Goal: Transaction & Acquisition: Purchase product/service

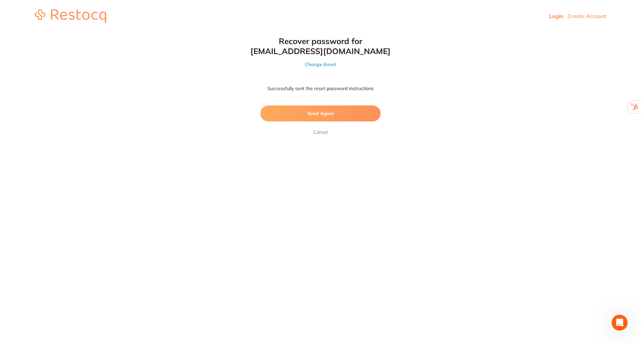
click at [316, 133] on link "Cancel" at bounding box center [320, 132] width 17 height 8
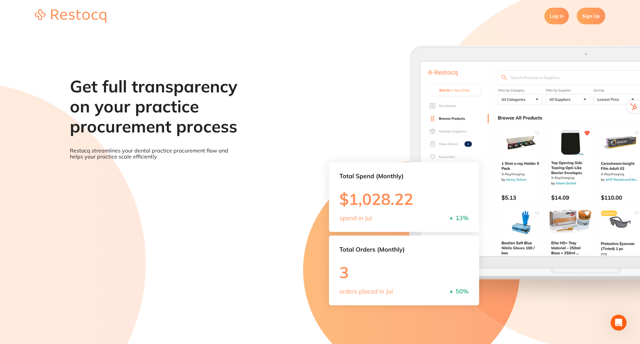
click at [549, 11] on link "Log In" at bounding box center [556, 16] width 24 height 17
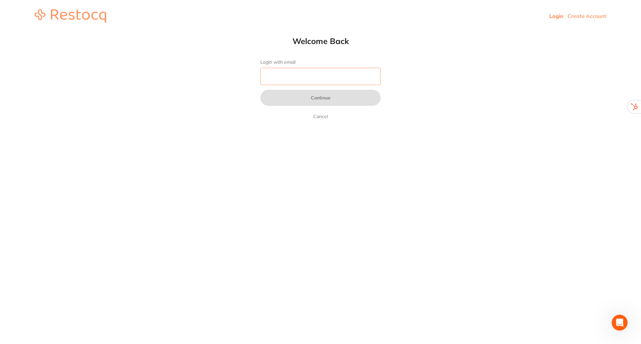
click at [307, 78] on input "Login with email" at bounding box center [321, 76] width 120 height 17
type input "[EMAIL_ADDRESS][DOMAIN_NAME]"
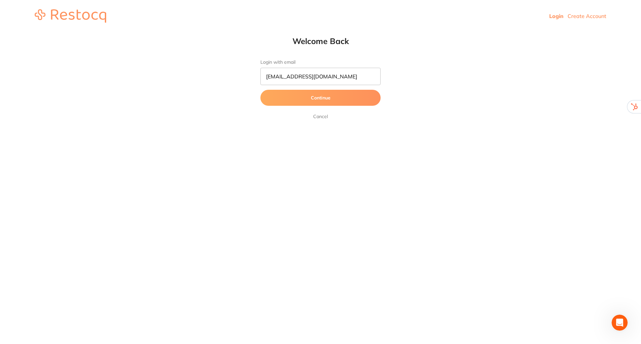
click at [318, 101] on button "Continue" at bounding box center [321, 98] width 120 height 16
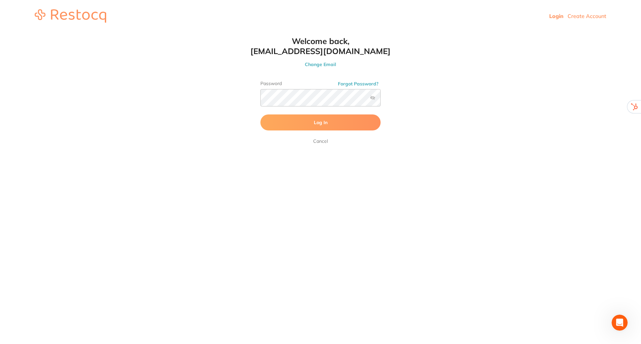
click at [312, 123] on button "Log In" at bounding box center [321, 123] width 120 height 16
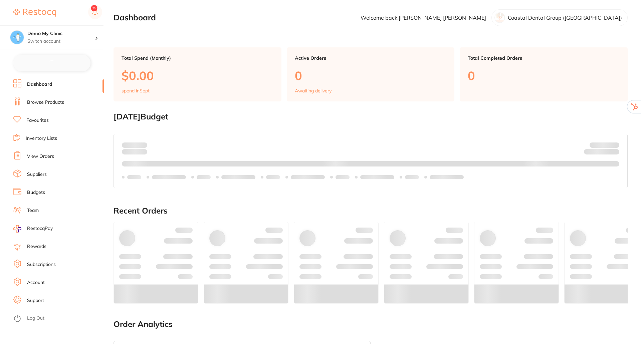
checkbox input "false"
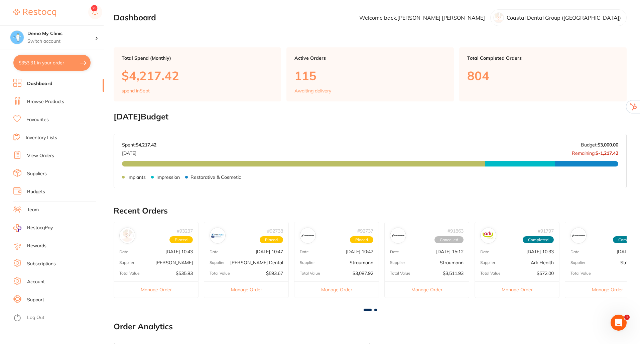
click at [32, 320] on link "Log Out" at bounding box center [35, 318] width 17 height 7
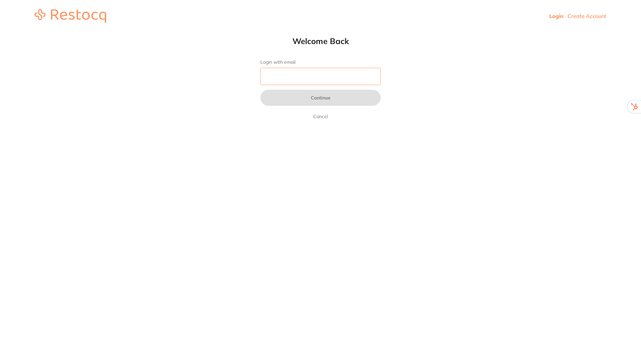
click at [316, 71] on input "Login with email" at bounding box center [321, 76] width 120 height 17
type input "[EMAIL_ADDRESS][DOMAIN_NAME]"
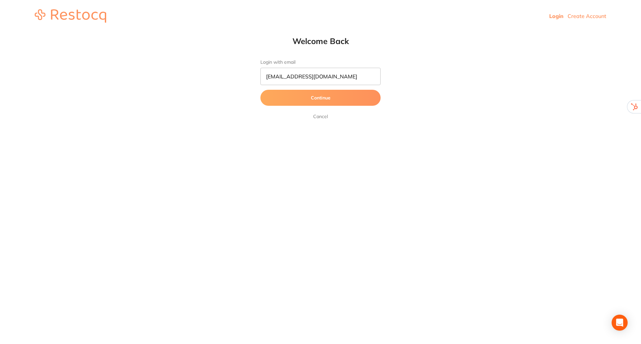
drag, startPoint x: 308, startPoint y: 106, endPoint x: 314, endPoint y: 95, distance: 12.8
click at [314, 95] on button "Continue" at bounding box center [321, 98] width 120 height 16
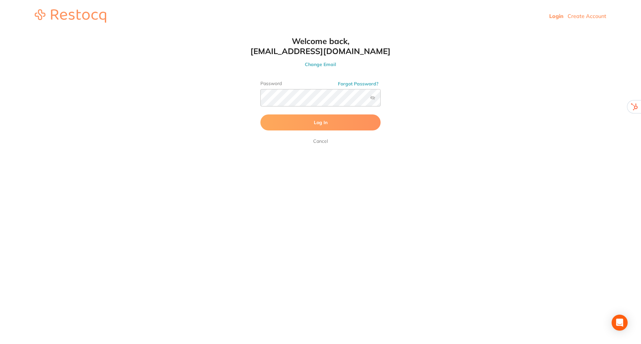
click at [312, 121] on button "Log In" at bounding box center [321, 123] width 120 height 16
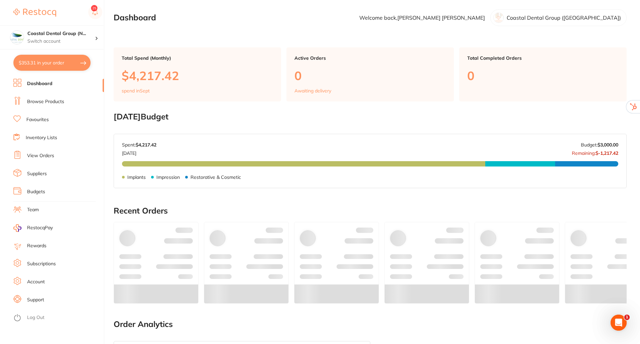
click at [46, 156] on link "View Orders" at bounding box center [40, 156] width 27 height 7
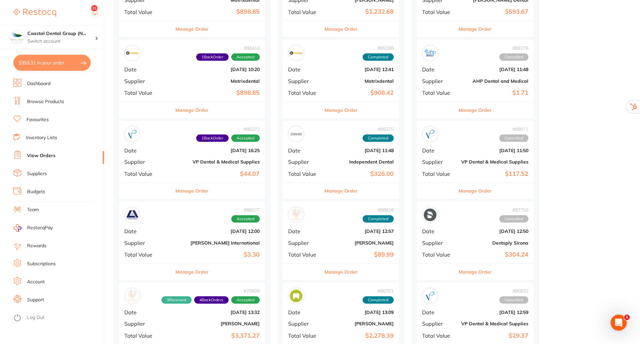
scroll to position [459, 0]
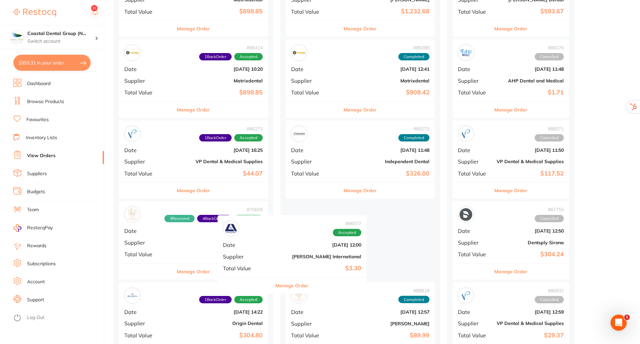
drag, startPoint x: 181, startPoint y: 236, endPoint x: 337, endPoint y: 248, distance: 156.4
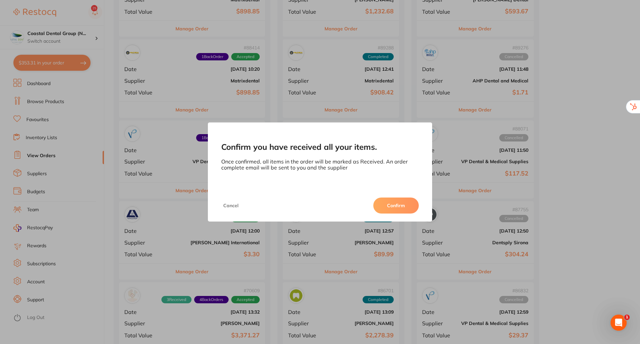
click at [400, 206] on button "Confirm" at bounding box center [395, 206] width 45 height 16
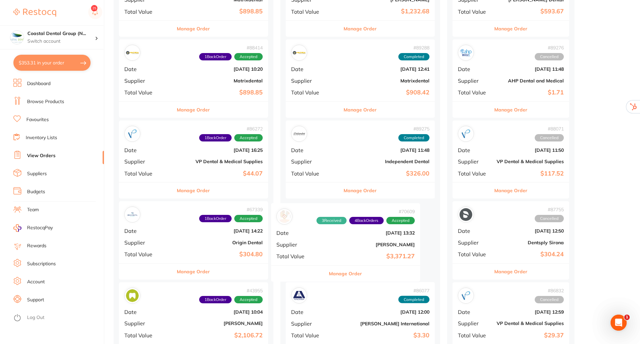
drag, startPoint x: 211, startPoint y: 239, endPoint x: 275, endPoint y: 225, distance: 65.0
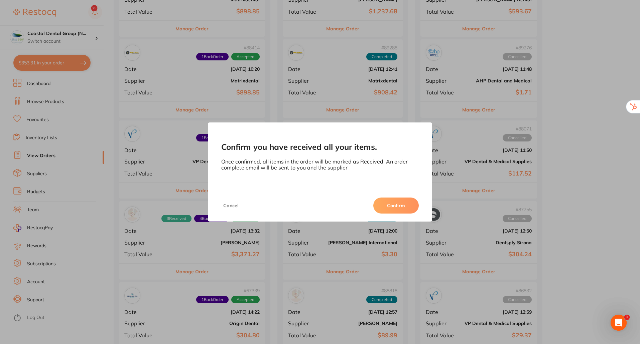
click at [398, 205] on button "Confirm" at bounding box center [395, 206] width 45 height 16
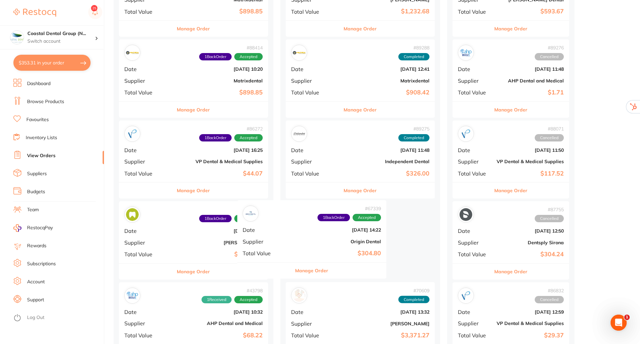
drag, startPoint x: 206, startPoint y: 254, endPoint x: 350, endPoint y: 250, distance: 144.0
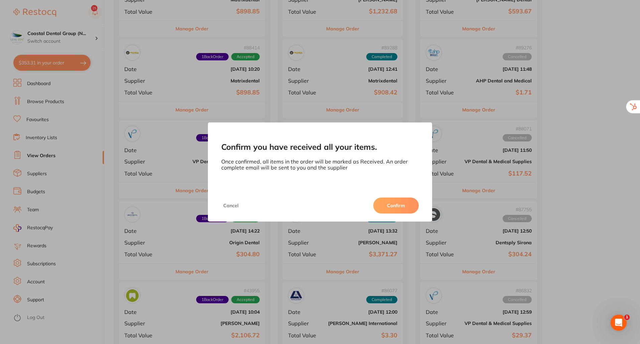
click at [409, 205] on button "Confirm" at bounding box center [395, 206] width 45 height 16
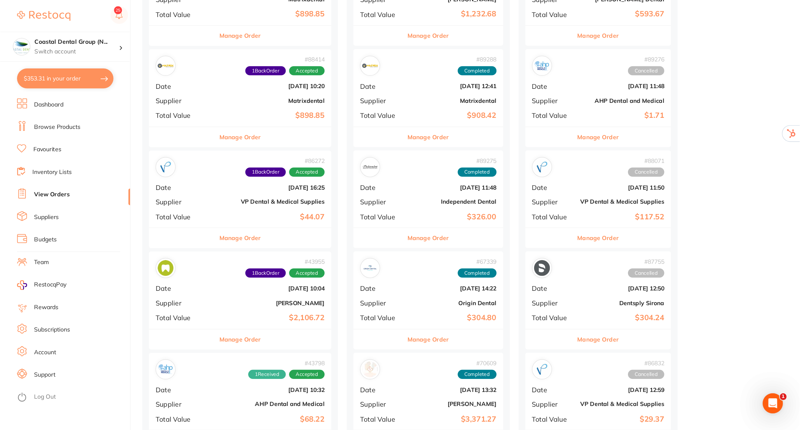
scroll to position [459, 0]
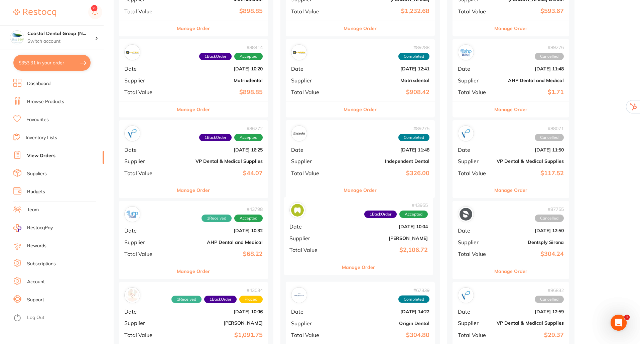
drag, startPoint x: 179, startPoint y: 260, endPoint x: 348, endPoint y: 255, distance: 169.1
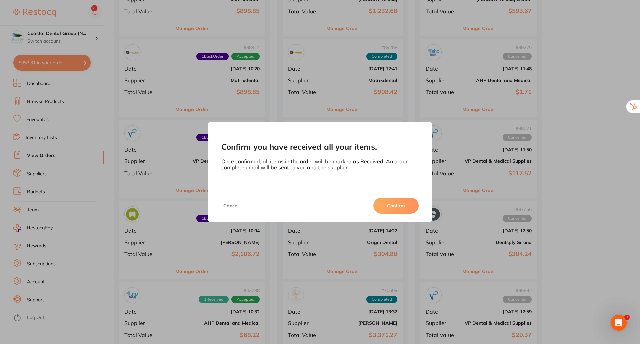
click at [393, 201] on button "Confirm" at bounding box center [395, 206] width 45 height 16
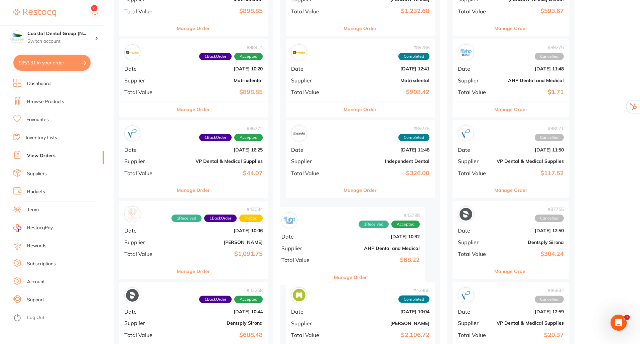
drag, startPoint x: 166, startPoint y: 242, endPoint x: 325, endPoint y: 249, distance: 159.1
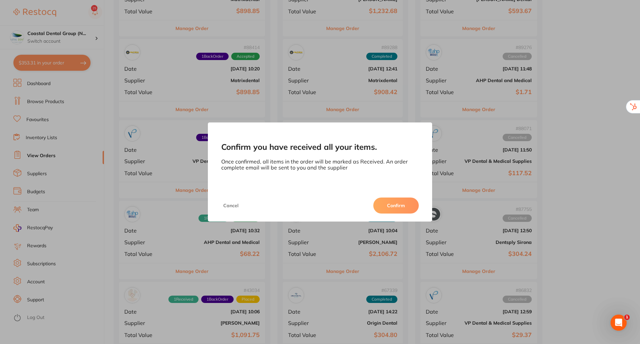
click at [386, 210] on button "Confirm" at bounding box center [395, 206] width 45 height 16
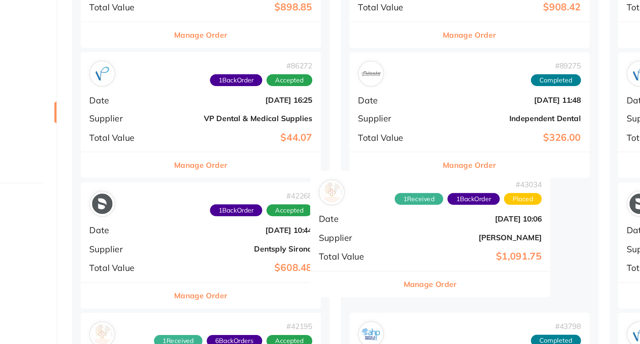
drag, startPoint x: 194, startPoint y: 237, endPoint x: 341, endPoint y: 230, distance: 146.5
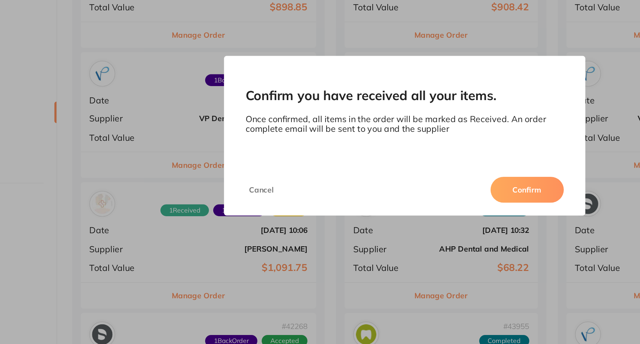
click at [388, 205] on button "Confirm" at bounding box center [395, 206] width 45 height 16
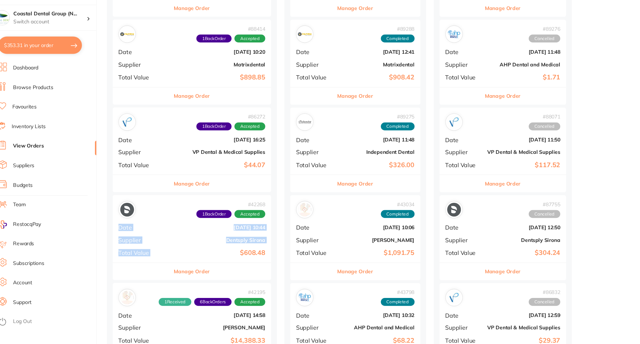
drag, startPoint x: 261, startPoint y: 225, endPoint x: 216, endPoint y: 262, distance: 57.9
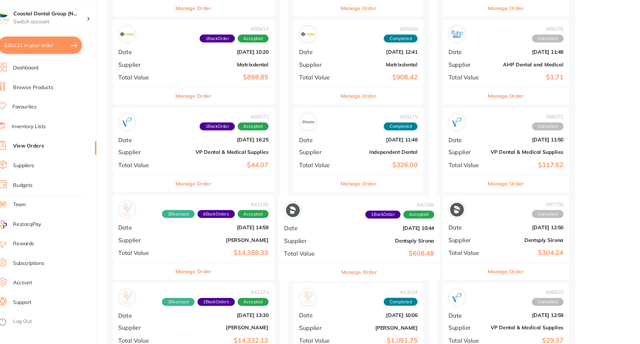
drag, startPoint x: 196, startPoint y: 235, endPoint x: 352, endPoint y: 237, distance: 155.7
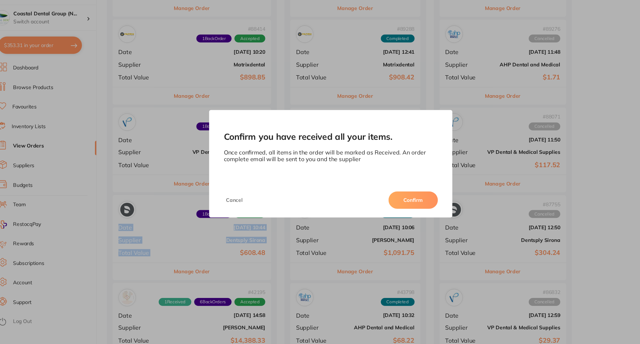
click at [404, 200] on button "Confirm" at bounding box center [395, 206] width 45 height 16
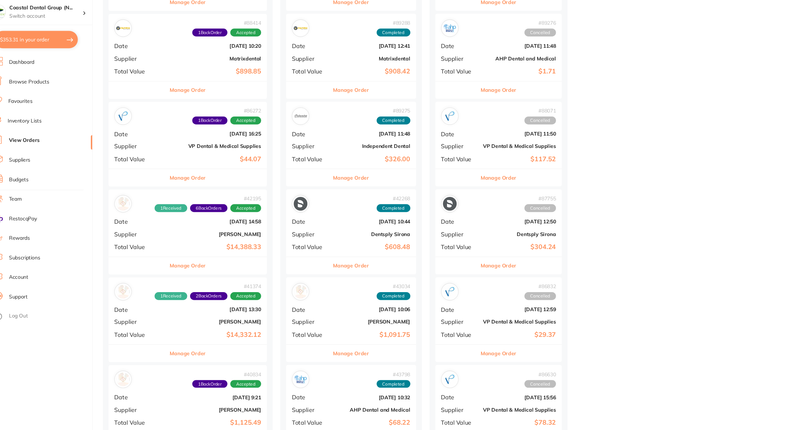
click at [245, 240] on b "[PERSON_NAME]" at bounding box center [216, 242] width 87 height 5
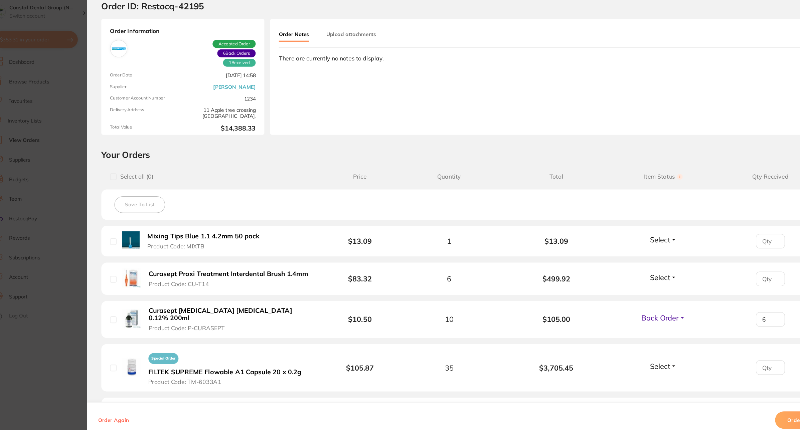
drag, startPoint x: 273, startPoint y: 259, endPoint x: 741, endPoint y: 423, distance: 495.9
click at [329, 255] on section "Order ID: Restocq- 42195 Order Information 1 Received 6 Back Orders Accepted Or…" at bounding box center [400, 215] width 800 height 430
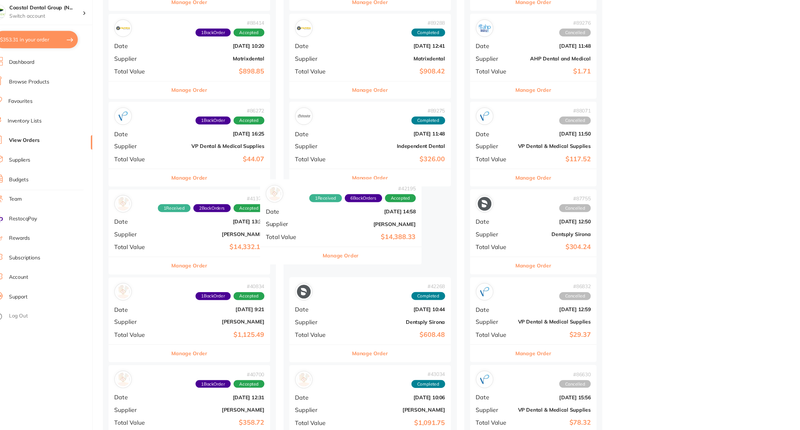
drag, startPoint x: 193, startPoint y: 253, endPoint x: 335, endPoint y: 243, distance: 142.3
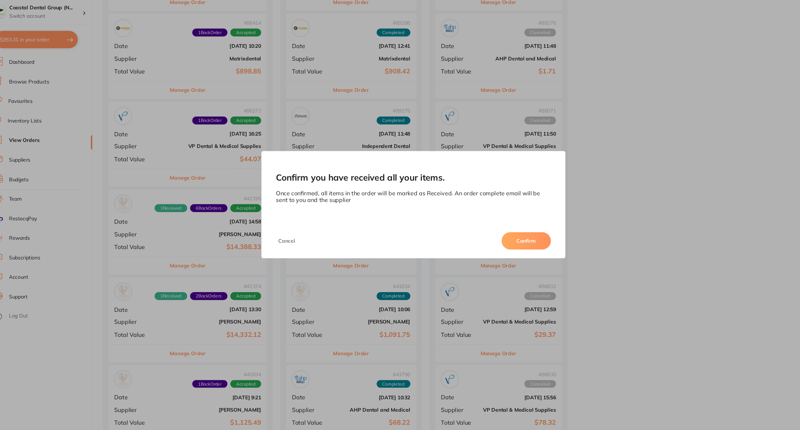
click at [511, 246] on button "Confirm" at bounding box center [503, 248] width 45 height 16
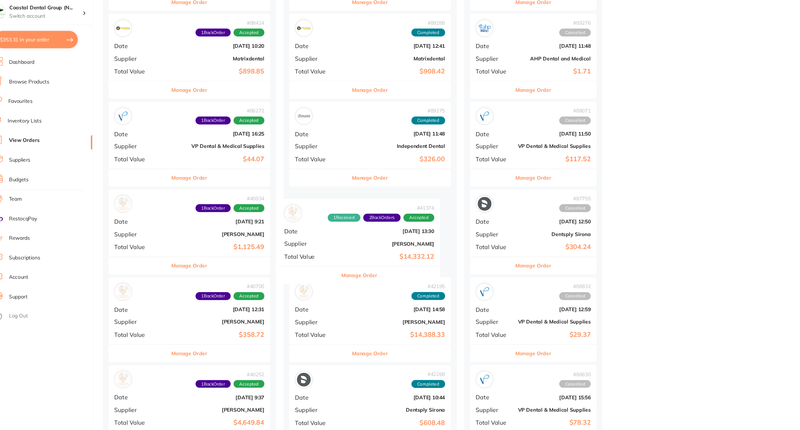
drag, startPoint x: 193, startPoint y: 232, endPoint x: 354, endPoint y: 242, distance: 161.6
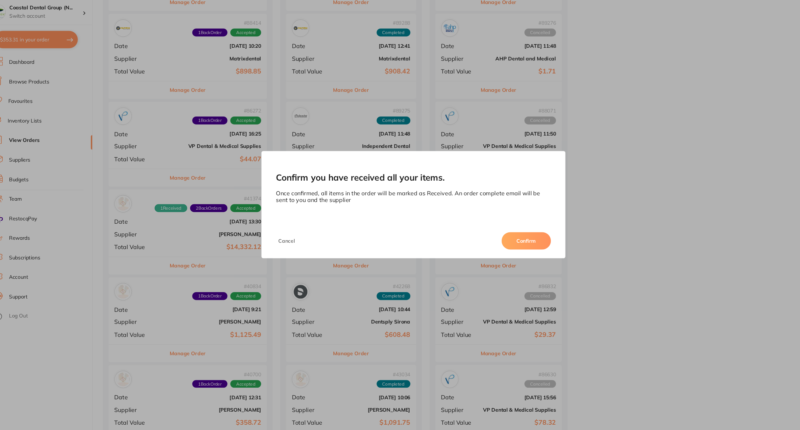
click at [494, 251] on button "Confirm" at bounding box center [503, 248] width 45 height 16
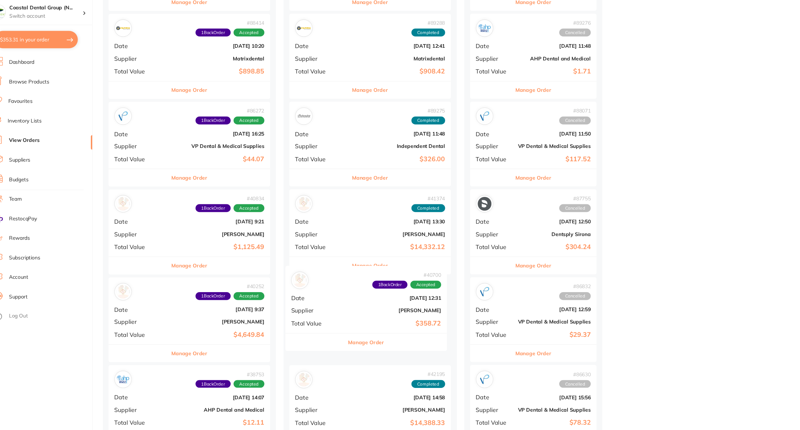
drag, startPoint x: 180, startPoint y: 317, endPoint x: 333, endPoint y: 357, distance: 158.1
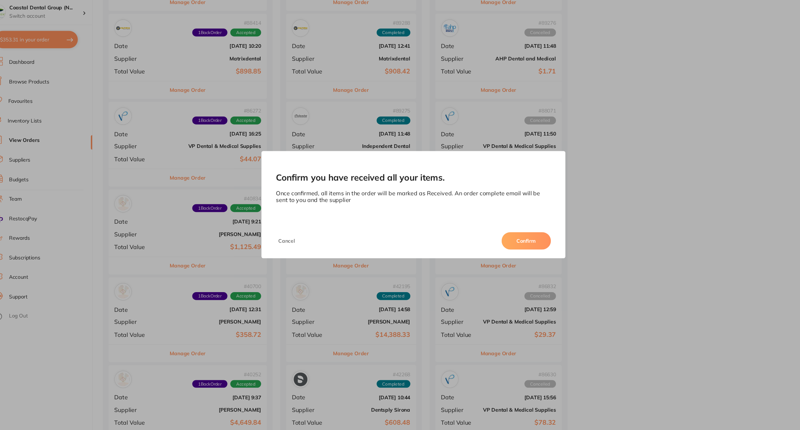
click at [498, 251] on button "Confirm" at bounding box center [503, 248] width 45 height 16
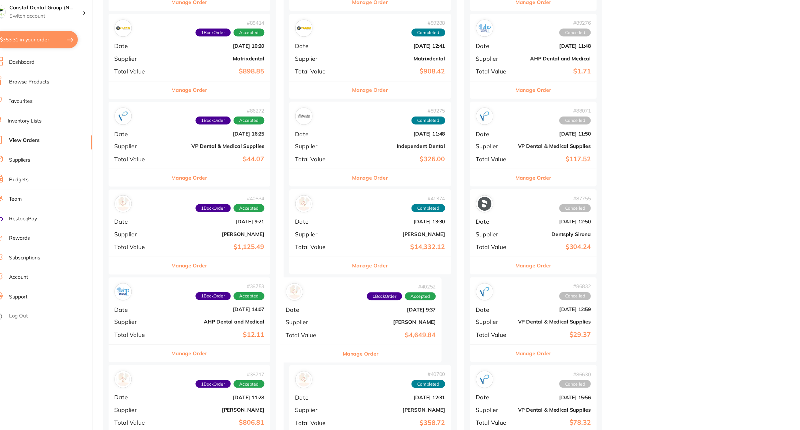
drag, startPoint x: 200, startPoint y: 318, endPoint x: 367, endPoint y: 318, distance: 166.3
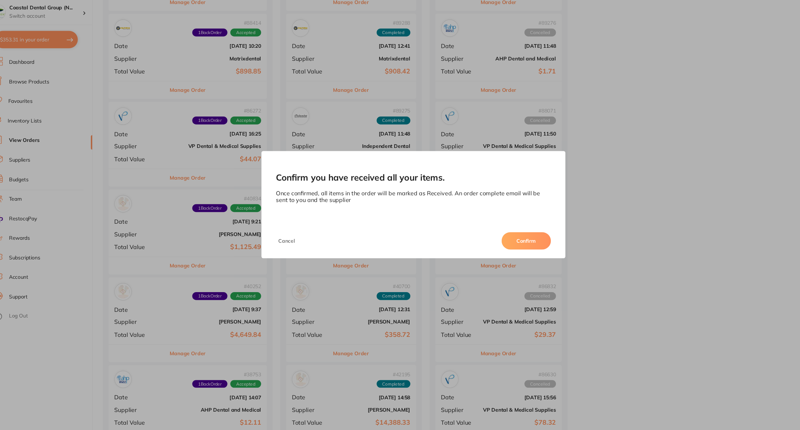
click at [493, 243] on button "Confirm" at bounding box center [503, 248] width 45 height 16
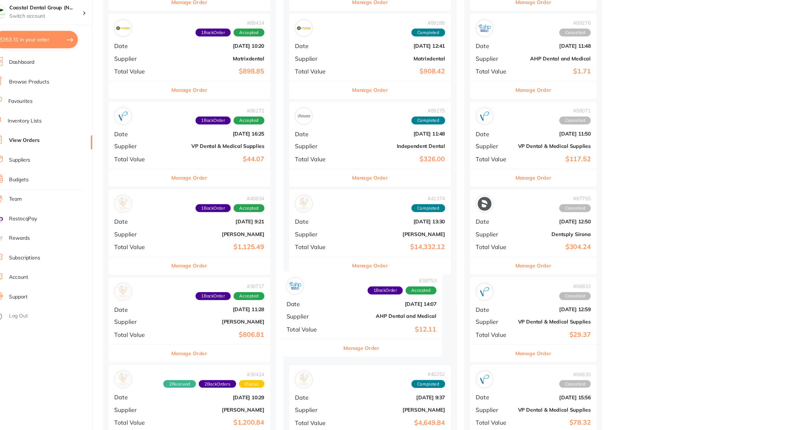
drag, startPoint x: 191, startPoint y: 321, endPoint x: 359, endPoint y: 314, distance: 168.2
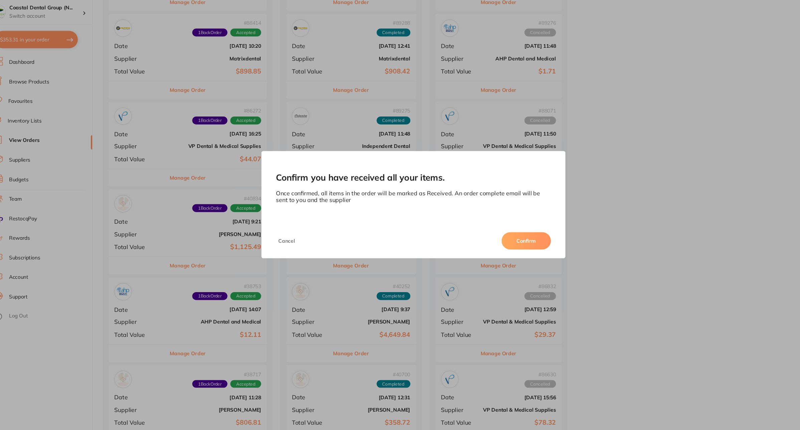
click at [497, 245] on button "Confirm" at bounding box center [503, 248] width 45 height 16
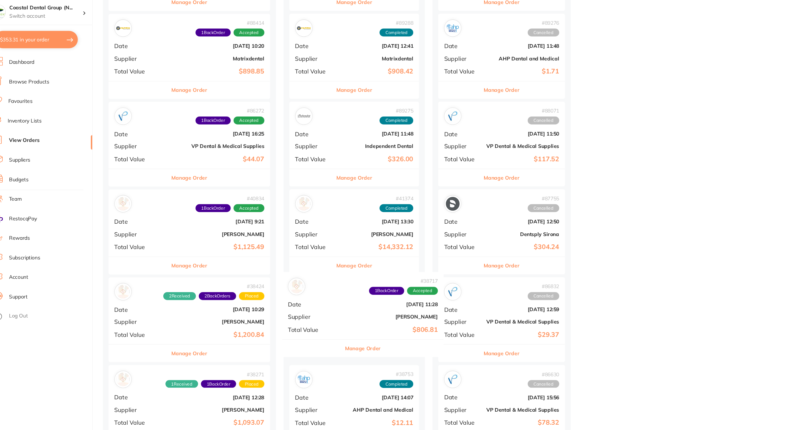
drag, startPoint x: 161, startPoint y: 326, endPoint x: 331, endPoint y: 319, distance: 169.8
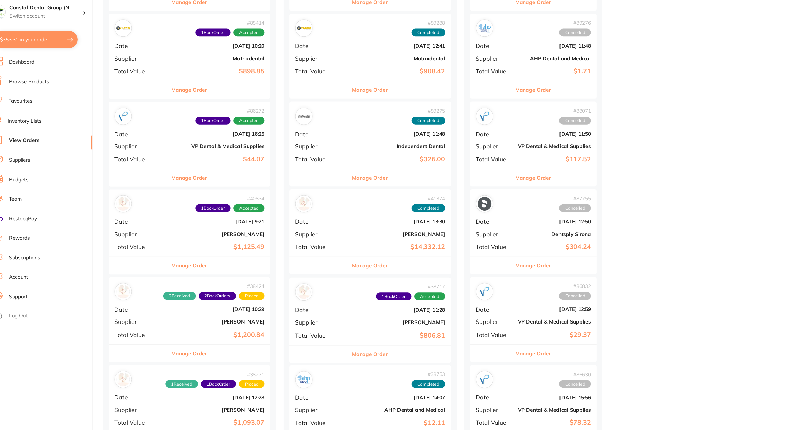
scroll to position [460, 0]
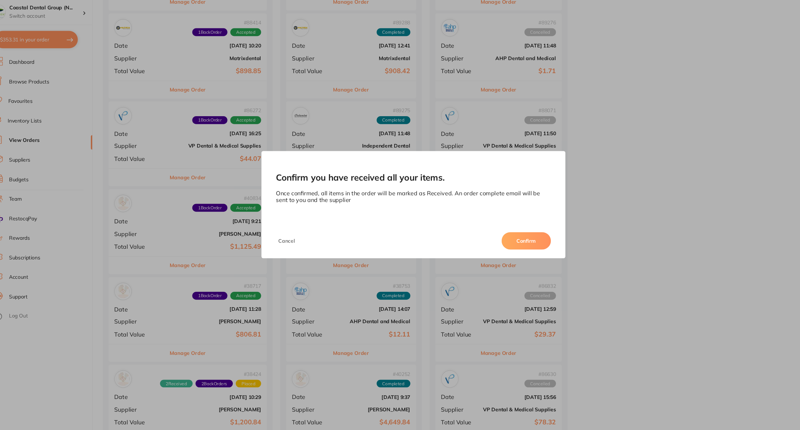
click at [493, 249] on button "Confirm" at bounding box center [503, 248] width 45 height 16
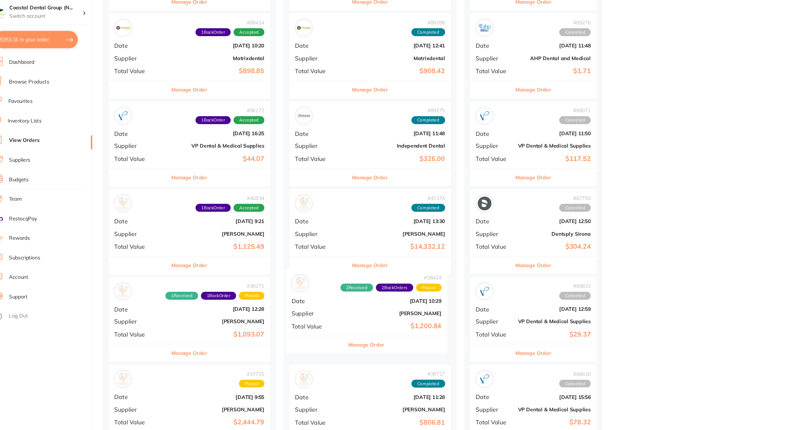
drag, startPoint x: 161, startPoint y: 321, endPoint x: 327, endPoint y: 313, distance: 166.2
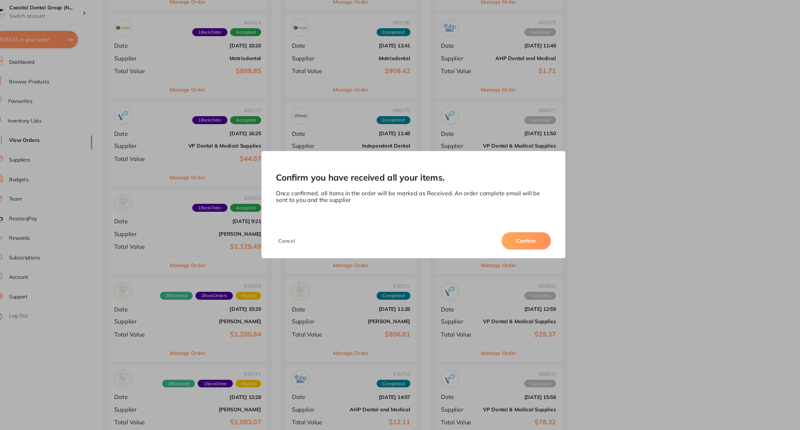
click at [496, 252] on button "Confirm" at bounding box center [503, 248] width 45 height 16
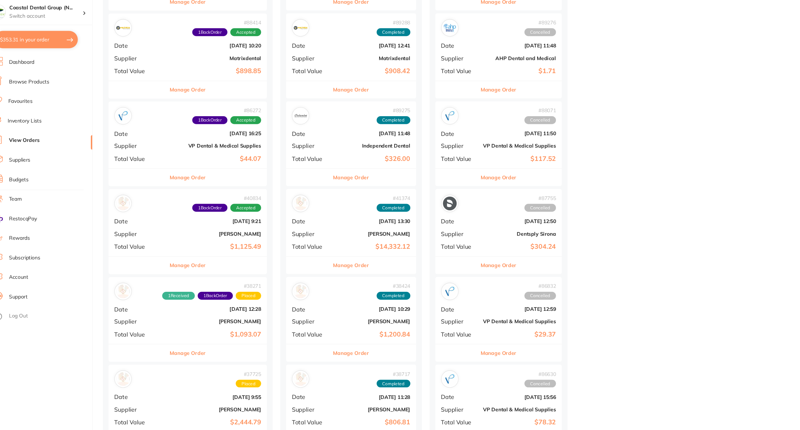
click at [508, 57] on span "Cancelled" at bounding box center [516, 55] width 29 height 7
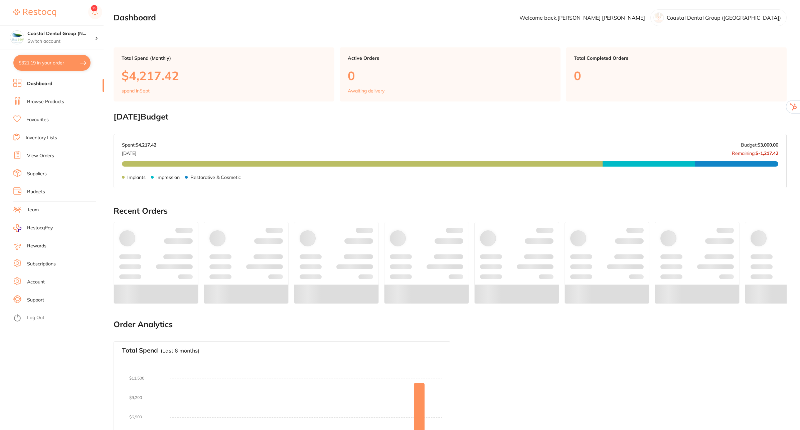
click at [144, 195] on div "Implants $3,087.92 Impression $593.67 Restorative & Cosmetic $535.83 Implants I…" at bounding box center [450, 179] width 656 height 37
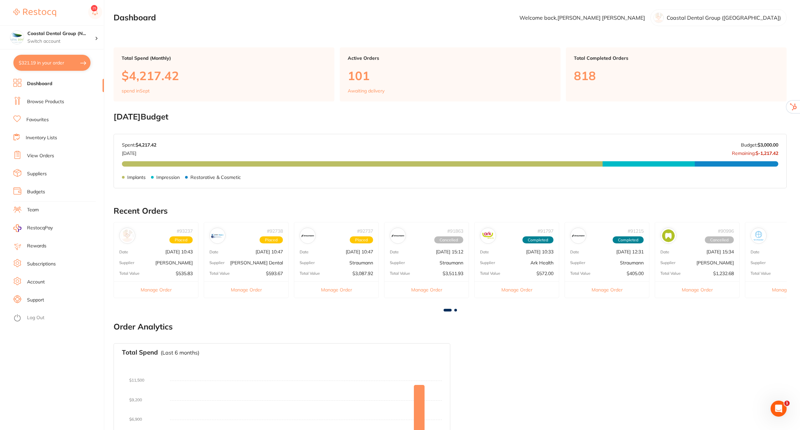
click at [47, 155] on link "View Orders" at bounding box center [40, 156] width 27 height 7
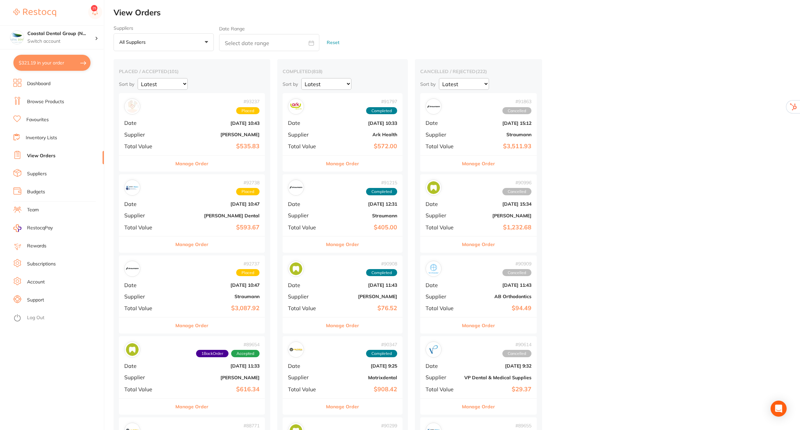
drag, startPoint x: 202, startPoint y: 145, endPoint x: 355, endPoint y: 131, distance: 153.3
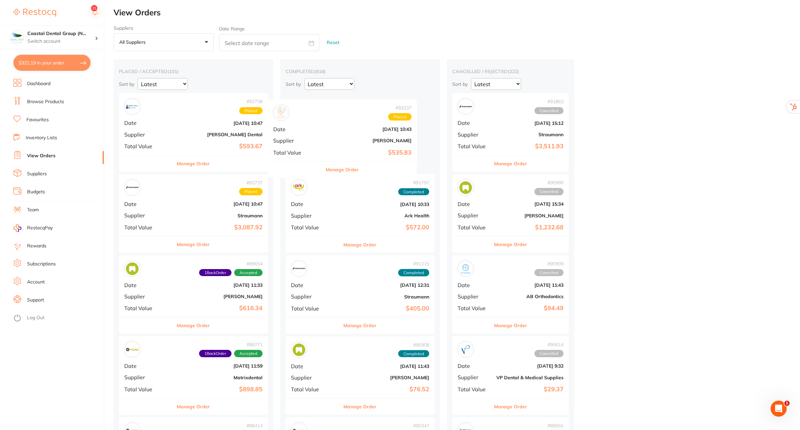
drag, startPoint x: 200, startPoint y: 119, endPoint x: 351, endPoint y: 124, distance: 150.7
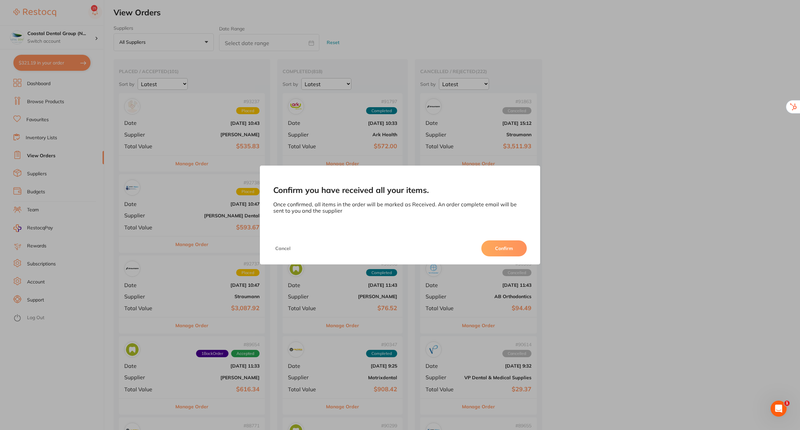
click at [500, 255] on button "Confirm" at bounding box center [503, 248] width 45 height 16
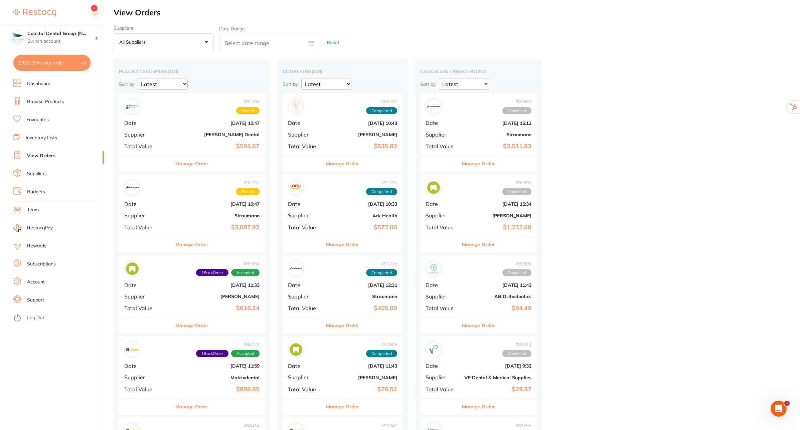
click at [316, 206] on span "Date" at bounding box center [305, 204] width 35 height 6
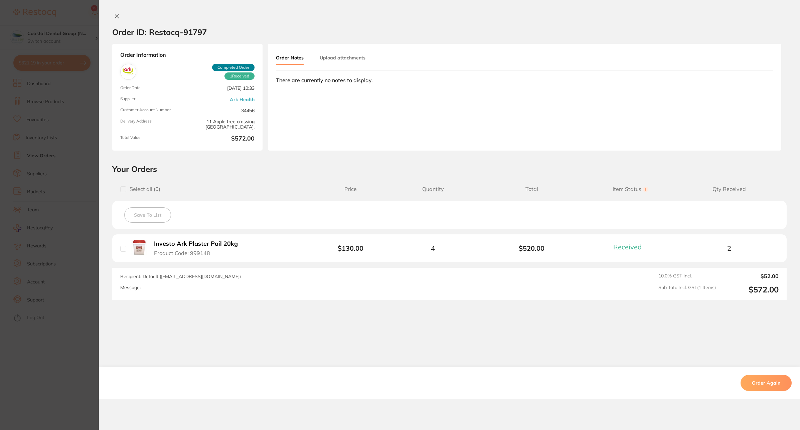
click at [117, 15] on icon at bounding box center [116, 16] width 5 height 5
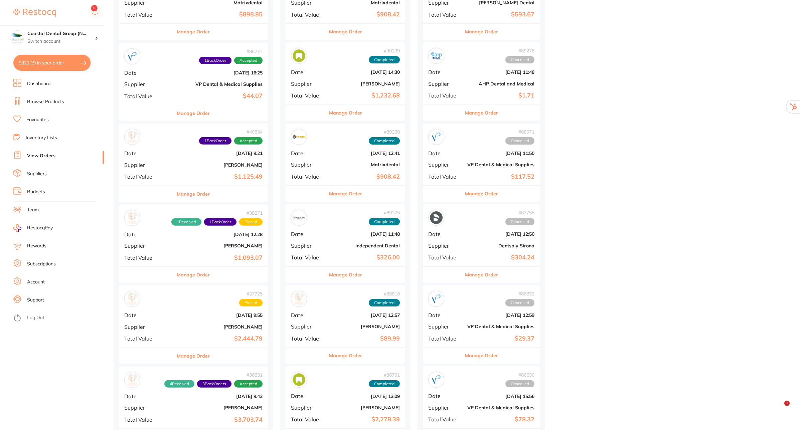
drag, startPoint x: 186, startPoint y: 85, endPoint x: 342, endPoint y: 79, distance: 156.1
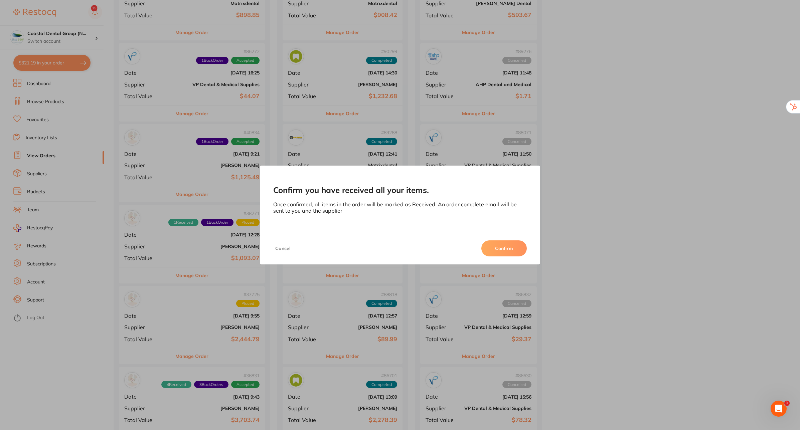
click at [503, 250] on button "Confirm" at bounding box center [503, 248] width 45 height 16
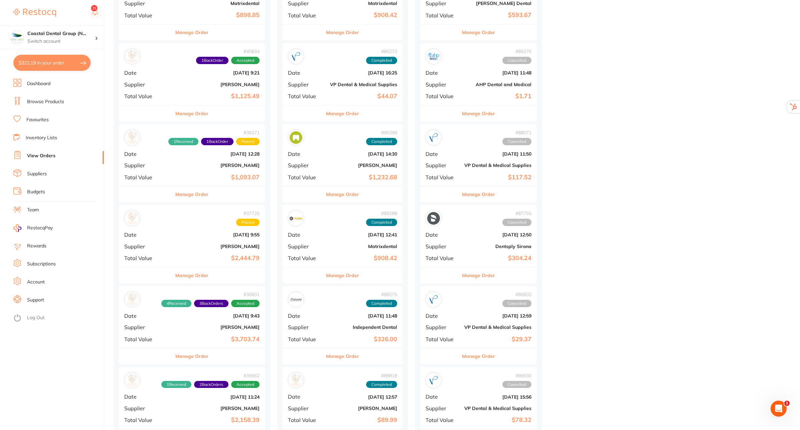
click at [209, 96] on b "$1,125.49" at bounding box center [216, 96] width 87 height 7
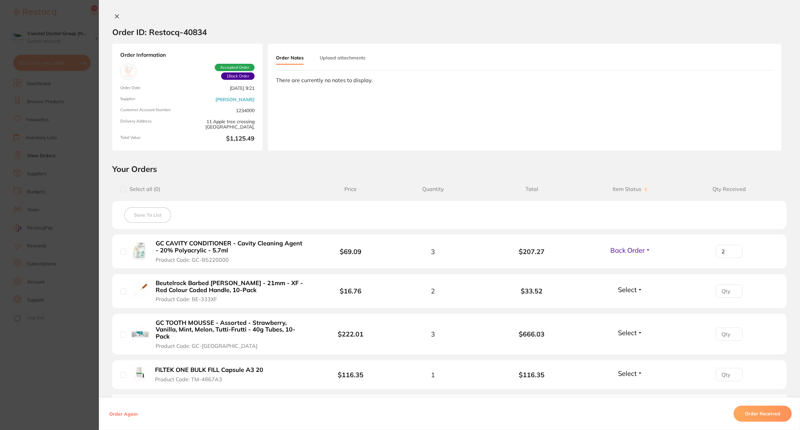
click at [760, 412] on button "Order Received" at bounding box center [763, 414] width 58 height 16
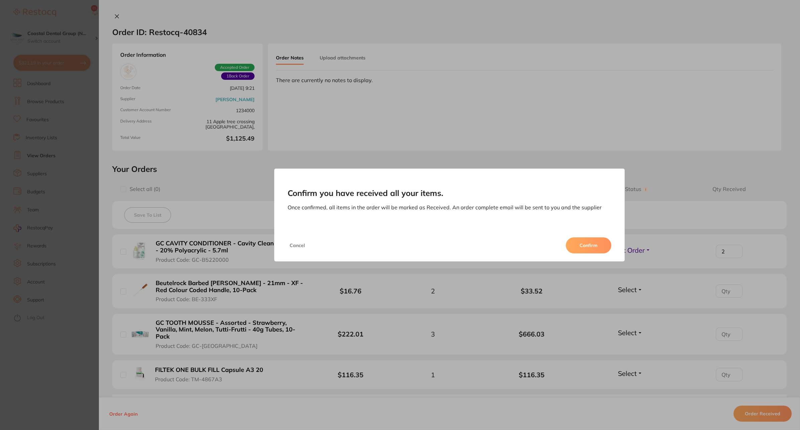
click at [590, 239] on button "Confirm" at bounding box center [588, 245] width 45 height 16
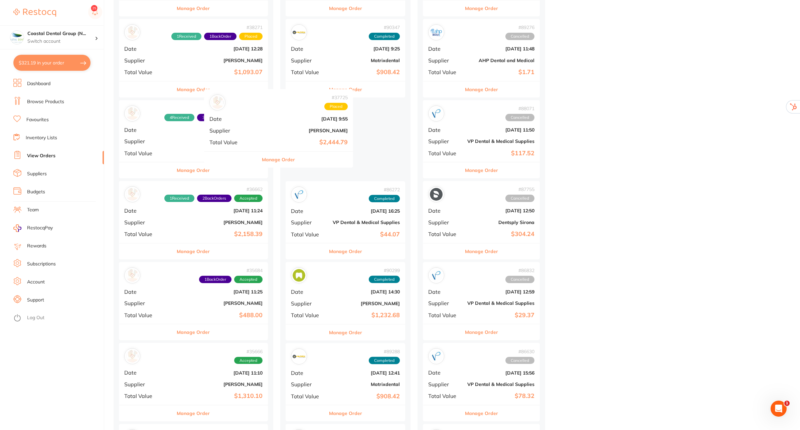
drag, startPoint x: 191, startPoint y: 141, endPoint x: 363, endPoint y: 136, distance: 172.1
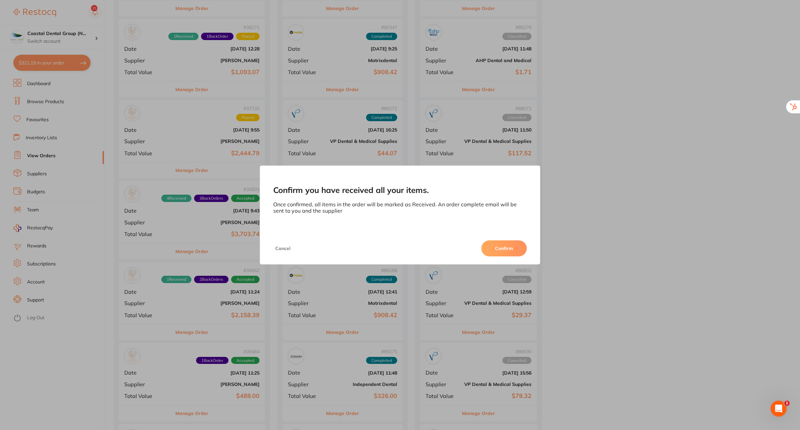
click at [503, 248] on button "Confirm" at bounding box center [503, 248] width 45 height 16
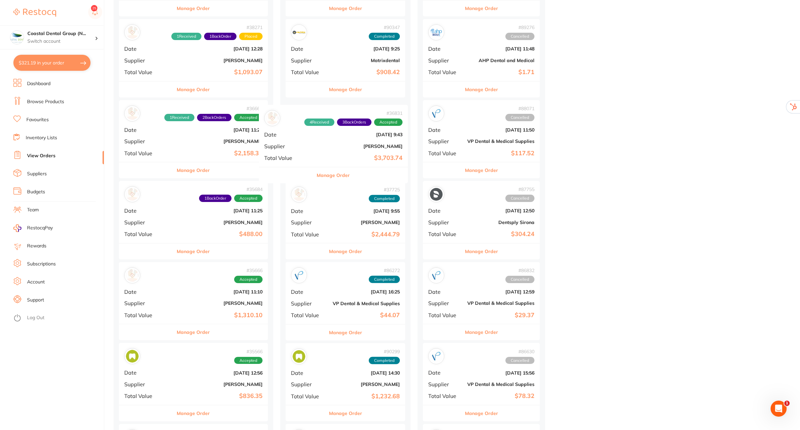
drag, startPoint x: 199, startPoint y: 139, endPoint x: 343, endPoint y: 142, distance: 143.7
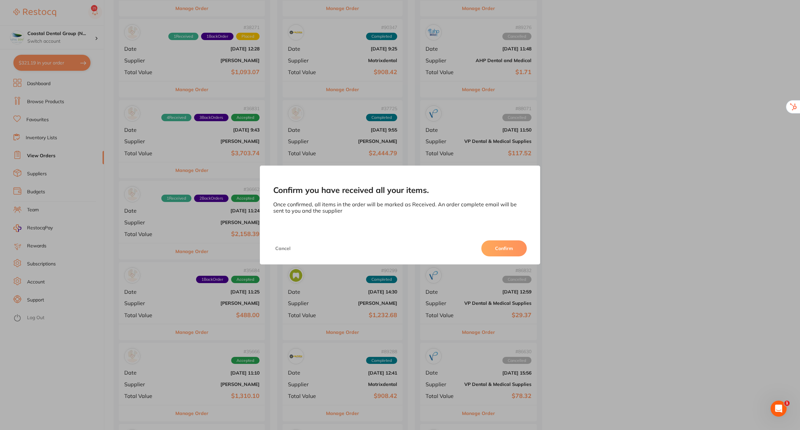
click at [509, 248] on button "Confirm" at bounding box center [503, 248] width 45 height 16
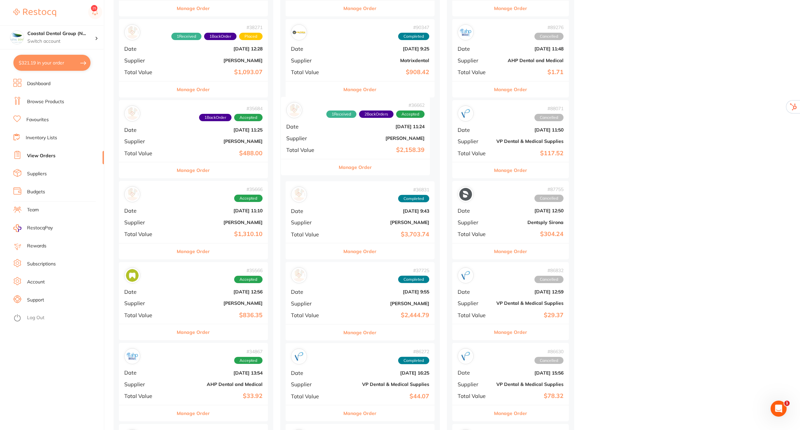
drag, startPoint x: 196, startPoint y: 142, endPoint x: 367, endPoint y: 139, distance: 171.0
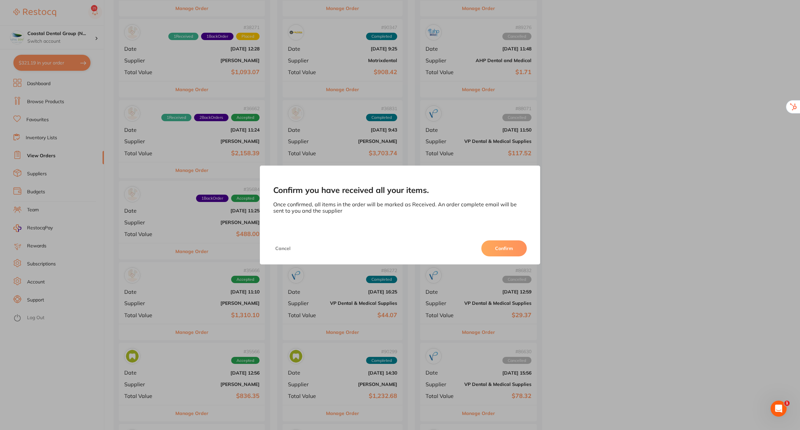
click at [490, 249] on button "Confirm" at bounding box center [503, 248] width 45 height 16
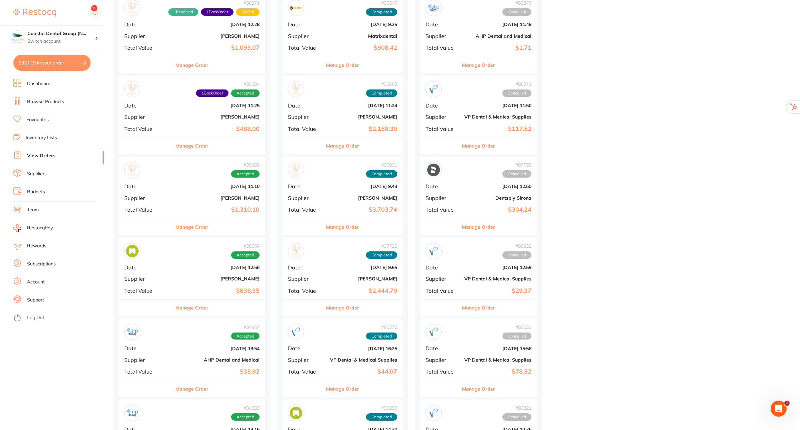
scroll to position [504, 0]
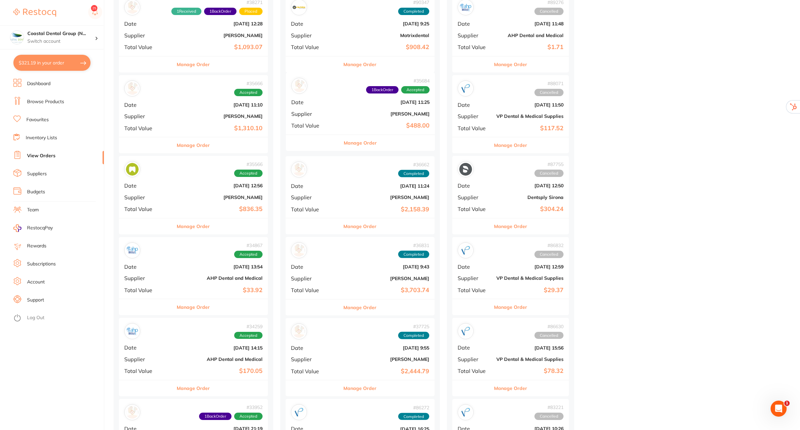
drag, startPoint x: 201, startPoint y: 119, endPoint x: 371, endPoint y: 116, distance: 169.7
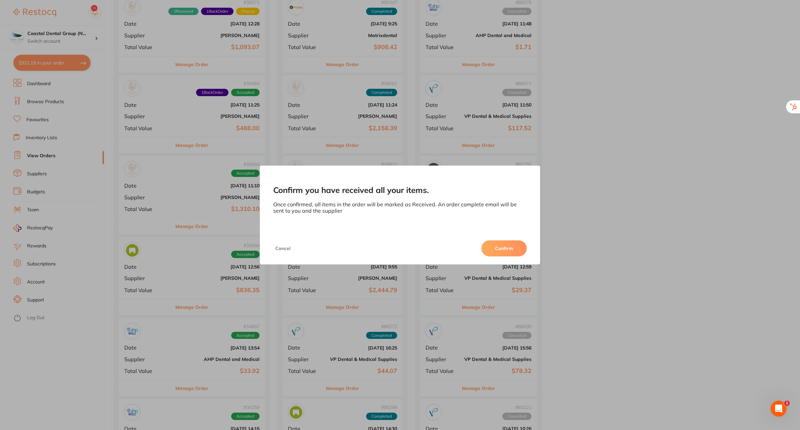
click at [499, 252] on button "Confirm" at bounding box center [503, 248] width 45 height 16
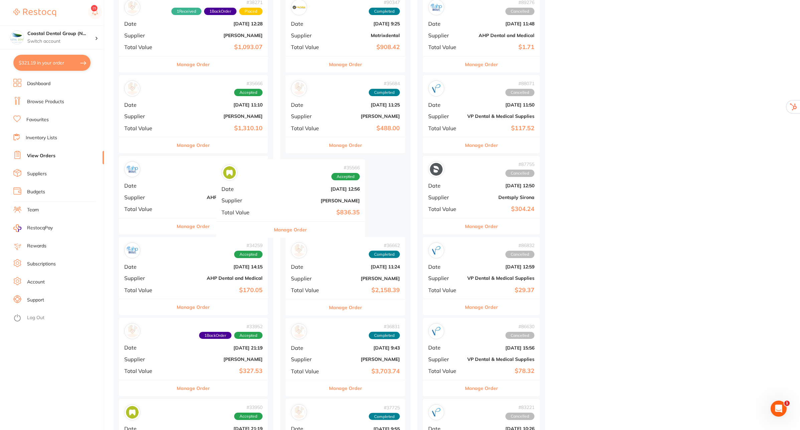
drag, startPoint x: 216, startPoint y: 193, endPoint x: 350, endPoint y: 193, distance: 133.6
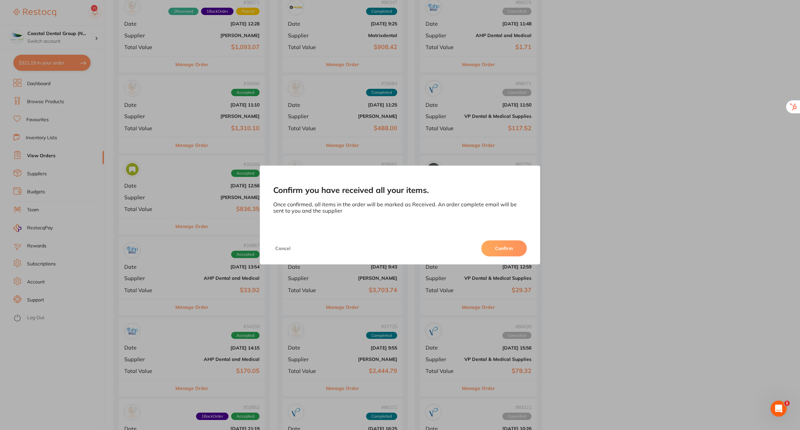
click at [502, 247] on button "Confirm" at bounding box center [503, 248] width 45 height 16
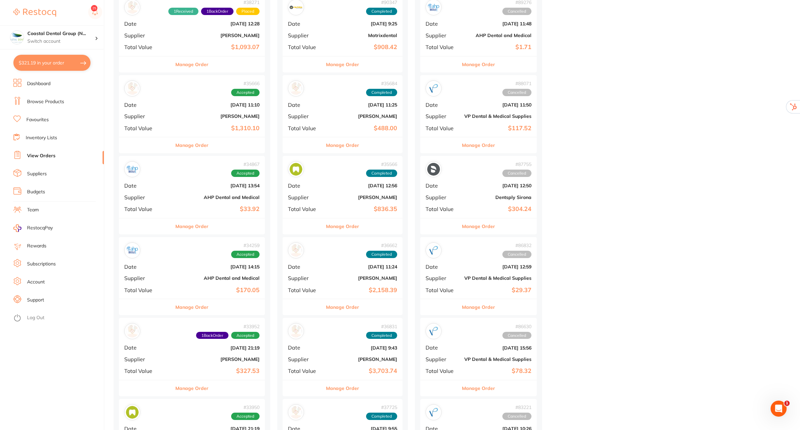
drag, startPoint x: 214, startPoint y: 190, endPoint x: 373, endPoint y: 194, distance: 159.1
drag, startPoint x: 373, startPoint y: 194, endPoint x: 223, endPoint y: 371, distance: 231.8
click at [223, 371] on b "$327.53" at bounding box center [216, 371] width 87 height 7
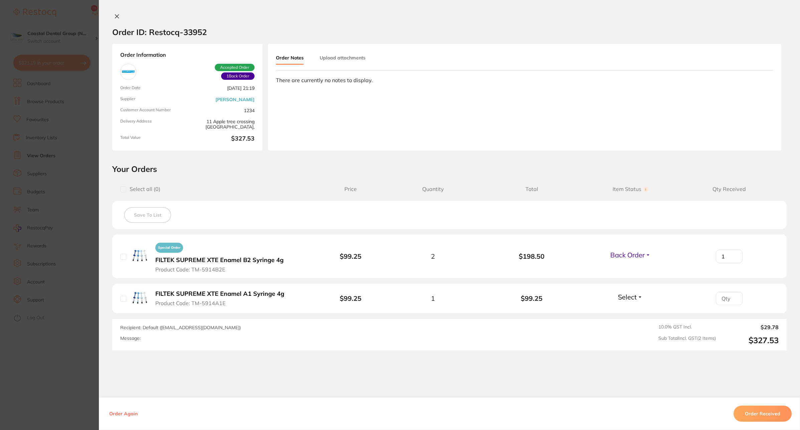
click at [758, 416] on button "Order Received" at bounding box center [763, 414] width 58 height 16
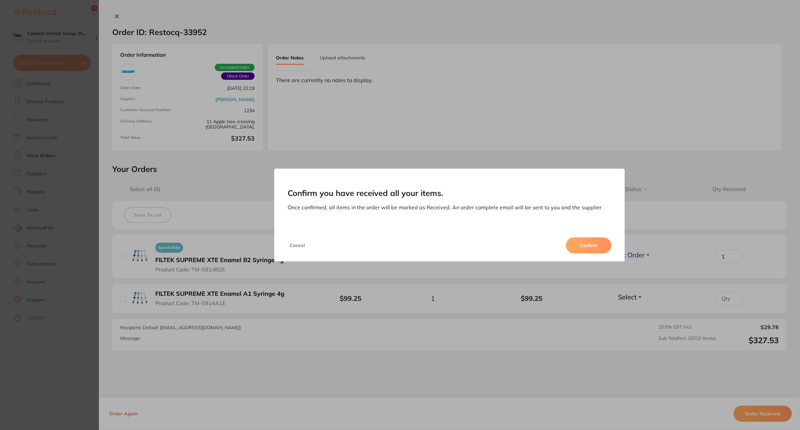
click at [596, 244] on button "Confirm" at bounding box center [588, 245] width 45 height 16
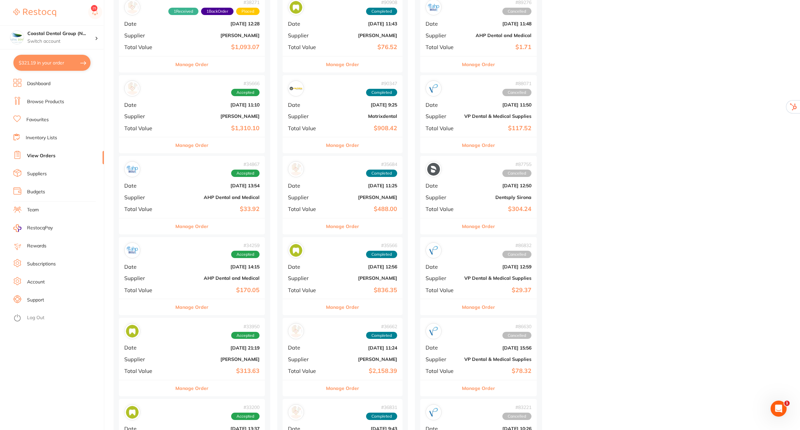
click at [190, 269] on b "[DATE] 14:15" at bounding box center [216, 266] width 87 height 5
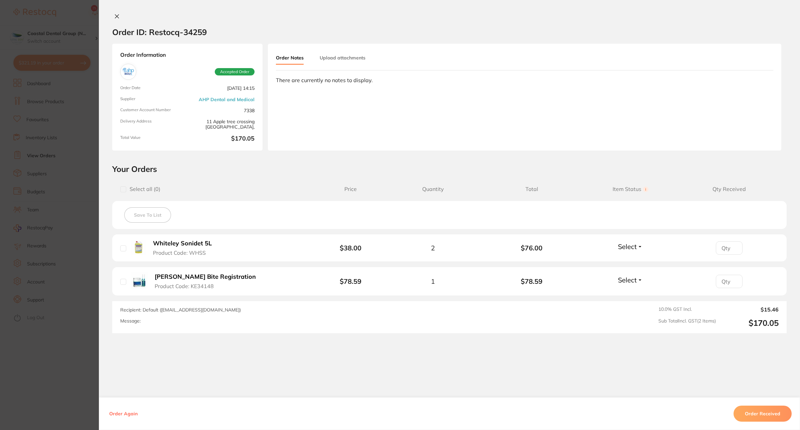
click at [765, 416] on button "Order Received" at bounding box center [763, 414] width 58 height 16
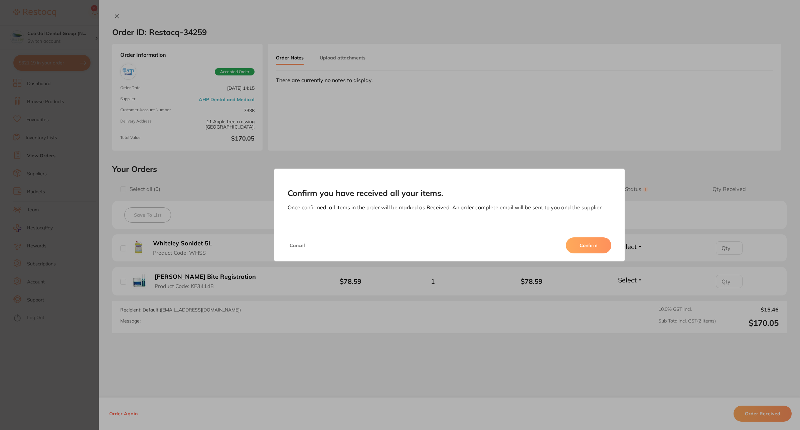
click at [603, 244] on button "Confirm" at bounding box center [588, 245] width 45 height 16
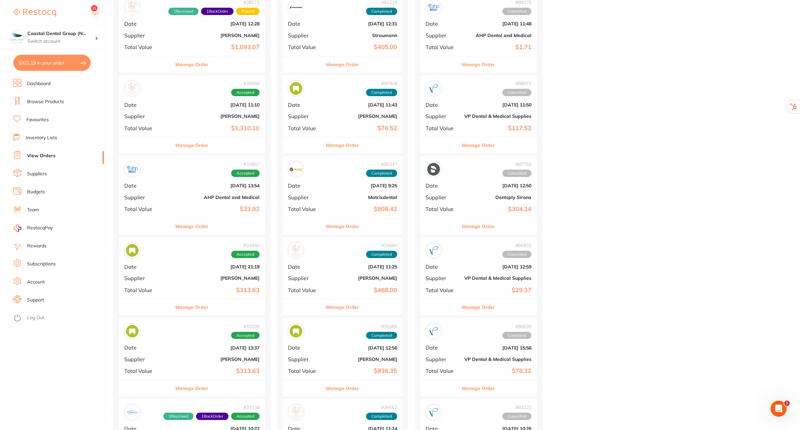
click at [199, 278] on b "[PERSON_NAME]" at bounding box center [216, 278] width 87 height 5
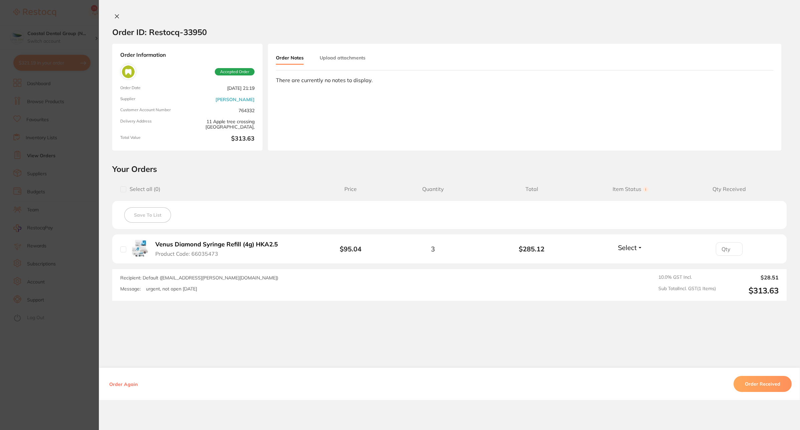
click at [764, 381] on button "Order Received" at bounding box center [763, 384] width 58 height 16
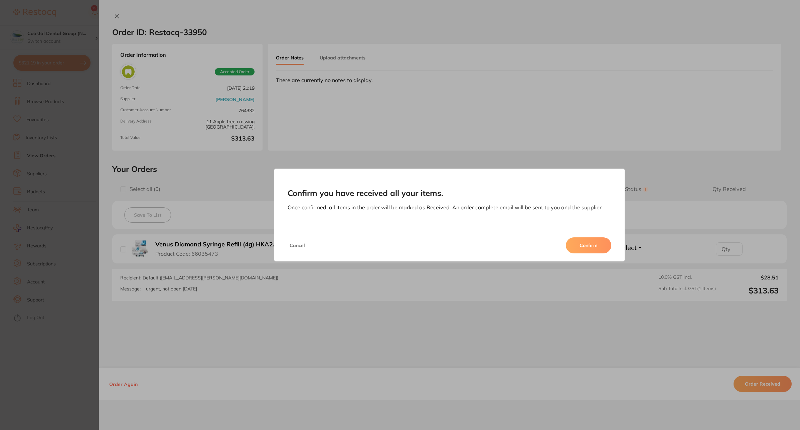
click at [599, 245] on button "Confirm" at bounding box center [588, 245] width 45 height 16
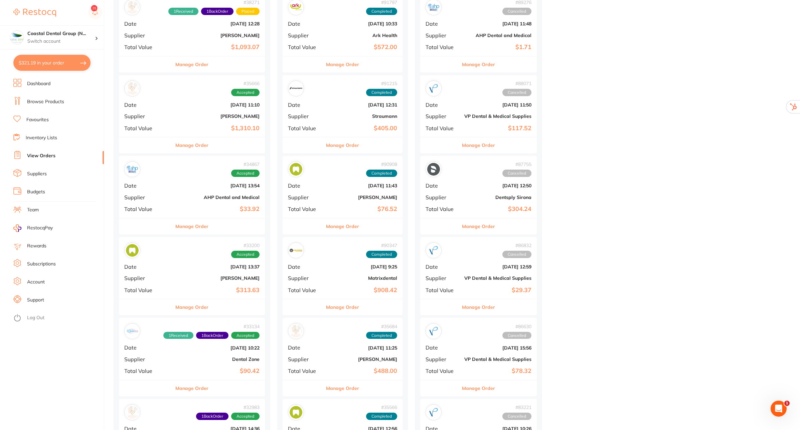
click at [205, 277] on b "[PERSON_NAME]" at bounding box center [216, 278] width 87 height 5
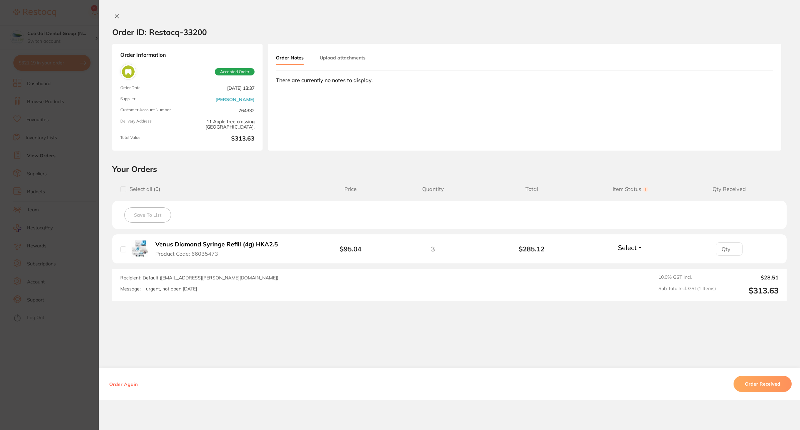
click at [760, 381] on button "Order Received" at bounding box center [763, 384] width 58 height 16
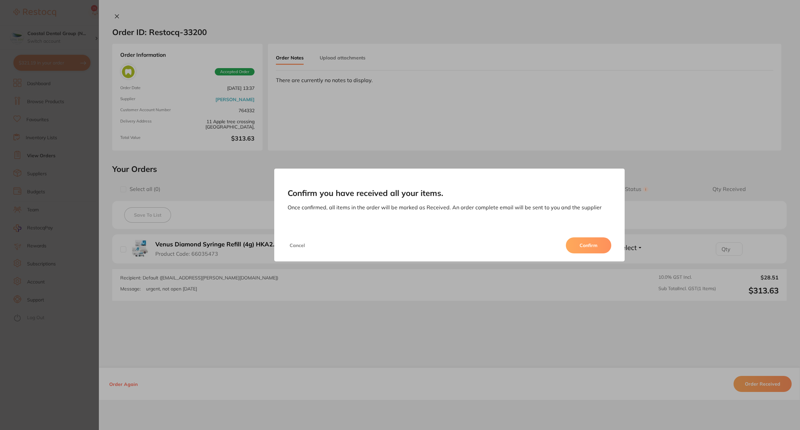
click at [583, 246] on button "Confirm" at bounding box center [588, 245] width 45 height 16
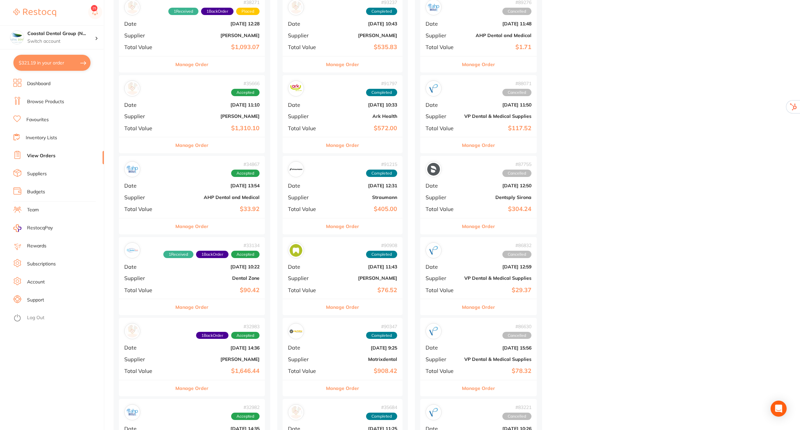
click at [214, 179] on div "# 34867 Accepted Date Apr 10 2024, 13:54 Supplier AHP Dental and Medical Total …" at bounding box center [192, 187] width 146 height 62
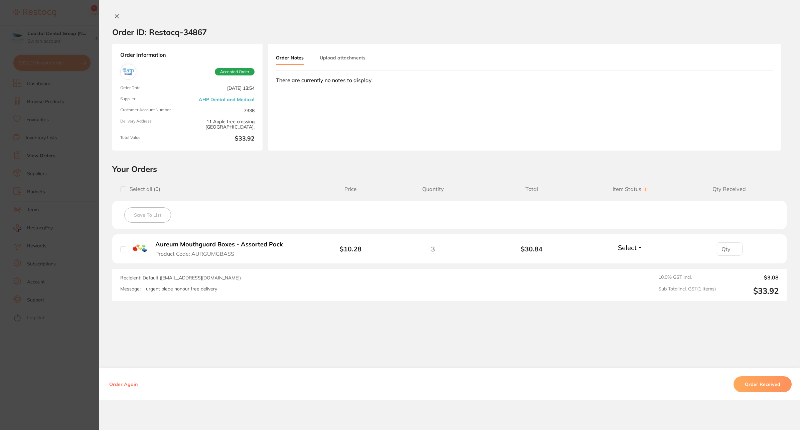
click at [769, 381] on button "Order Received" at bounding box center [763, 384] width 58 height 16
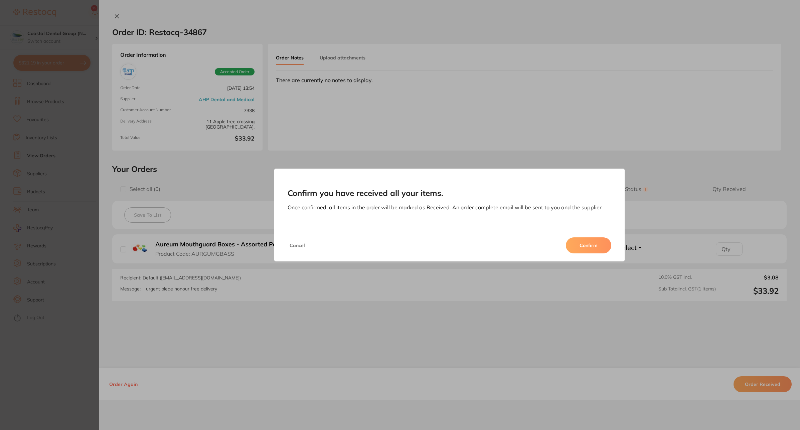
click at [590, 248] on button "Confirm" at bounding box center [588, 245] width 45 height 16
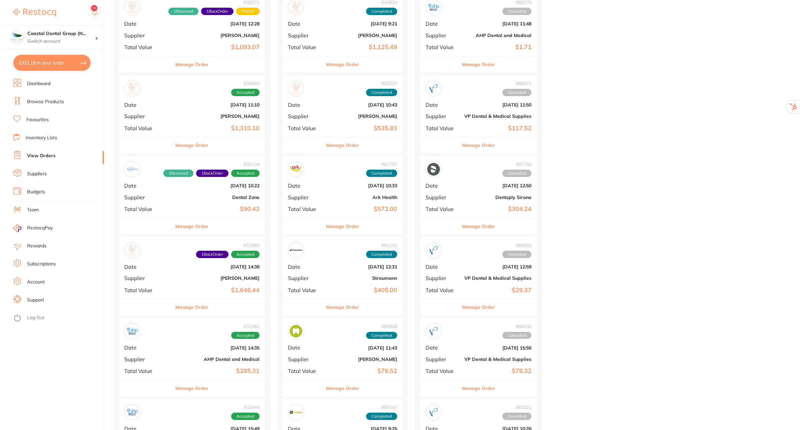
click at [199, 199] on b "Dental Zone" at bounding box center [216, 197] width 87 height 5
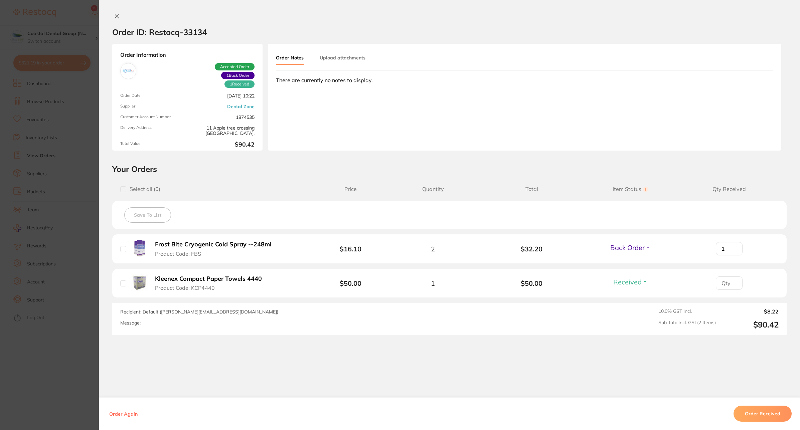
click at [764, 412] on button "Order Received" at bounding box center [763, 414] width 58 height 16
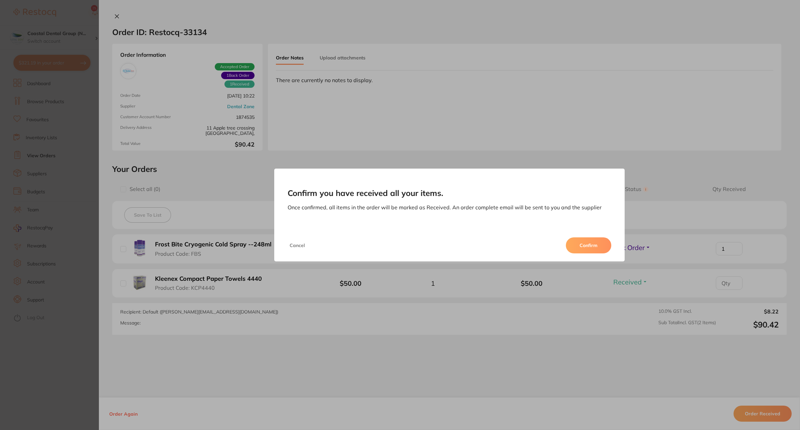
click at [588, 241] on button "Confirm" at bounding box center [588, 245] width 45 height 16
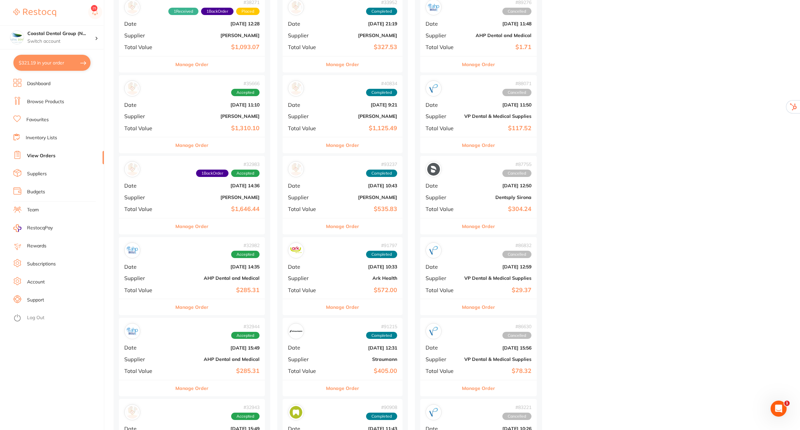
click at [199, 231] on button "Manage Order" at bounding box center [191, 226] width 33 height 16
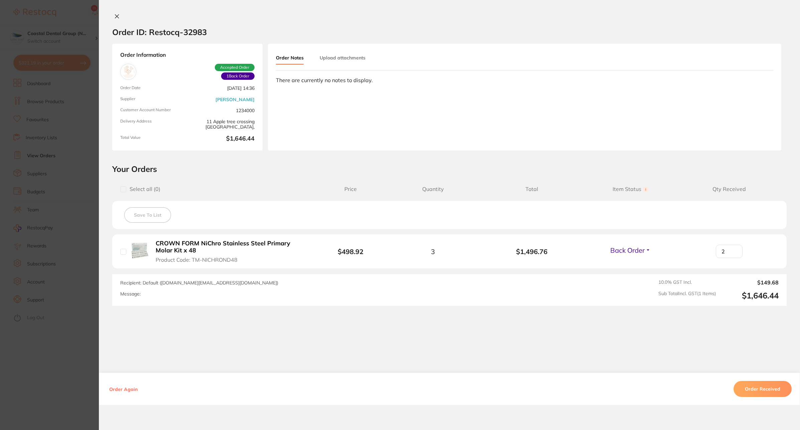
click at [766, 386] on button "Order Received" at bounding box center [763, 389] width 58 height 16
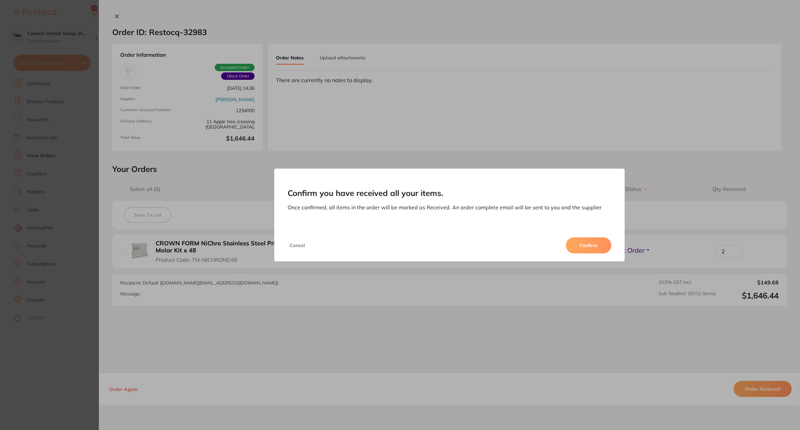
click at [587, 241] on button "Confirm" at bounding box center [588, 245] width 45 height 16
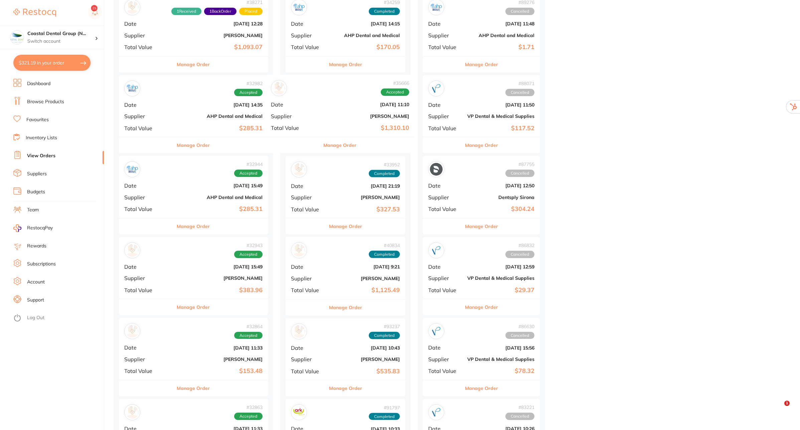
drag, startPoint x: 198, startPoint y: 112, endPoint x: 360, endPoint y: 111, distance: 161.7
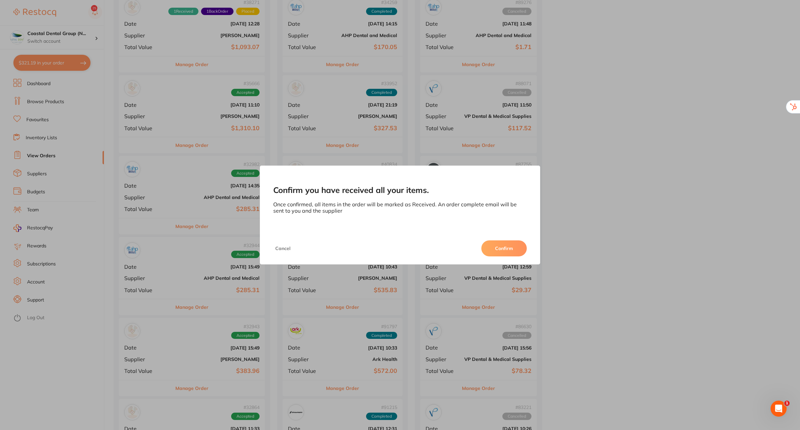
click at [506, 244] on button "Confirm" at bounding box center [503, 248] width 45 height 16
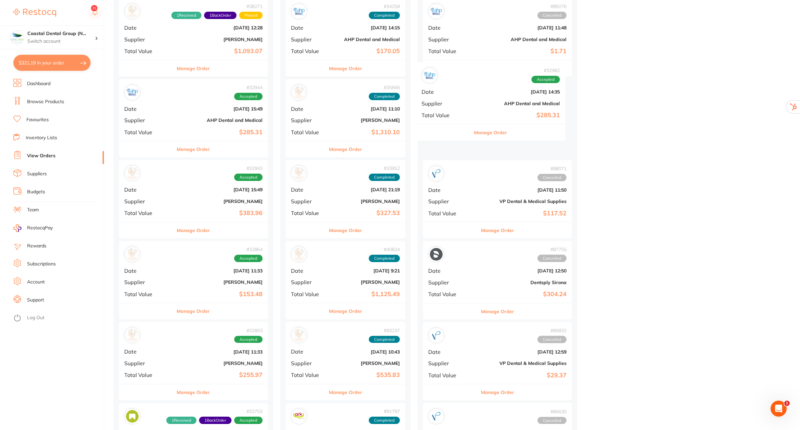
drag, startPoint x: 173, startPoint y: 120, endPoint x: 492, endPoint y: 105, distance: 319.0
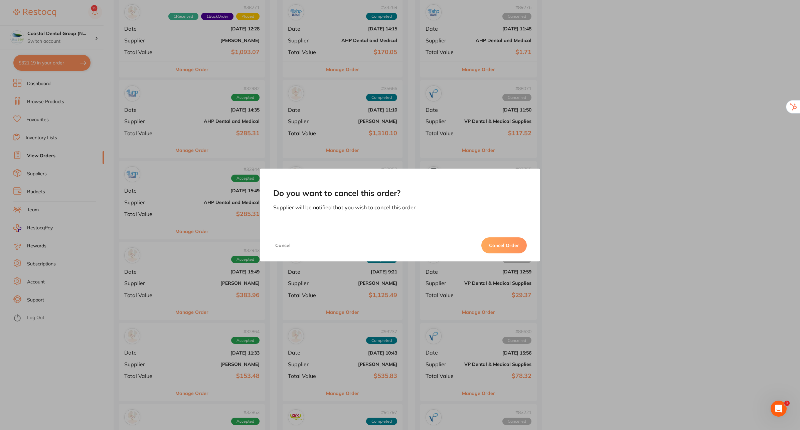
click at [511, 245] on button "Cancel Order" at bounding box center [503, 245] width 45 height 16
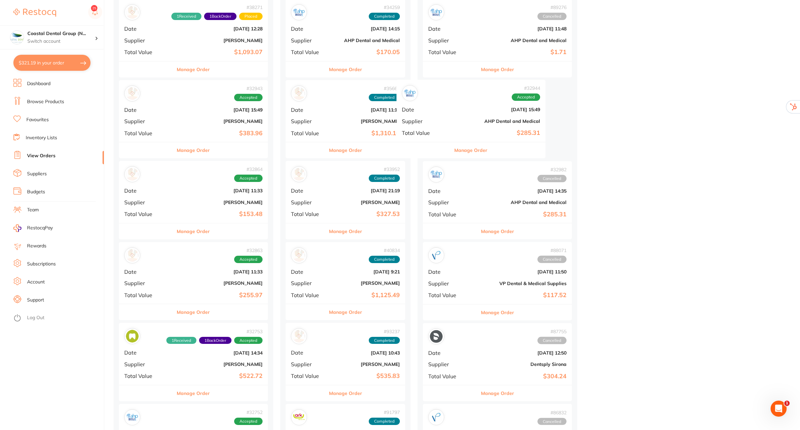
drag, startPoint x: 221, startPoint y: 121, endPoint x: 504, endPoint y: 121, distance: 282.2
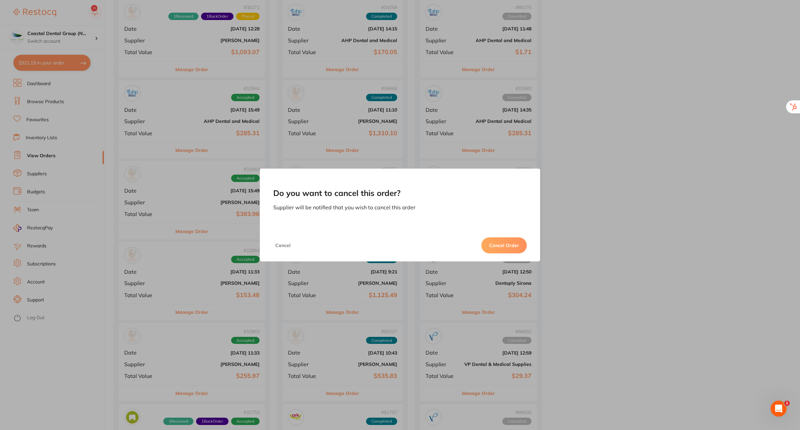
click at [498, 247] on button "Cancel Order" at bounding box center [503, 245] width 45 height 16
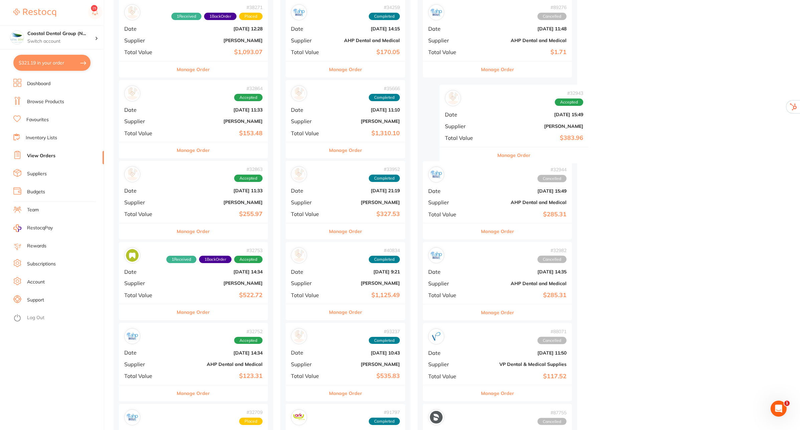
drag, startPoint x: 166, startPoint y: 114, endPoint x: 498, endPoint y: 124, distance: 332.5
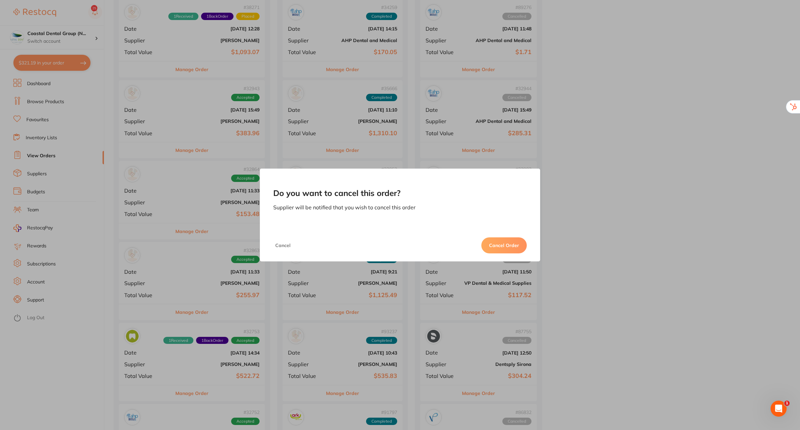
click at [498, 246] on button "Cancel Order" at bounding box center [503, 245] width 45 height 16
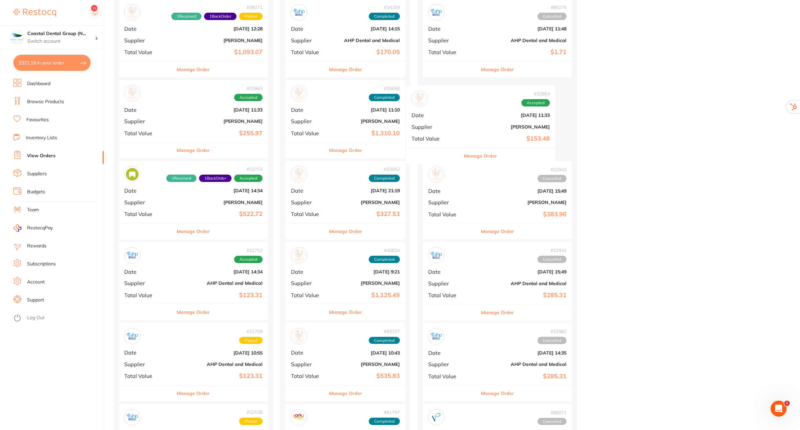
drag, startPoint x: 199, startPoint y: 123, endPoint x: 501, endPoint y: 130, distance: 302.4
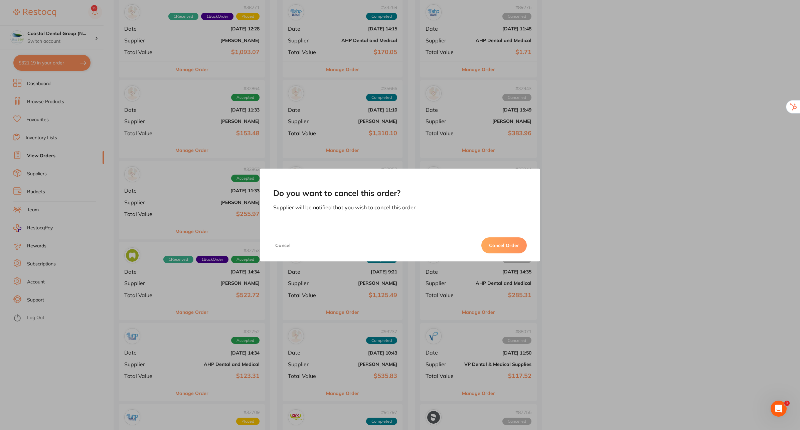
click at [503, 243] on button "Cancel Order" at bounding box center [503, 245] width 45 height 16
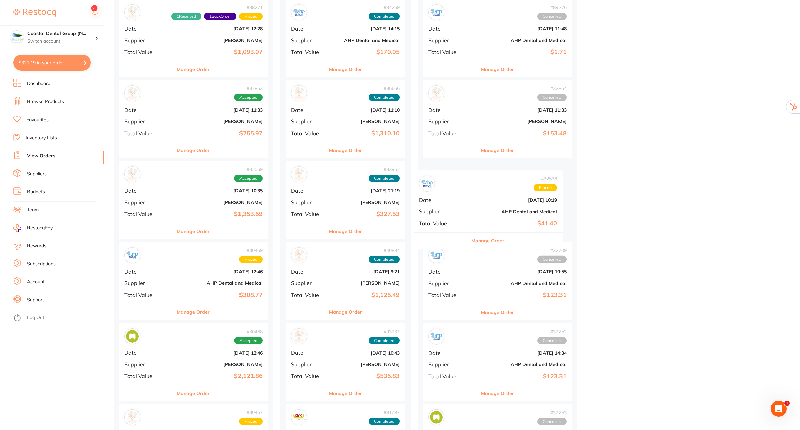
drag, startPoint x: 190, startPoint y: 191, endPoint x: 493, endPoint y: 199, distance: 303.7
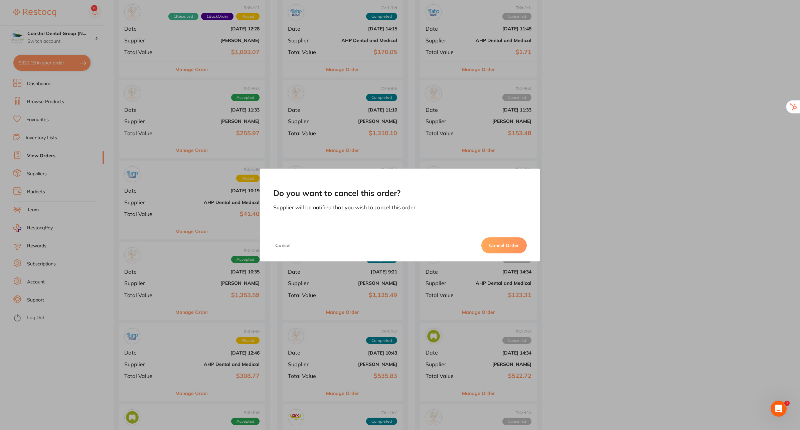
click at [507, 248] on button "Cancel Order" at bounding box center [503, 245] width 45 height 16
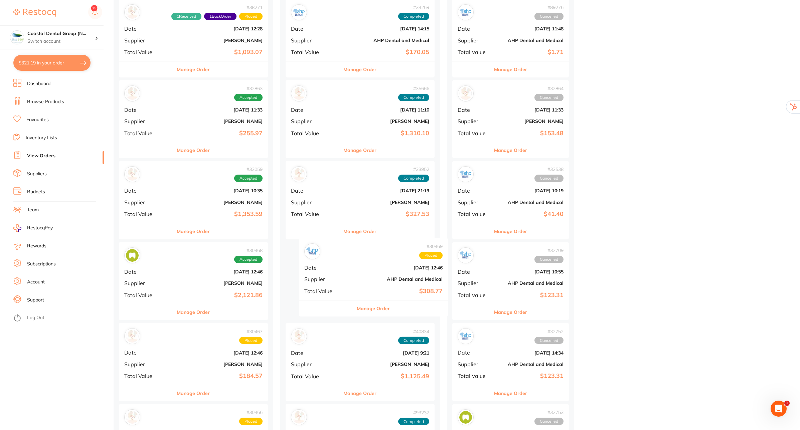
drag, startPoint x: 181, startPoint y: 280, endPoint x: 370, endPoint y: 275, distance: 188.4
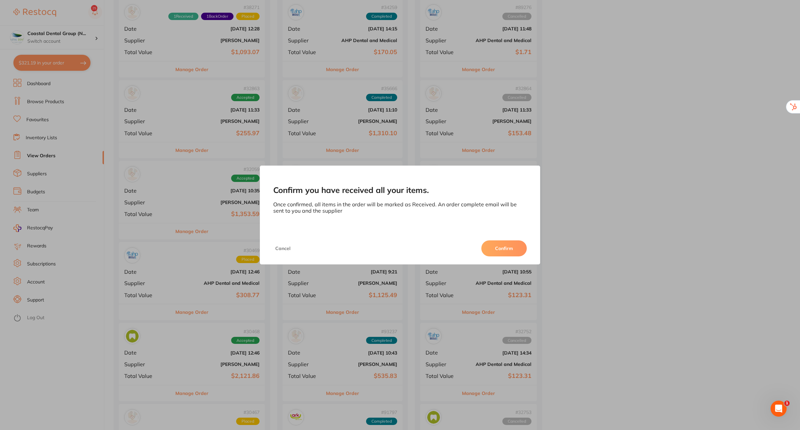
click at [500, 247] on button "Confirm" at bounding box center [503, 248] width 45 height 16
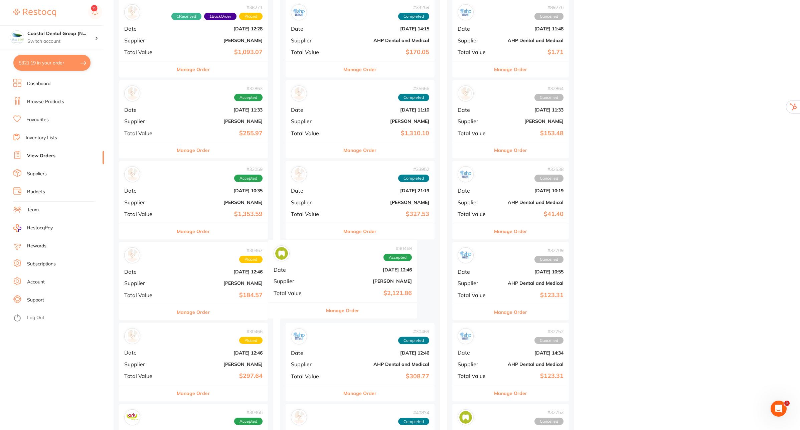
drag, startPoint x: 360, startPoint y: 272, endPoint x: 466, endPoint y: 271, distance: 105.9
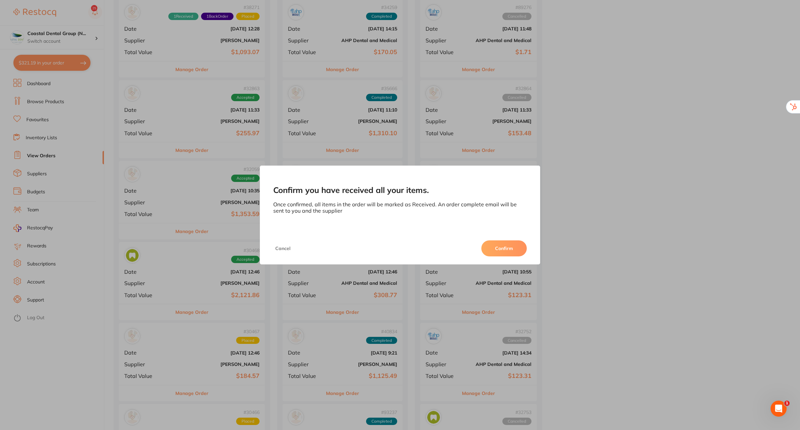
click at [501, 246] on button "Confirm" at bounding box center [503, 248] width 45 height 16
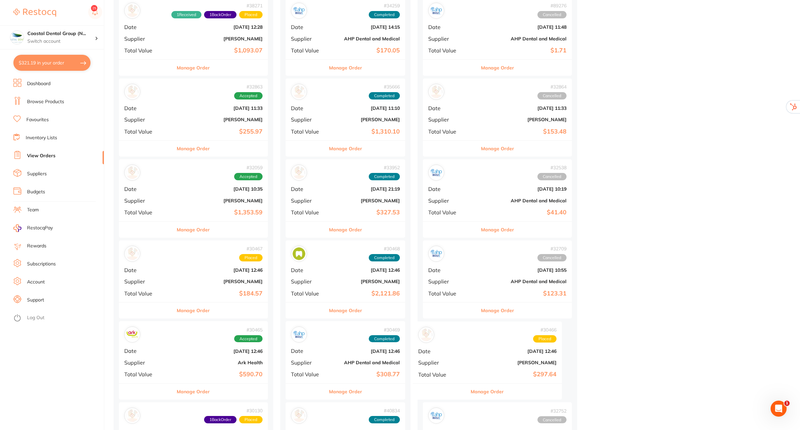
scroll to position [511, 0]
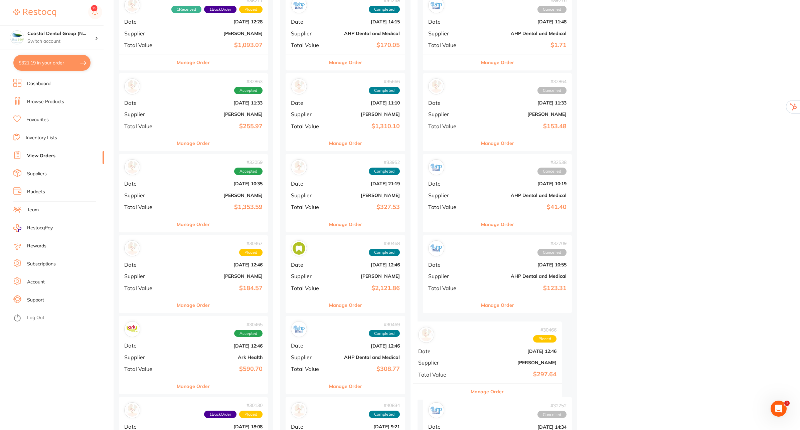
drag, startPoint x: 179, startPoint y: 362, endPoint x: 496, endPoint y: 356, distance: 317.7
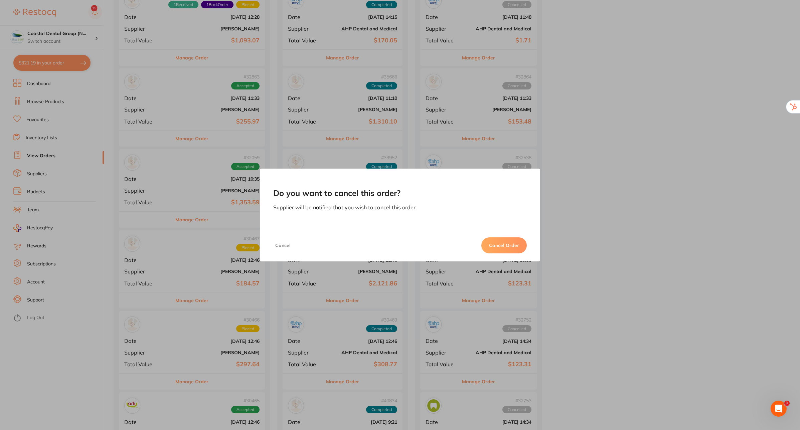
click at [519, 243] on button "Cancel Order" at bounding box center [503, 245] width 45 height 16
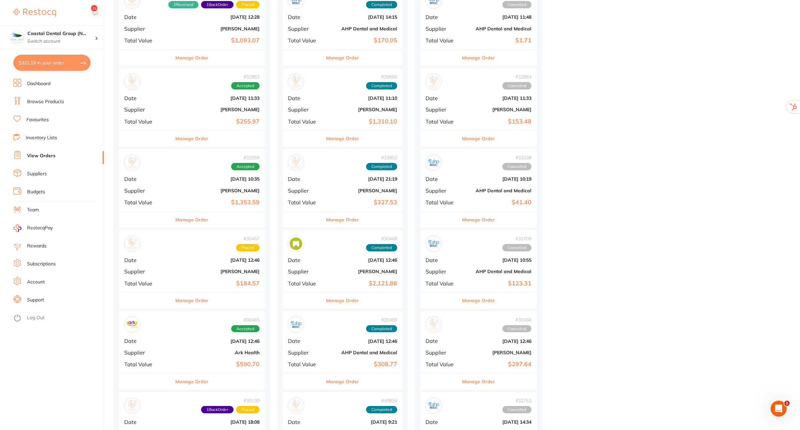
scroll to position [510, 0]
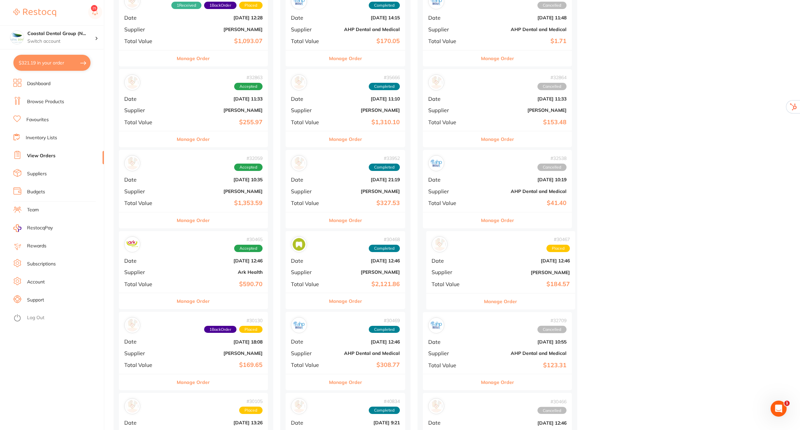
drag, startPoint x: 221, startPoint y: 251, endPoint x: 527, endPoint y: 251, distance: 306.3
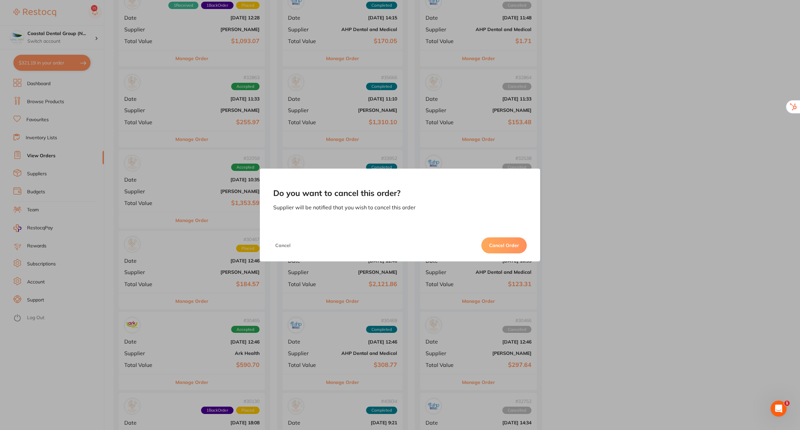
click at [502, 245] on button "Cancel Order" at bounding box center [503, 245] width 45 height 16
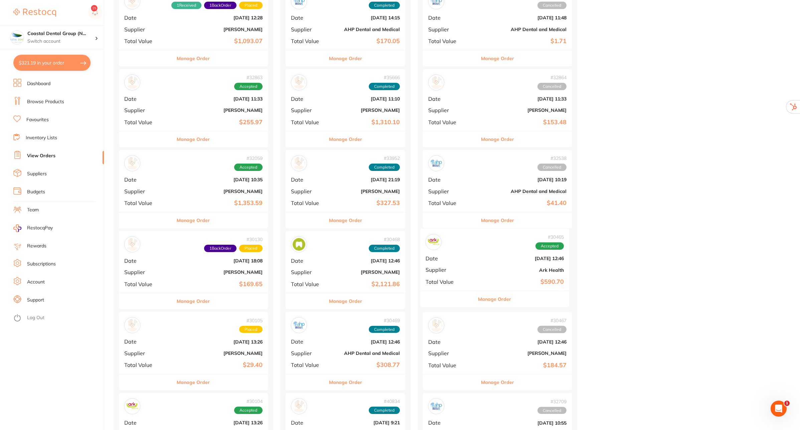
drag, startPoint x: 207, startPoint y: 256, endPoint x: 517, endPoint y: 250, distance: 310.0
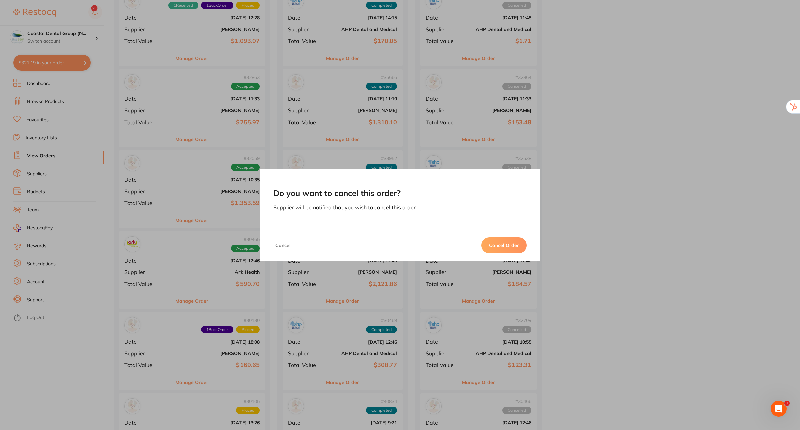
click at [510, 245] on button "Cancel Order" at bounding box center [503, 245] width 45 height 16
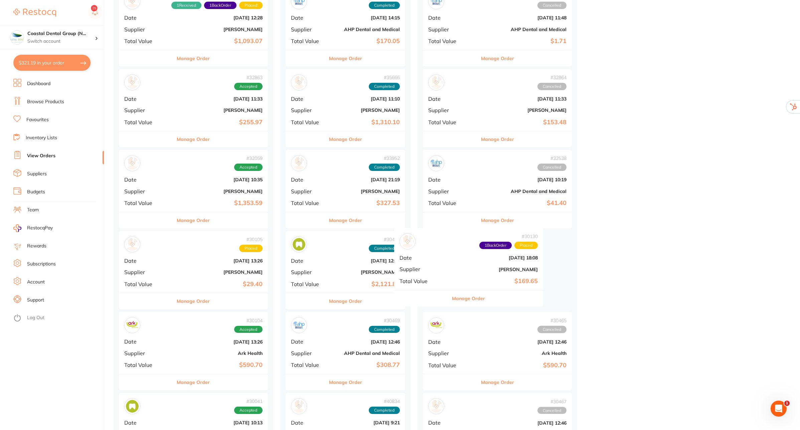
drag, startPoint x: 197, startPoint y: 279, endPoint x: 481, endPoint y: 274, distance: 284.0
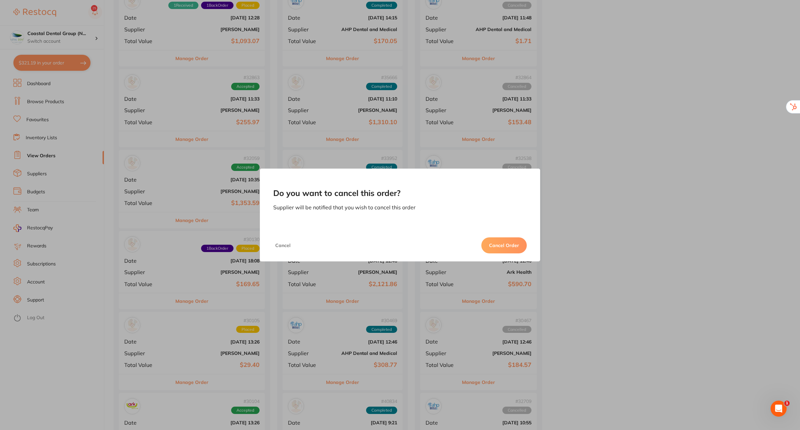
click at [507, 241] on button "Cancel Order" at bounding box center [503, 245] width 45 height 16
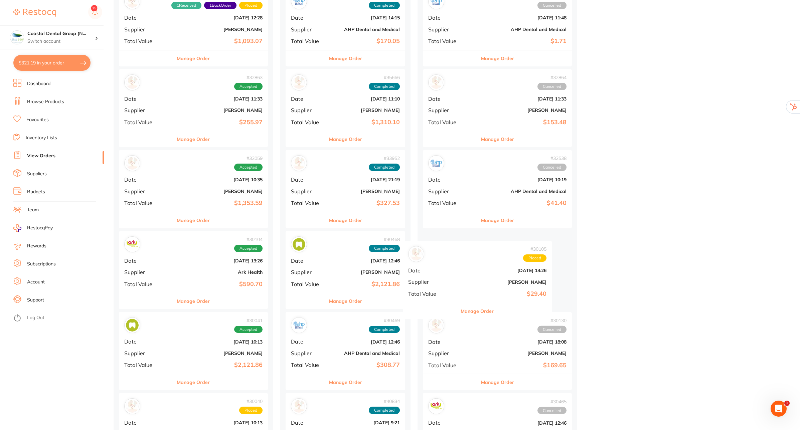
drag, startPoint x: 193, startPoint y: 263, endPoint x: 481, endPoint y: 272, distance: 288.7
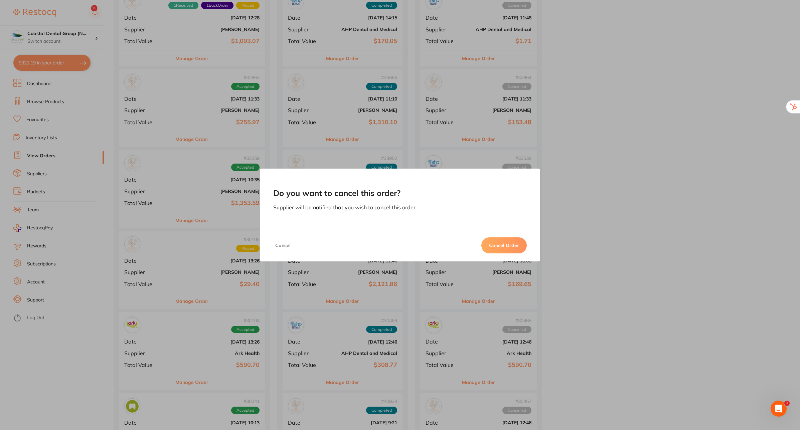
click at [499, 243] on button "Cancel Order" at bounding box center [503, 245] width 45 height 16
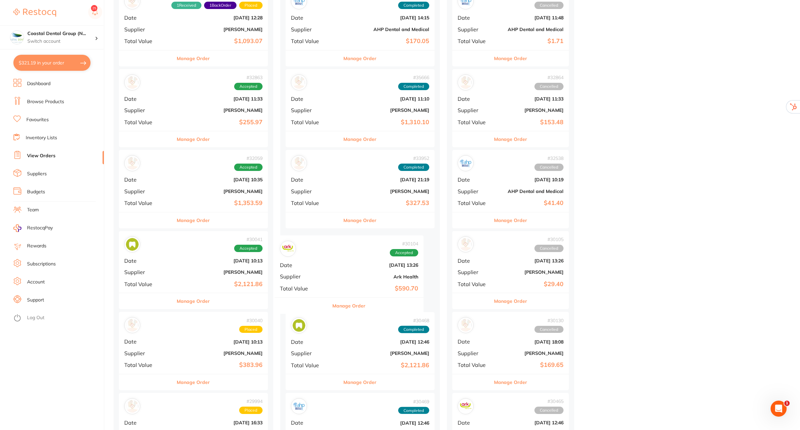
drag, startPoint x: 202, startPoint y: 266, endPoint x: 365, endPoint y: 271, distance: 162.8
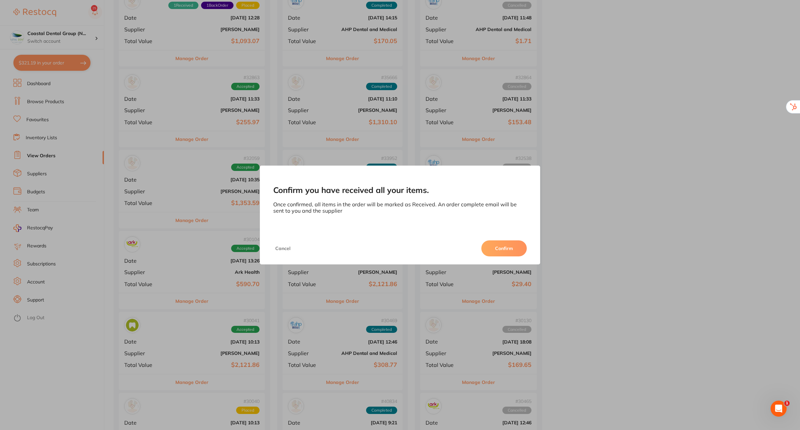
click at [503, 249] on button "Confirm" at bounding box center [503, 248] width 45 height 16
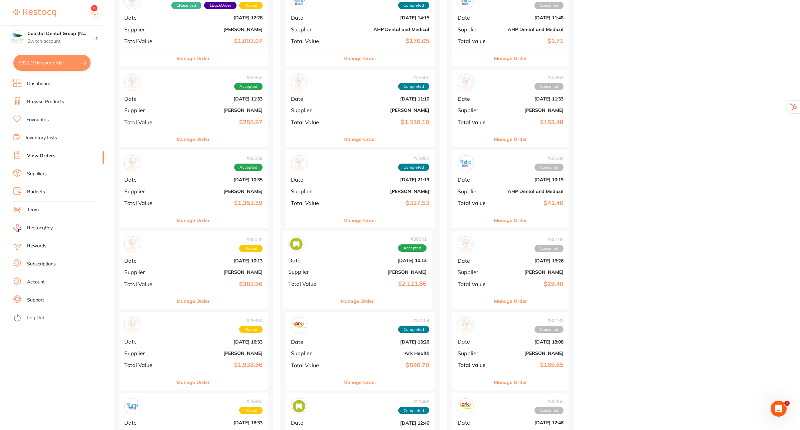
drag, startPoint x: 186, startPoint y: 269, endPoint x: 356, endPoint y: 268, distance: 170.7
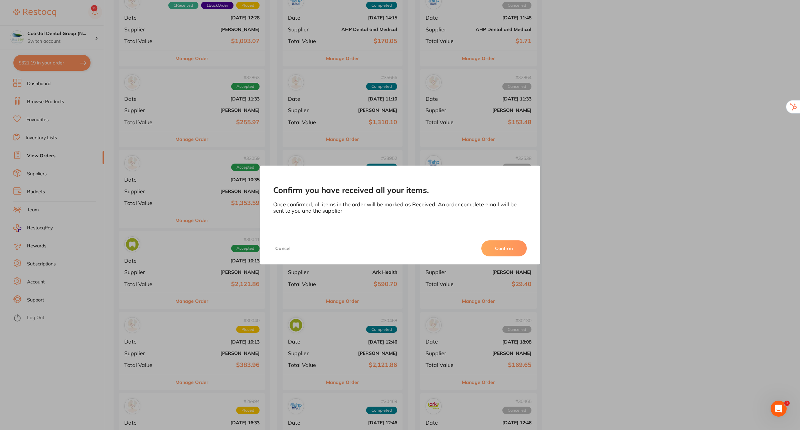
click at [497, 251] on button "Confirm" at bounding box center [503, 248] width 45 height 16
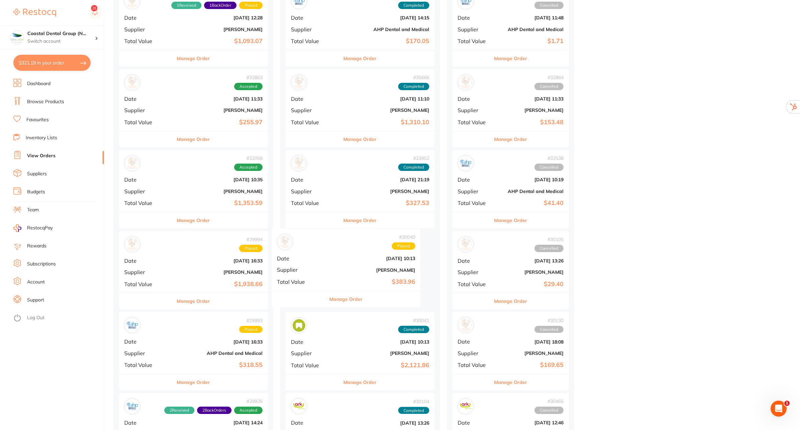
drag, startPoint x: 197, startPoint y: 272, endPoint x: 352, endPoint y: 269, distance: 155.0
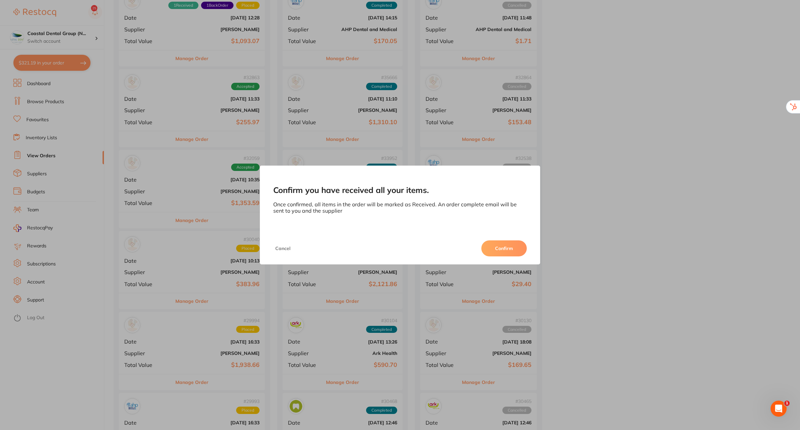
click at [499, 248] on button "Confirm" at bounding box center [503, 248] width 45 height 16
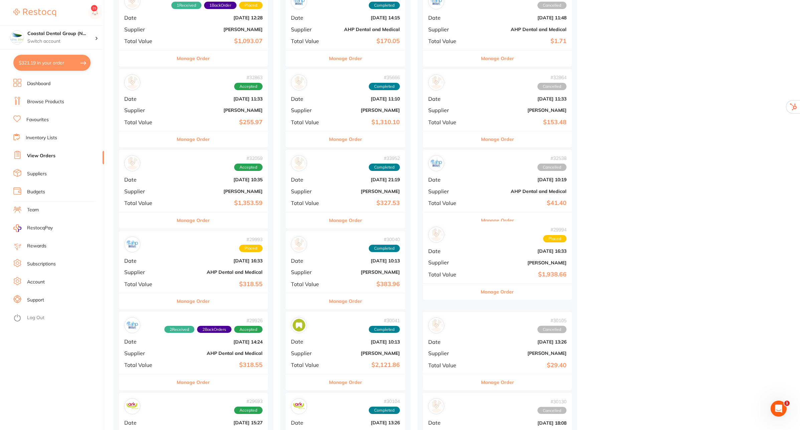
drag, startPoint x: 196, startPoint y: 267, endPoint x: 504, endPoint y: 257, distance: 308.8
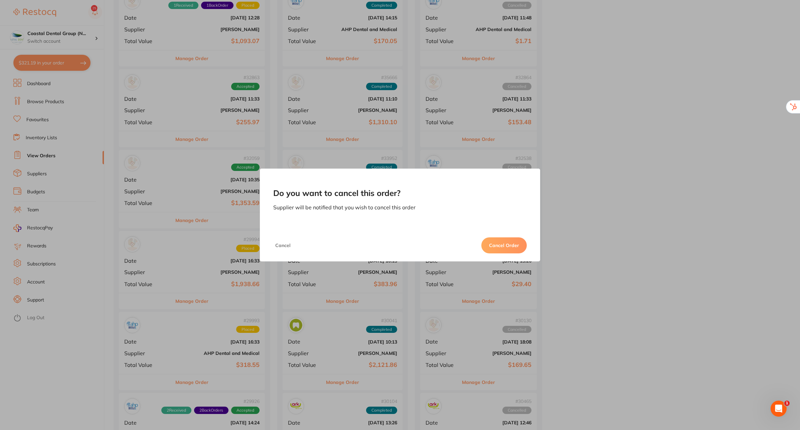
click at [499, 246] on button "Cancel Order" at bounding box center [503, 245] width 45 height 16
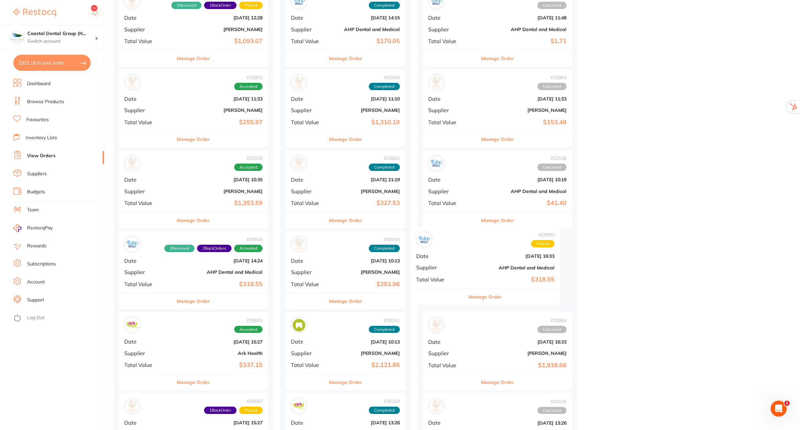
drag, startPoint x: 194, startPoint y: 276, endPoint x: 491, endPoint y: 271, distance: 297.3
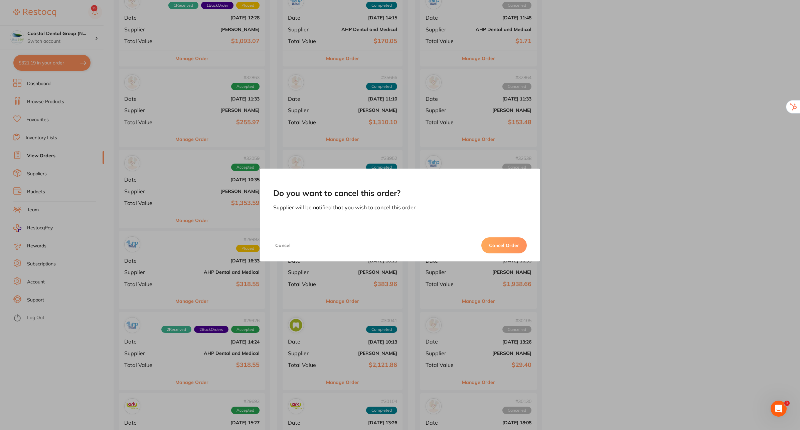
click at [493, 241] on button "Cancel Order" at bounding box center [503, 245] width 45 height 16
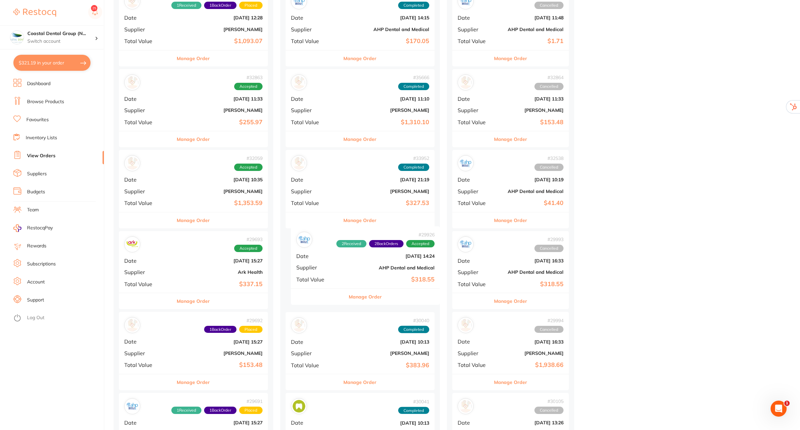
drag, startPoint x: 191, startPoint y: 277, endPoint x: 366, endPoint y: 272, distance: 175.1
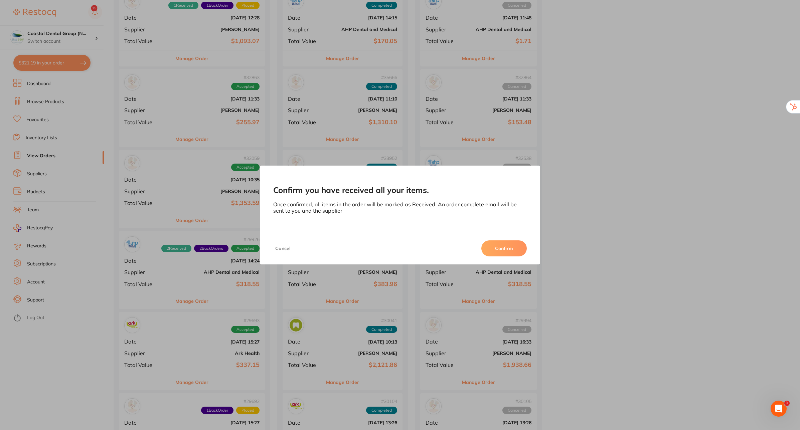
click at [499, 246] on button "Confirm" at bounding box center [503, 248] width 45 height 16
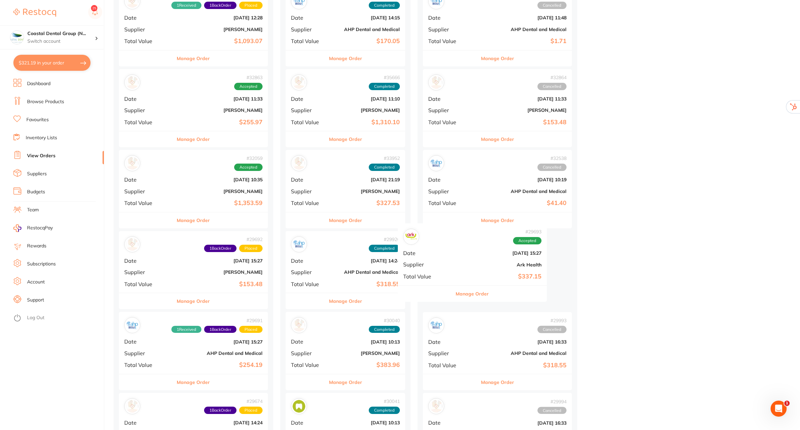
drag, startPoint x: 197, startPoint y: 267, endPoint x: 478, endPoint y: 257, distance: 280.4
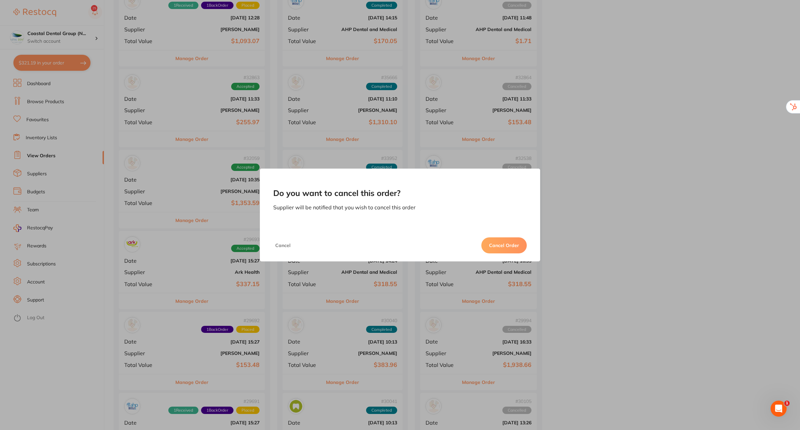
click at [504, 242] on button "Cancel Order" at bounding box center [503, 245] width 45 height 16
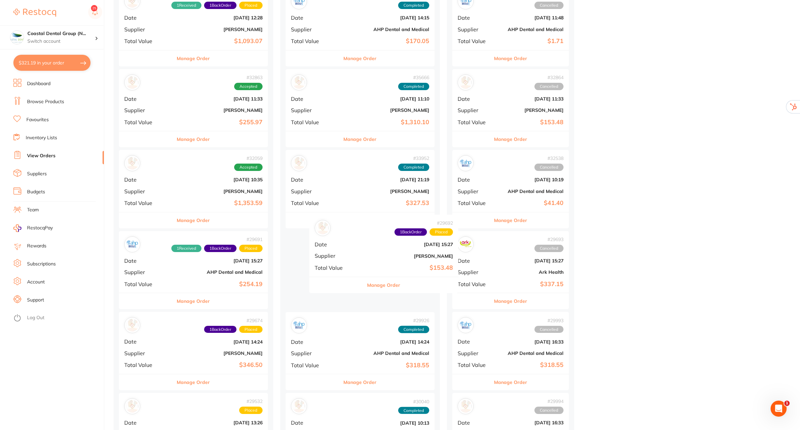
drag, startPoint x: 165, startPoint y: 284, endPoint x: 358, endPoint y: 268, distance: 194.1
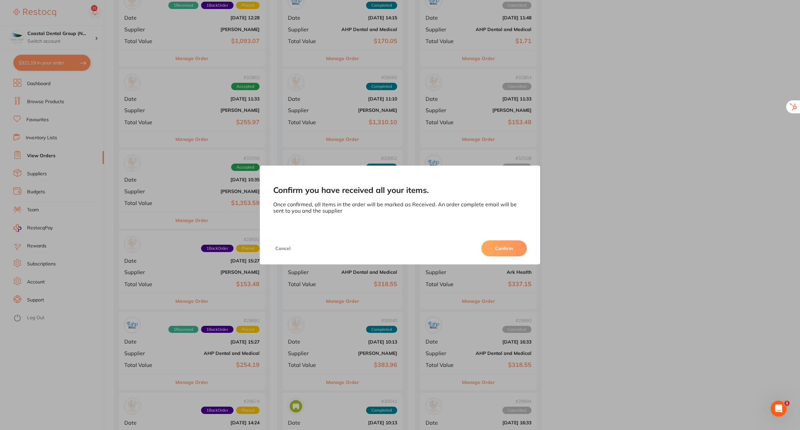
click at [497, 246] on button "Confirm" at bounding box center [503, 248] width 45 height 16
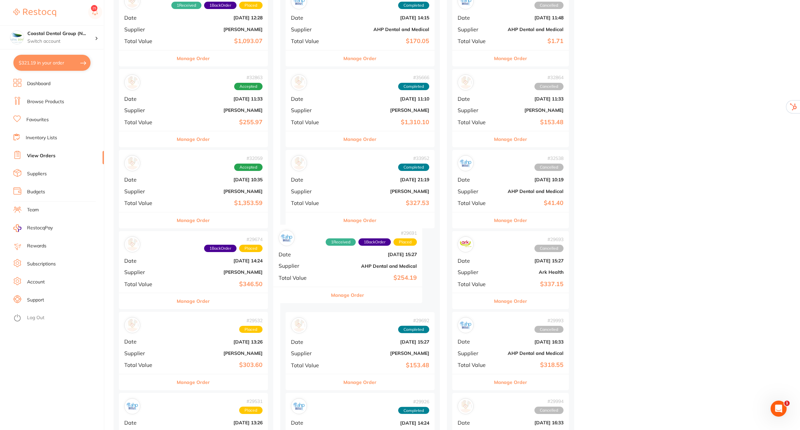
drag, startPoint x: 203, startPoint y: 273, endPoint x: 372, endPoint y: 261, distance: 169.4
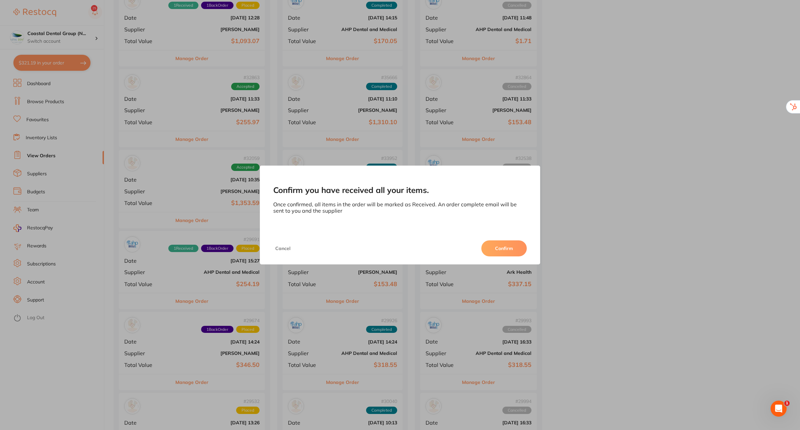
click at [503, 246] on button "Confirm" at bounding box center [503, 248] width 45 height 16
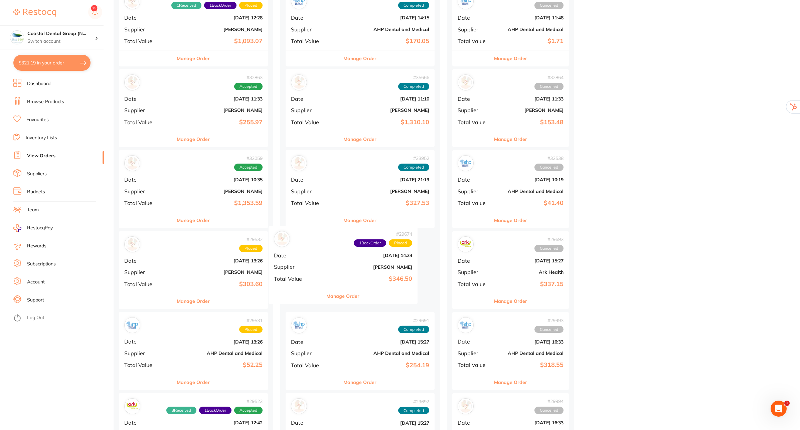
drag, startPoint x: 209, startPoint y: 270, endPoint x: 364, endPoint y: 263, distance: 155.1
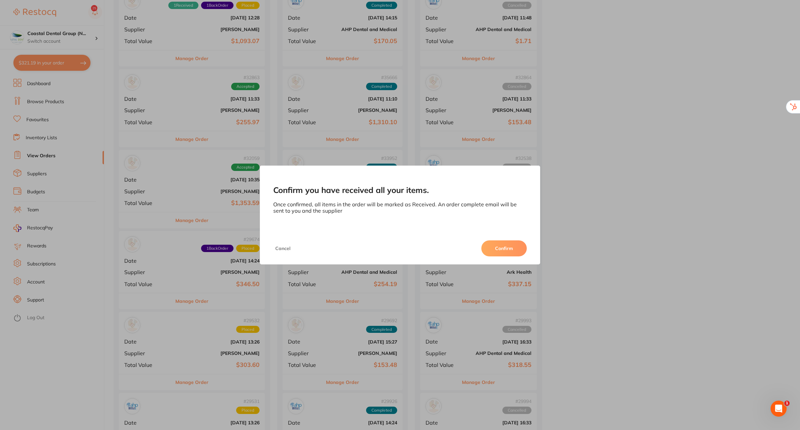
click at [504, 245] on button "Confirm" at bounding box center [503, 248] width 45 height 16
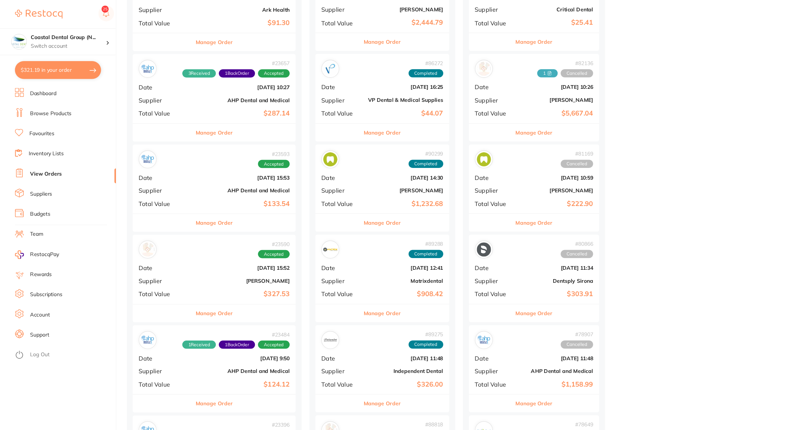
scroll to position [2312, 0]
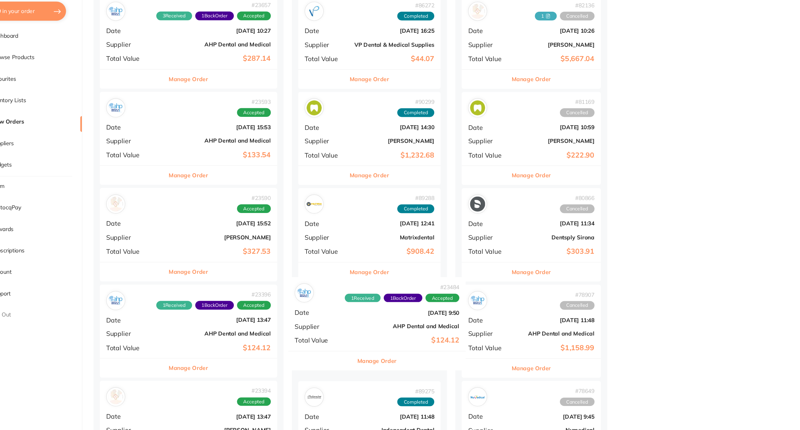
drag, startPoint x: 173, startPoint y: 343, endPoint x: 334, endPoint y: 335, distance: 160.9
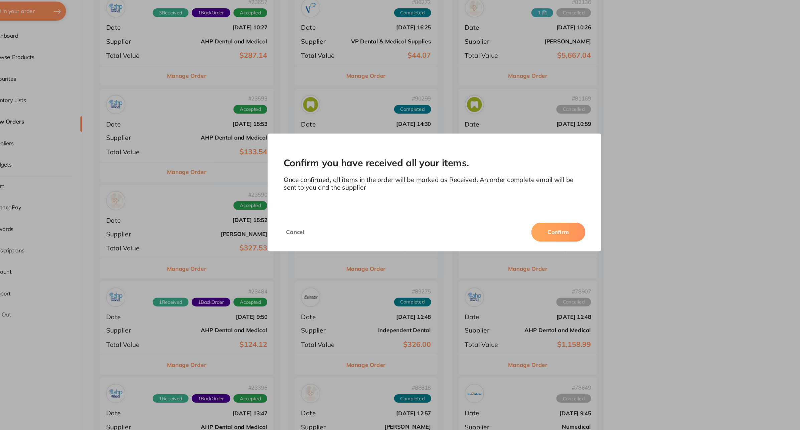
click at [504, 246] on button "Confirm" at bounding box center [503, 248] width 45 height 16
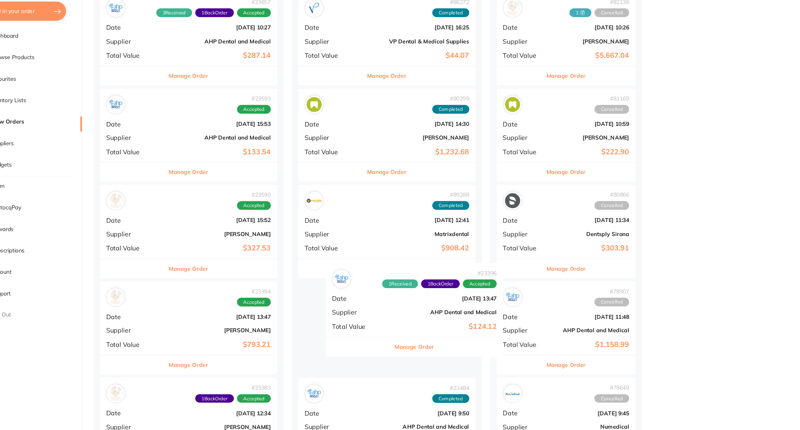
scroll to position [2315, 0]
drag, startPoint x: 175, startPoint y: 326, endPoint x: 369, endPoint y: 308, distance: 194.6
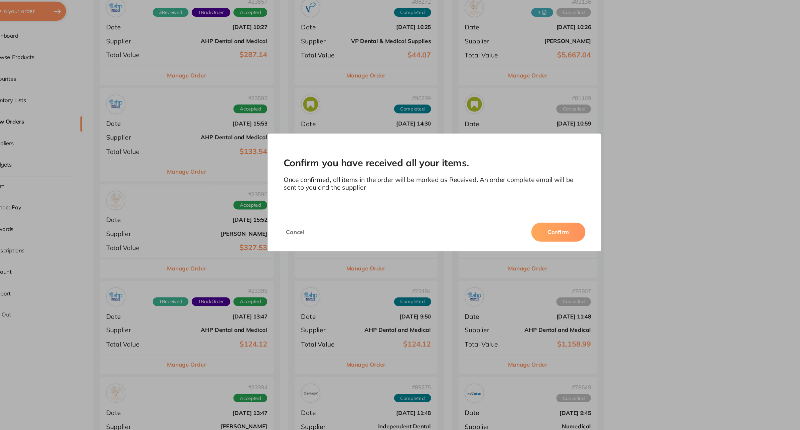
click at [504, 249] on button "Confirm" at bounding box center [503, 248] width 45 height 16
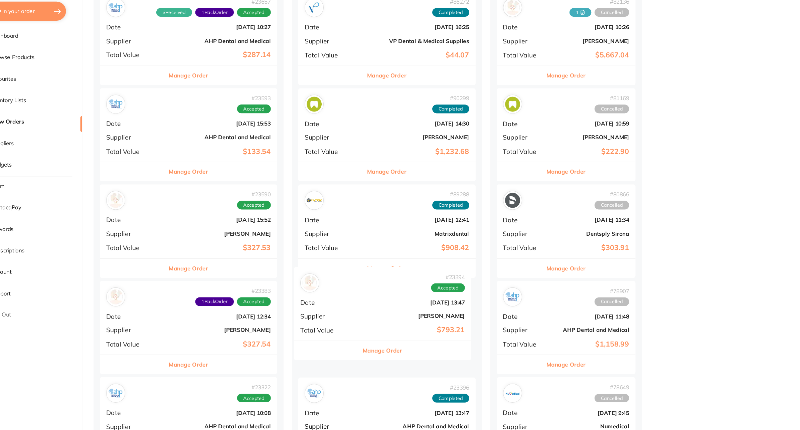
scroll to position [2316, 0]
drag, startPoint x: 203, startPoint y: 330, endPoint x: 368, endPoint y: 316, distance: 165.6
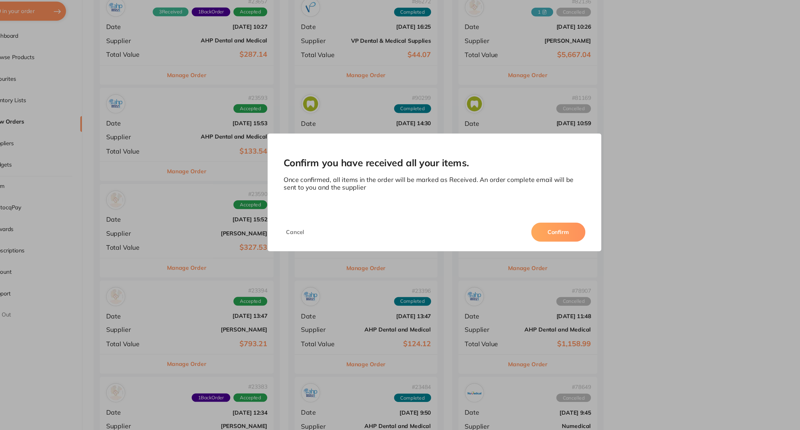
click at [509, 249] on button "Confirm" at bounding box center [503, 248] width 45 height 16
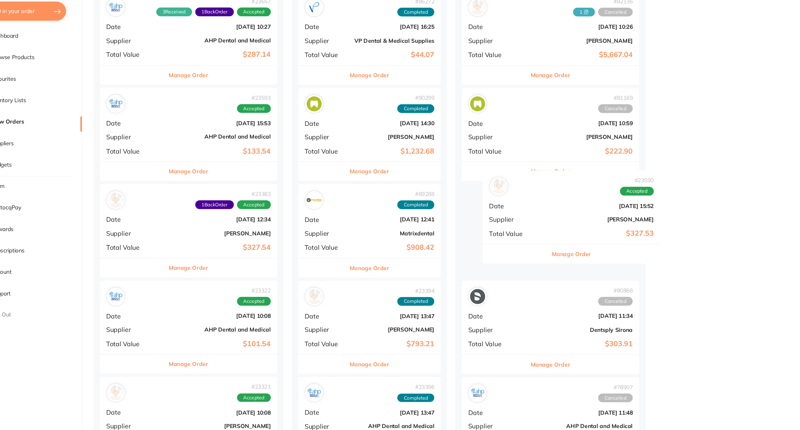
drag, startPoint x: 193, startPoint y: 249, endPoint x: 517, endPoint y: 235, distance: 324.3
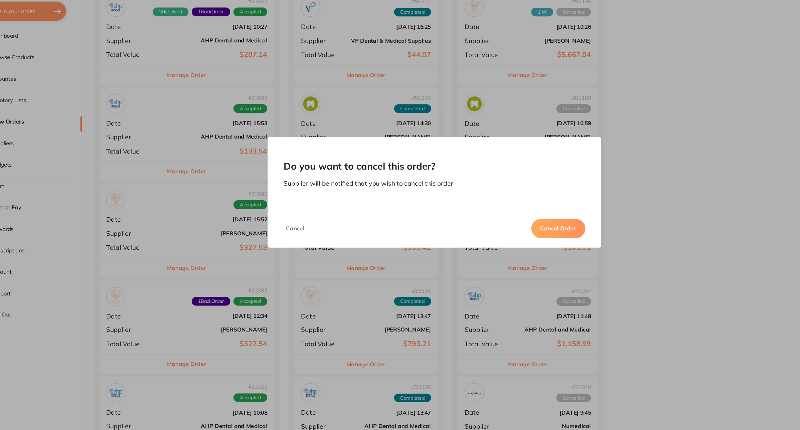
click at [501, 243] on button "Cancel Order" at bounding box center [503, 245] width 45 height 16
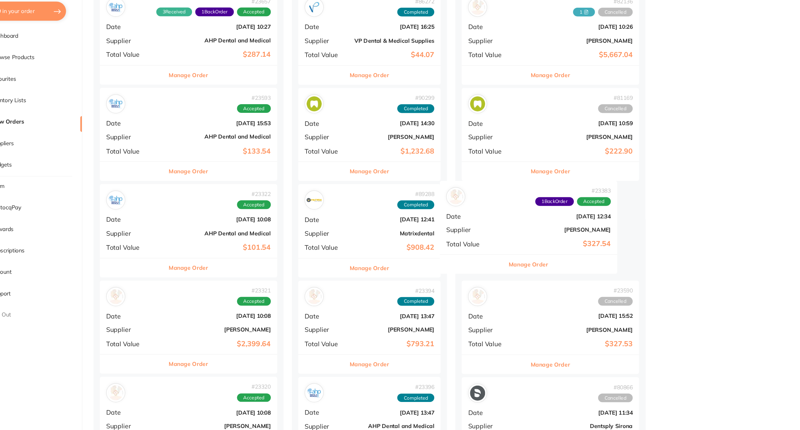
drag, startPoint x: 197, startPoint y: 252, endPoint x: 485, endPoint y: 247, distance: 288.3
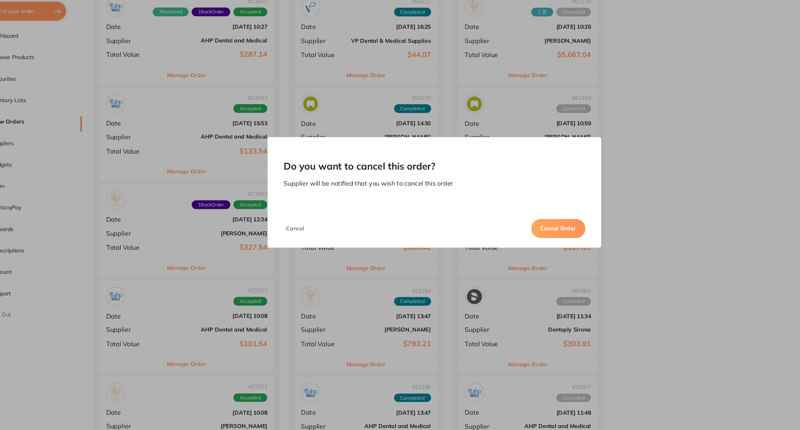
click at [503, 246] on button "Cancel Order" at bounding box center [503, 245] width 45 height 16
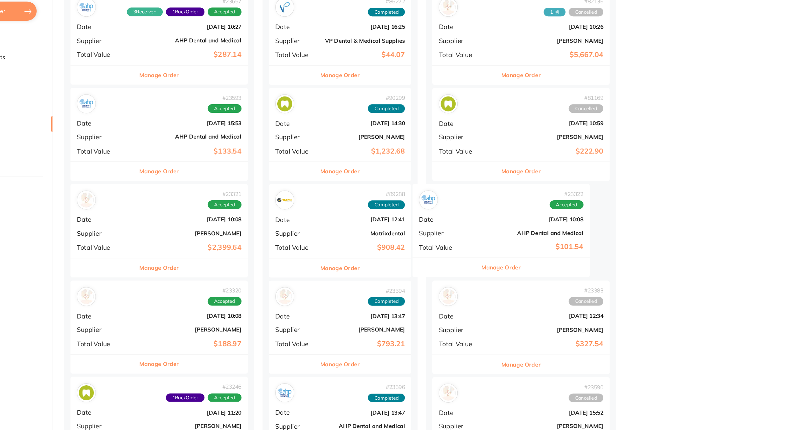
drag, startPoint x: 165, startPoint y: 254, endPoint x: 462, endPoint y: 251, distance: 296.9
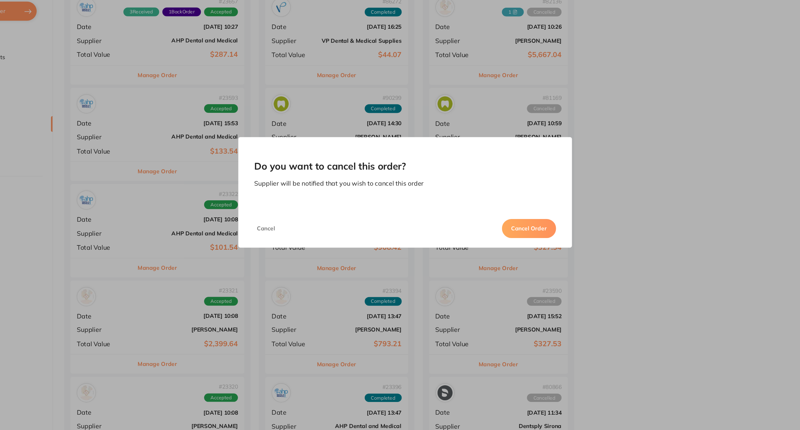
click at [505, 248] on button "Cancel Order" at bounding box center [503, 245] width 45 height 16
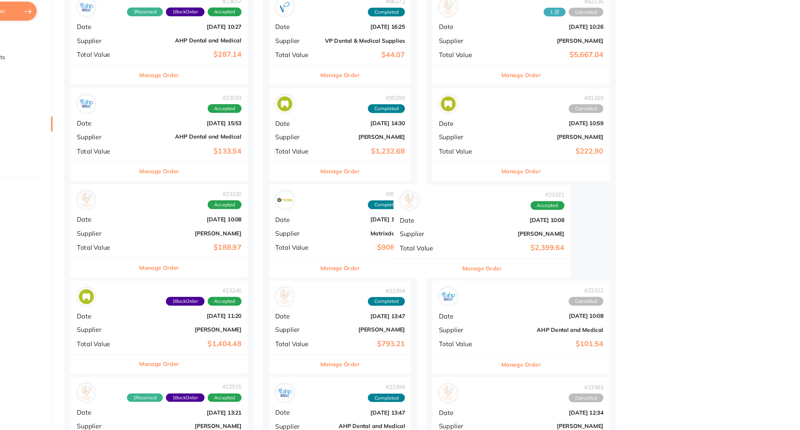
drag, startPoint x: 201, startPoint y: 252, endPoint x: 483, endPoint y: 249, distance: 281.9
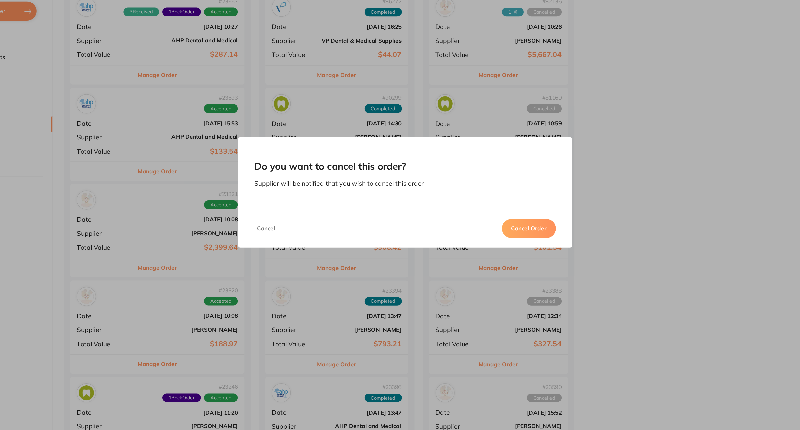
click at [499, 245] on button "Cancel Order" at bounding box center [503, 245] width 45 height 16
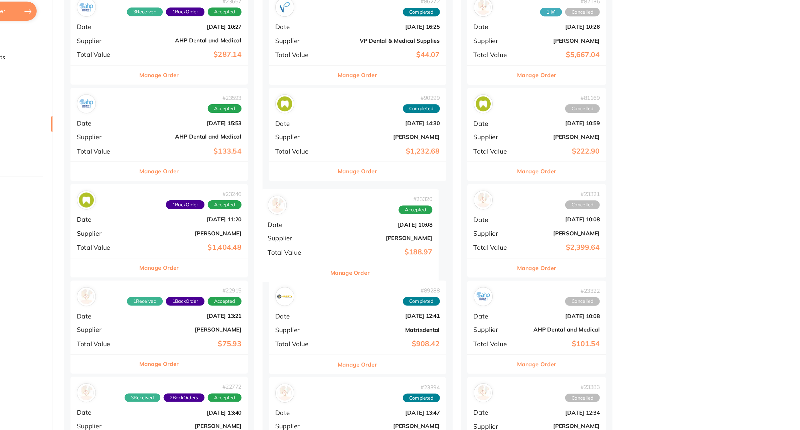
drag, startPoint x: 192, startPoint y: 238, endPoint x: 364, endPoint y: 241, distance: 172.0
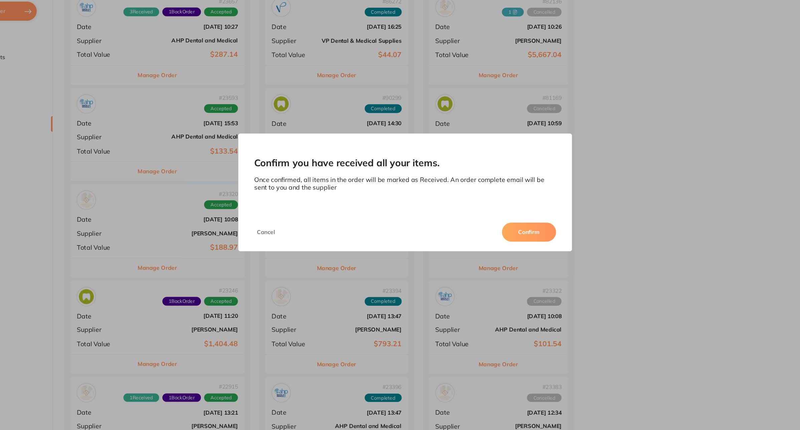
click at [513, 246] on button "Confirm" at bounding box center [503, 248] width 45 height 16
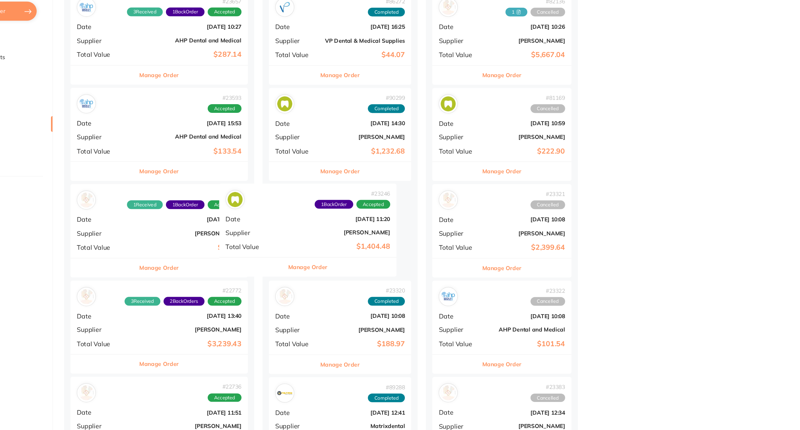
drag, startPoint x: 177, startPoint y: 252, endPoint x: 351, endPoint y: 252, distance: 174.0
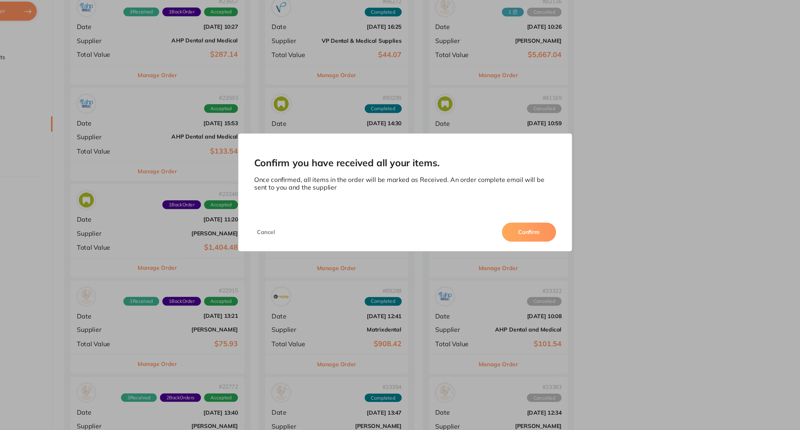
click at [500, 244] on button "Confirm" at bounding box center [503, 248] width 45 height 16
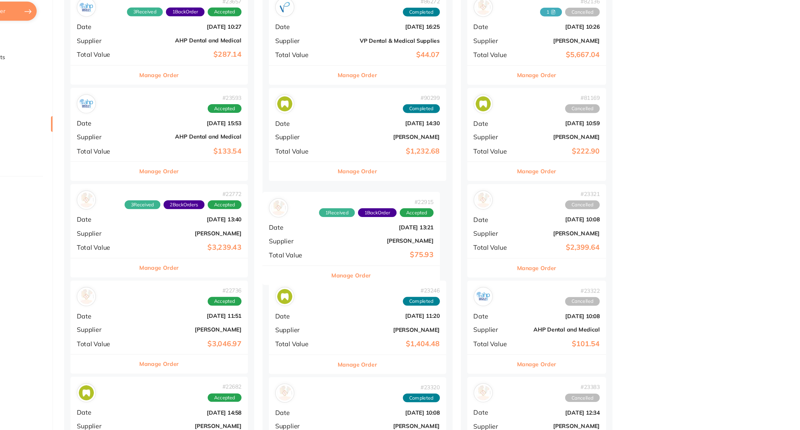
drag, startPoint x: 207, startPoint y: 246, endPoint x: 380, endPoint y: 250, distance: 173.4
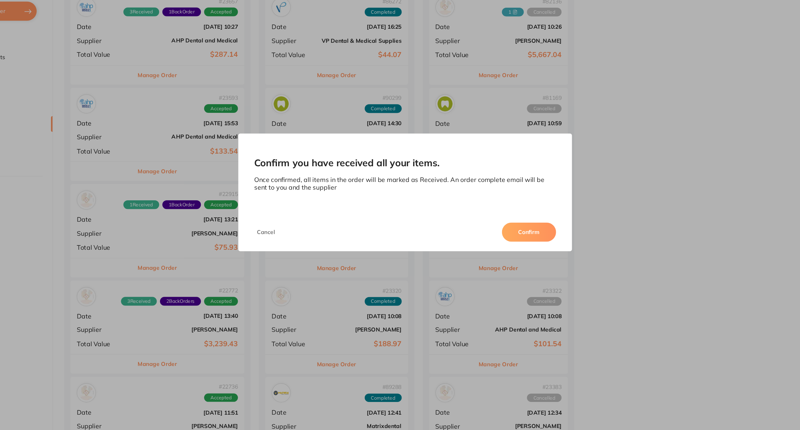
click at [513, 246] on button "Confirm" at bounding box center [503, 248] width 45 height 16
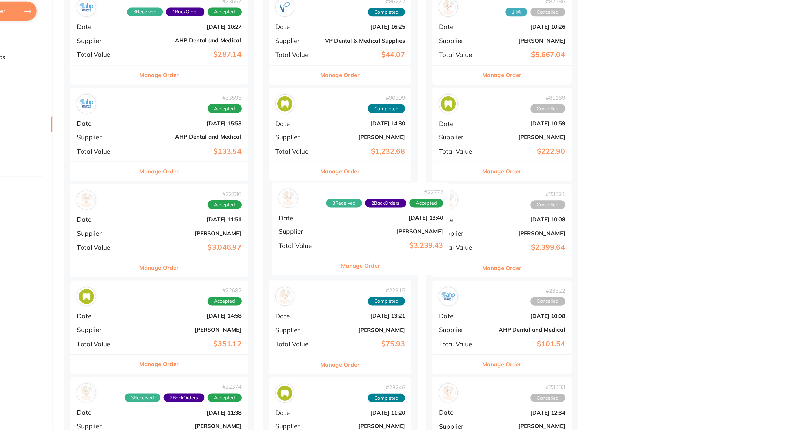
drag, startPoint x: 197, startPoint y: 249, endPoint x: 375, endPoint y: 246, distance: 178.7
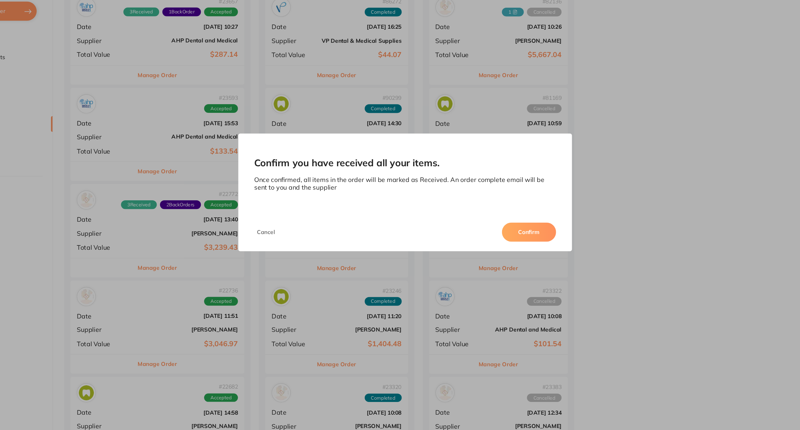
click at [500, 248] on button "Confirm" at bounding box center [503, 248] width 45 height 16
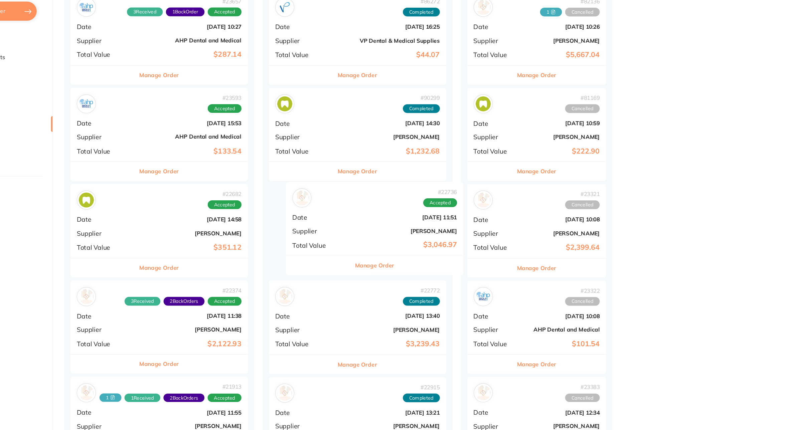
drag, startPoint x: 184, startPoint y: 251, endPoint x: 370, endPoint y: 247, distance: 186.4
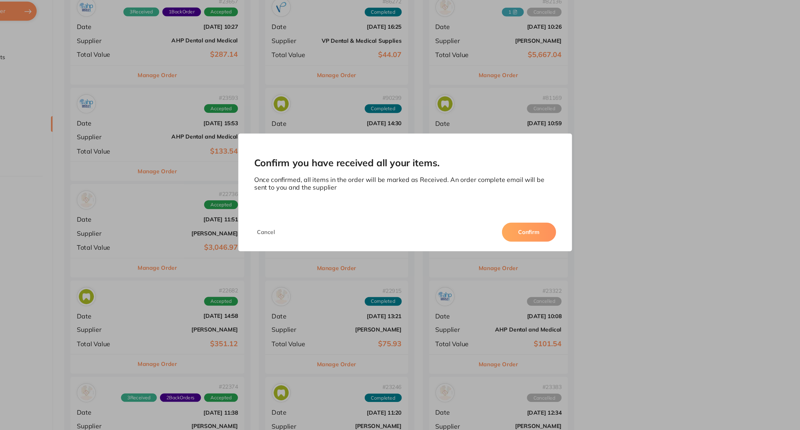
click at [504, 246] on button "Confirm" at bounding box center [503, 248] width 45 height 16
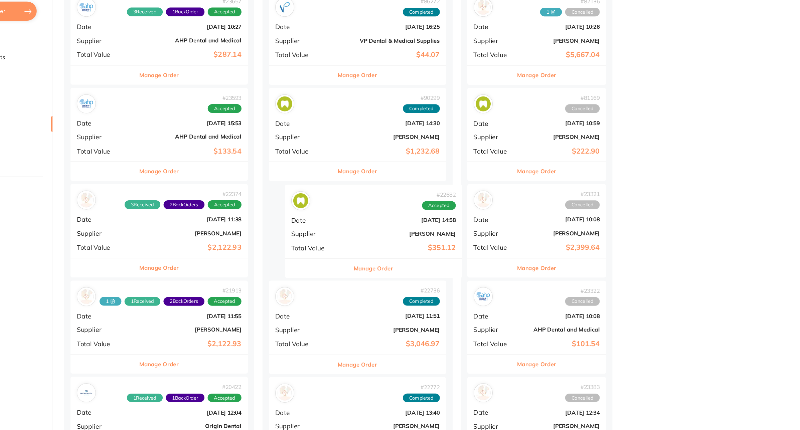
drag, startPoint x: 192, startPoint y: 242, endPoint x: 378, endPoint y: 244, distance: 186.1
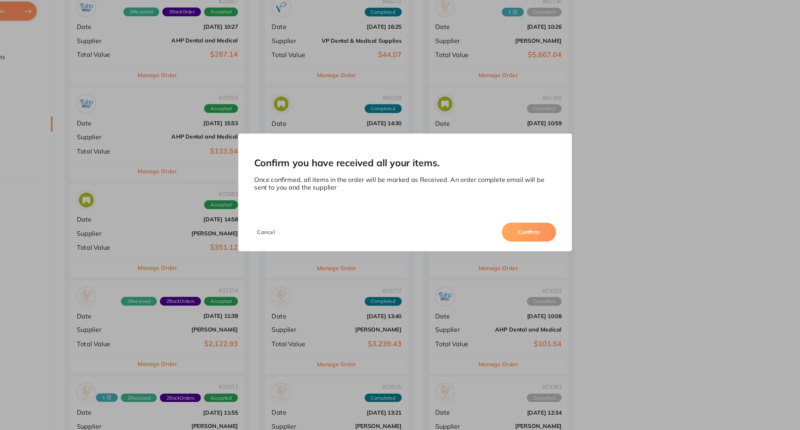
click at [495, 248] on button "Confirm" at bounding box center [503, 248] width 45 height 16
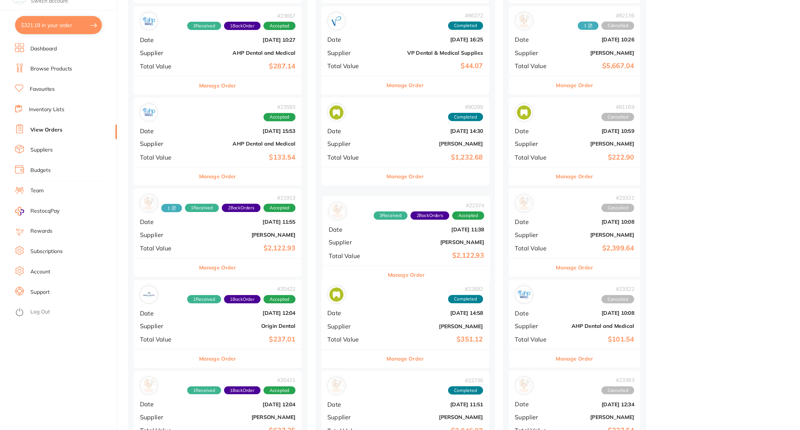
drag, startPoint x: 168, startPoint y: 255, endPoint x: 352, endPoint y: 260, distance: 183.8
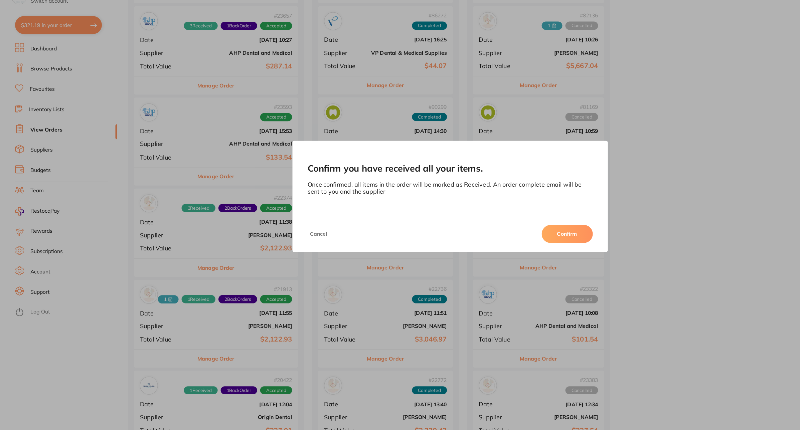
click at [505, 249] on button "Confirm" at bounding box center [503, 248] width 45 height 16
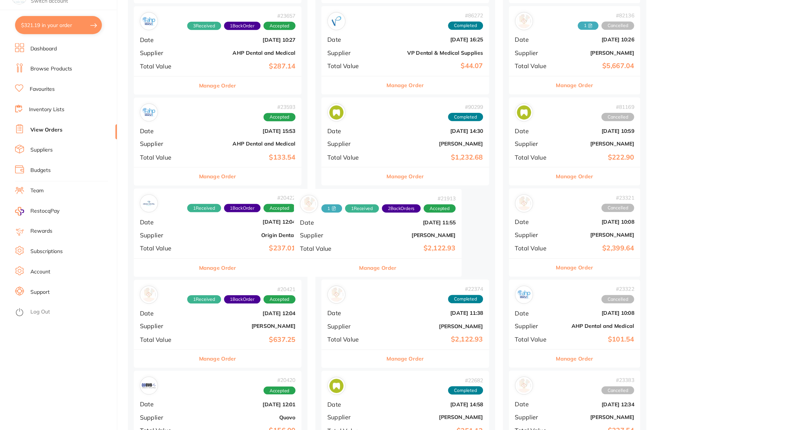
drag, startPoint x: 193, startPoint y: 255, endPoint x: 342, endPoint y: 253, distance: 148.3
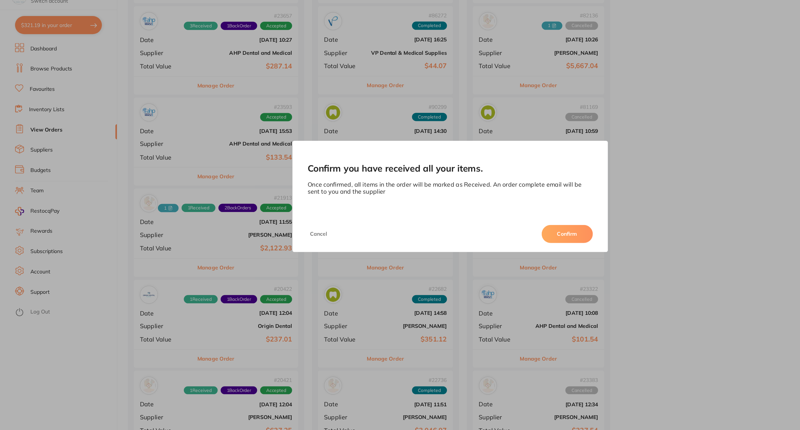
click at [499, 249] on button "Confirm" at bounding box center [503, 248] width 45 height 16
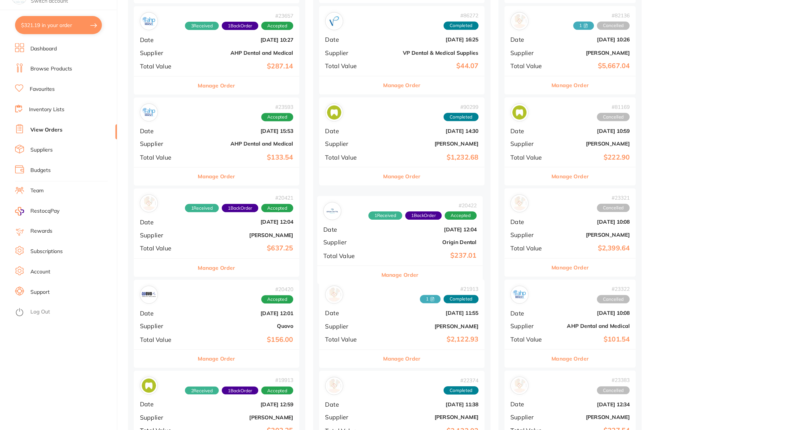
drag, startPoint x: 187, startPoint y: 249, endPoint x: 357, endPoint y: 254, distance: 170.7
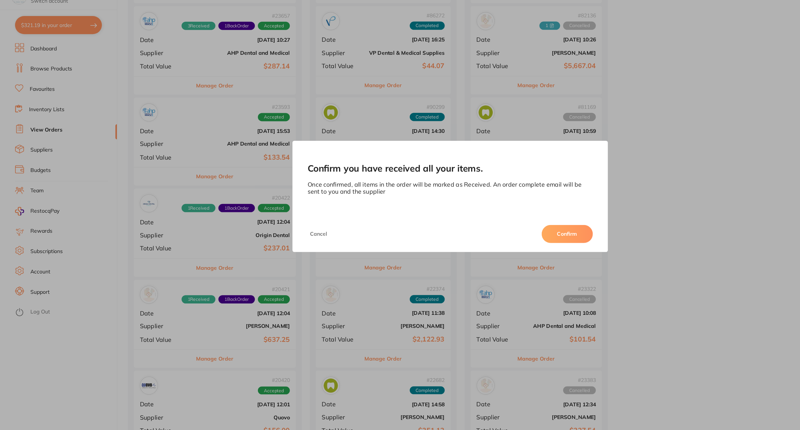
click at [497, 245] on button "Confirm" at bounding box center [503, 248] width 45 height 16
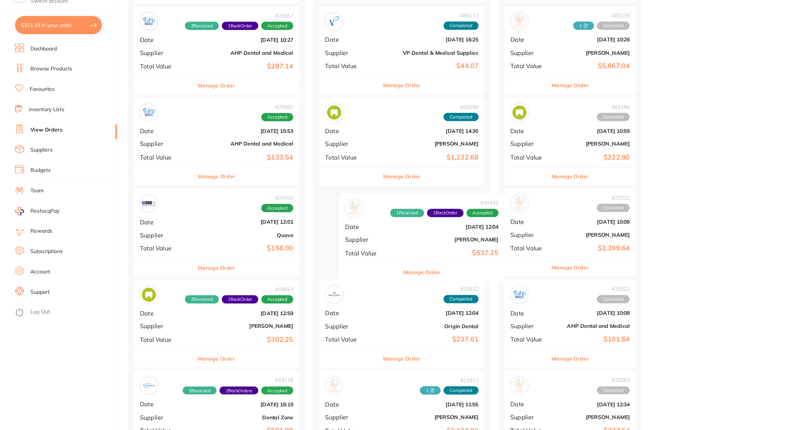
drag, startPoint x: 169, startPoint y: 255, endPoint x: 364, endPoint y: 255, distance: 195.1
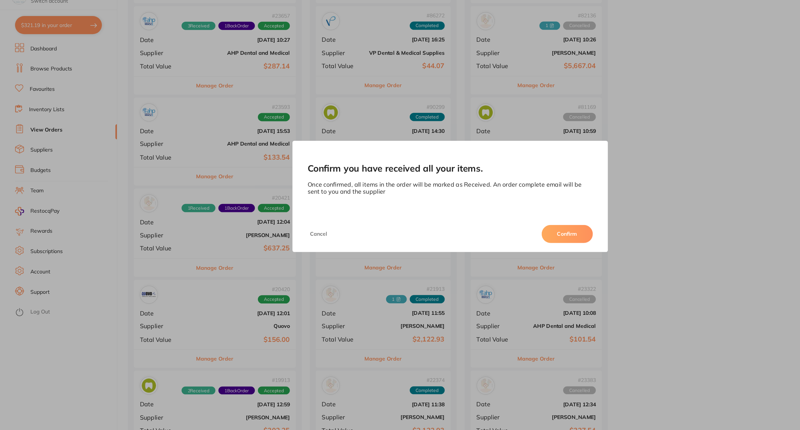
click at [502, 248] on button "Confirm" at bounding box center [503, 248] width 45 height 16
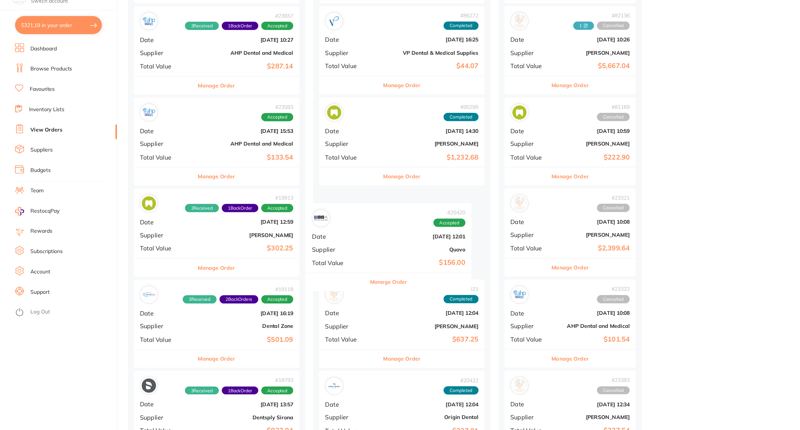
drag, startPoint x: 181, startPoint y: 243, endPoint x: 336, endPoint y: 256, distance: 154.8
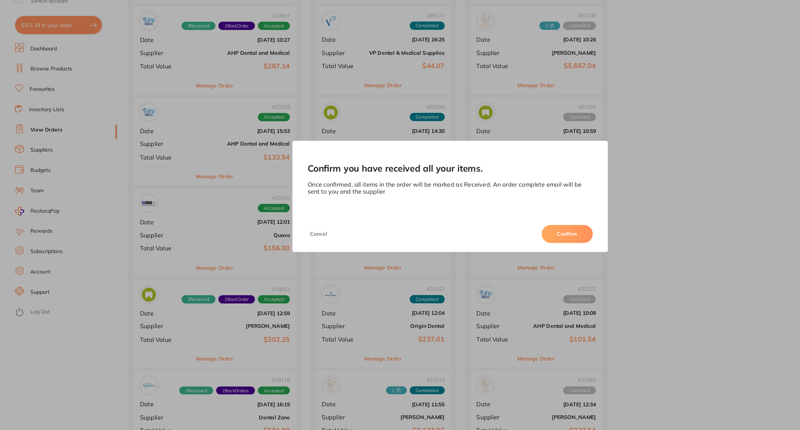
click at [496, 245] on button "Confirm" at bounding box center [503, 248] width 45 height 16
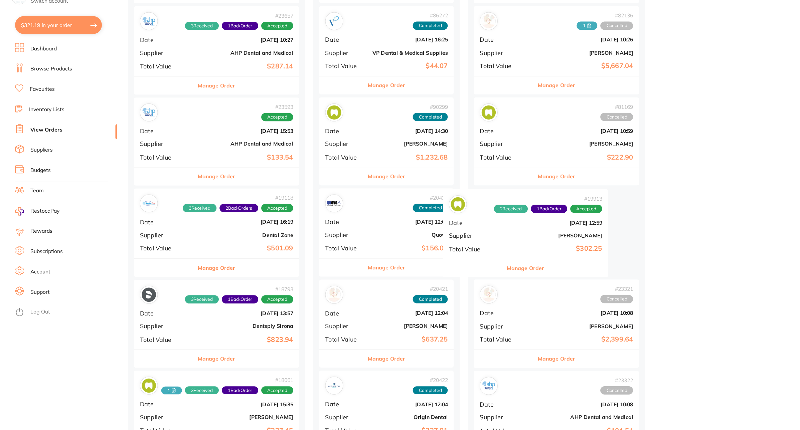
drag, startPoint x: 204, startPoint y: 252, endPoint x: 494, endPoint y: 250, distance: 289.3
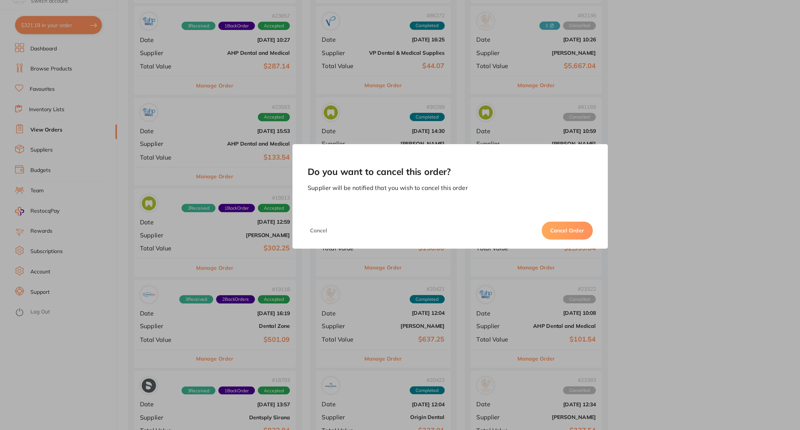
click at [498, 243] on button "Cancel Order" at bounding box center [503, 245] width 45 height 16
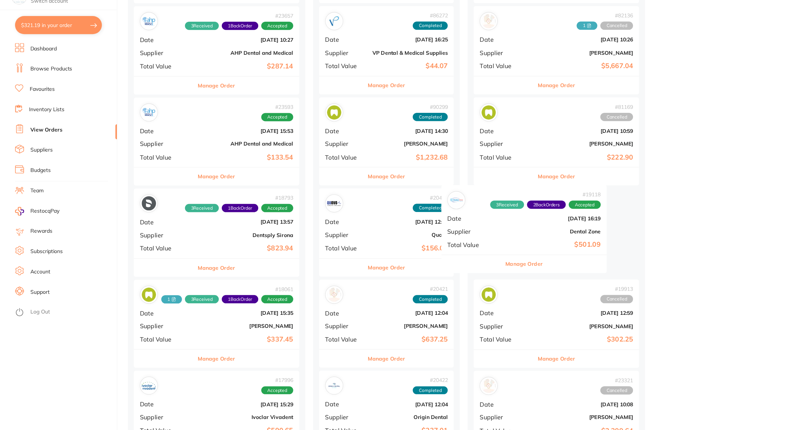
drag, startPoint x: 205, startPoint y: 253, endPoint x: 493, endPoint y: 248, distance: 288.0
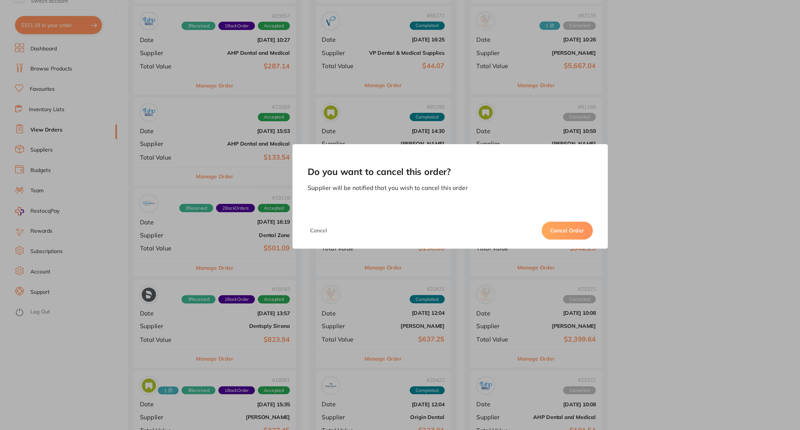
click at [498, 246] on button "Cancel Order" at bounding box center [503, 245] width 45 height 16
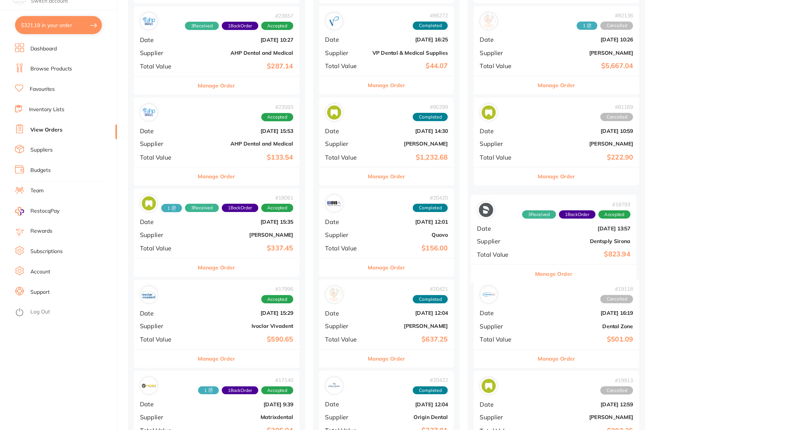
drag, startPoint x: 176, startPoint y: 255, endPoint x: 476, endPoint y: 257, distance: 300.0
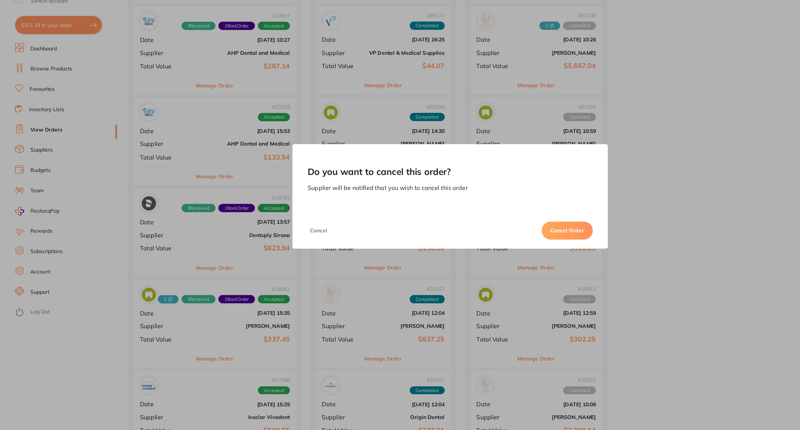
click at [503, 247] on button "Cancel Order" at bounding box center [503, 245] width 45 height 16
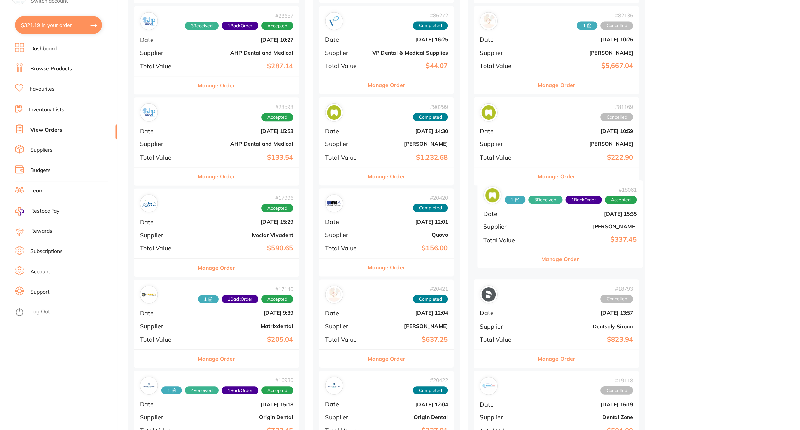
drag, startPoint x: 173, startPoint y: 255, endPoint x: 480, endPoint y: 246, distance: 307.4
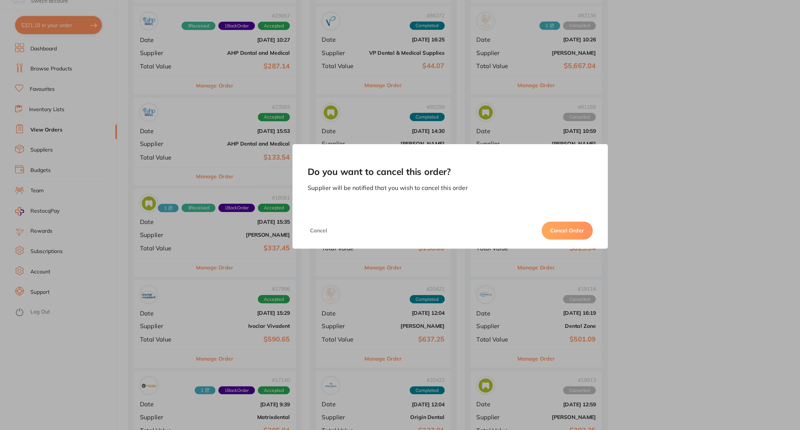
click at [502, 247] on button "Cancel Order" at bounding box center [503, 245] width 45 height 16
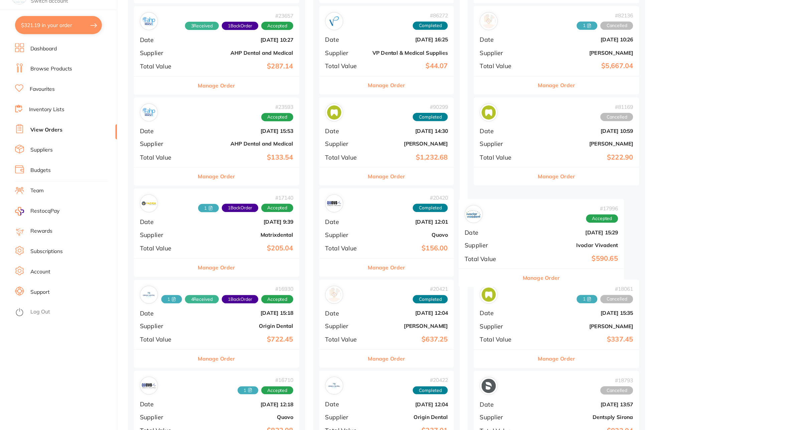
drag, startPoint x: 184, startPoint y: 246, endPoint x: 478, endPoint y: 253, distance: 293.7
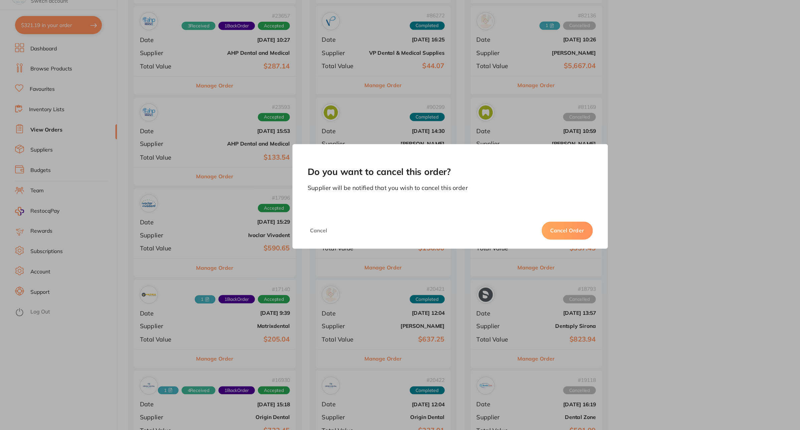
click at [507, 242] on button "Cancel Order" at bounding box center [503, 245] width 45 height 16
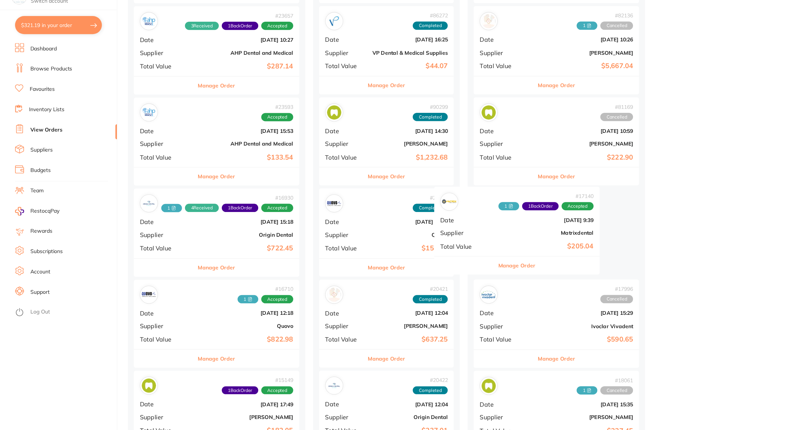
drag, startPoint x: 213, startPoint y: 255, endPoint x: 488, endPoint y: 251, distance: 275.6
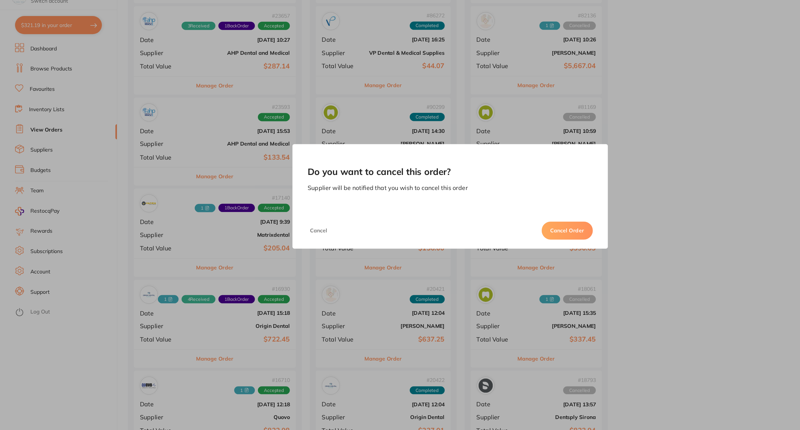
click at [514, 246] on button "Cancel Order" at bounding box center [503, 245] width 45 height 16
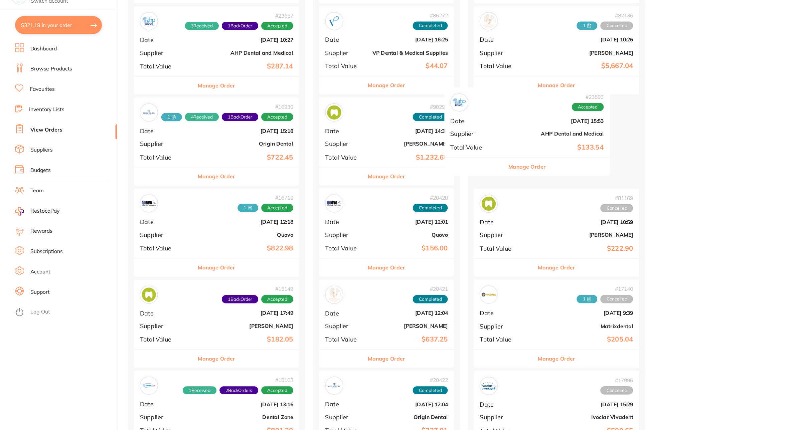
drag, startPoint x: 192, startPoint y: 176, endPoint x: 471, endPoint y: 165, distance: 279.4
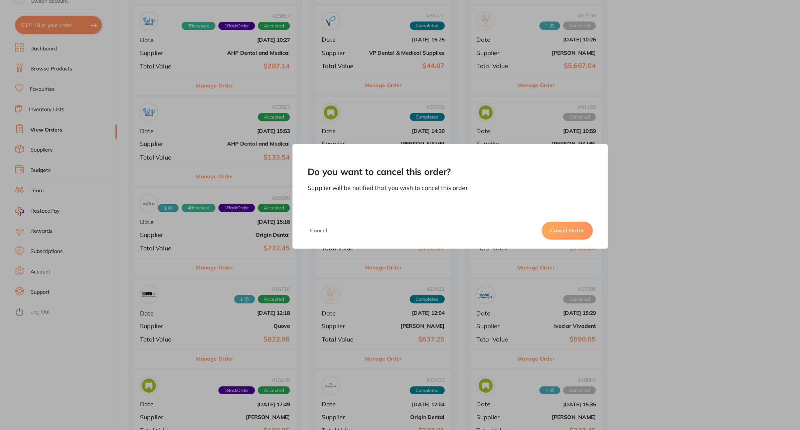
click at [500, 248] on button "Cancel Order" at bounding box center [503, 245] width 45 height 16
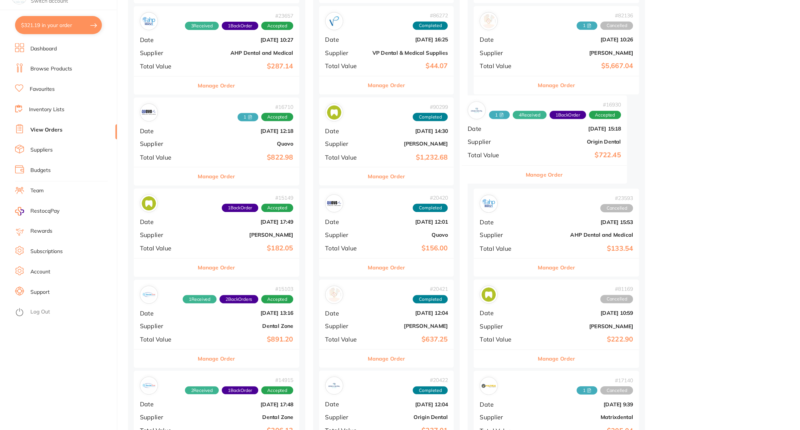
drag, startPoint x: 208, startPoint y: 179, endPoint x: 505, endPoint y: 175, distance: 297.3
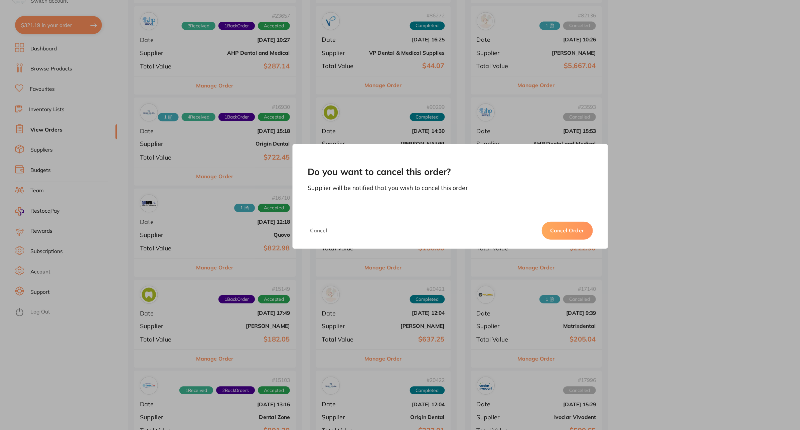
click at [497, 246] on button "Cancel Order" at bounding box center [503, 245] width 45 height 16
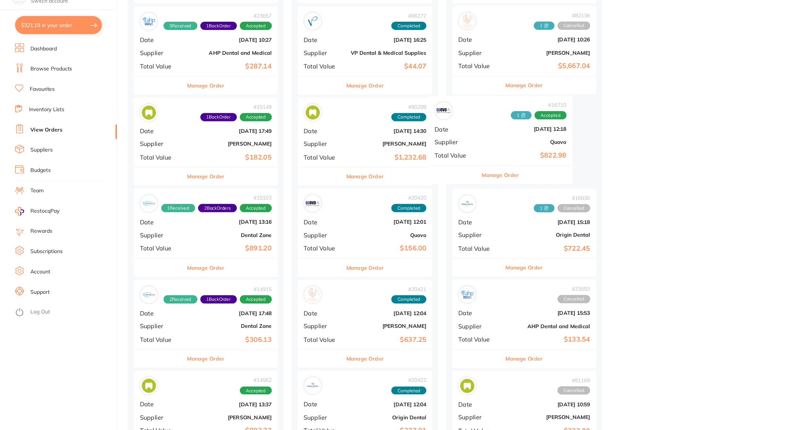
drag, startPoint x: 171, startPoint y: 179, endPoint x: 441, endPoint y: 175, distance: 269.6
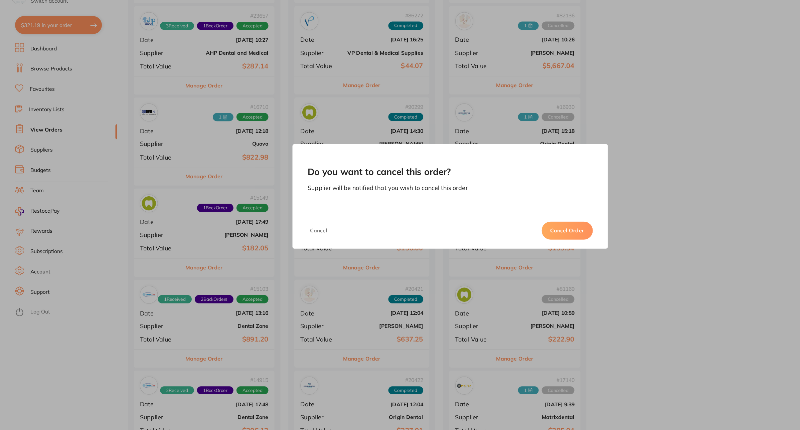
click at [512, 245] on button "Cancel Order" at bounding box center [503, 245] width 45 height 16
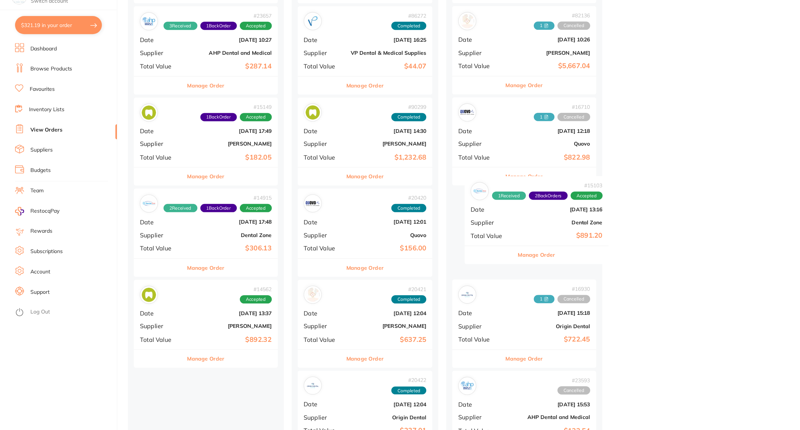
drag, startPoint x: 179, startPoint y: 246, endPoint x: 481, endPoint y: 236, distance: 302.1
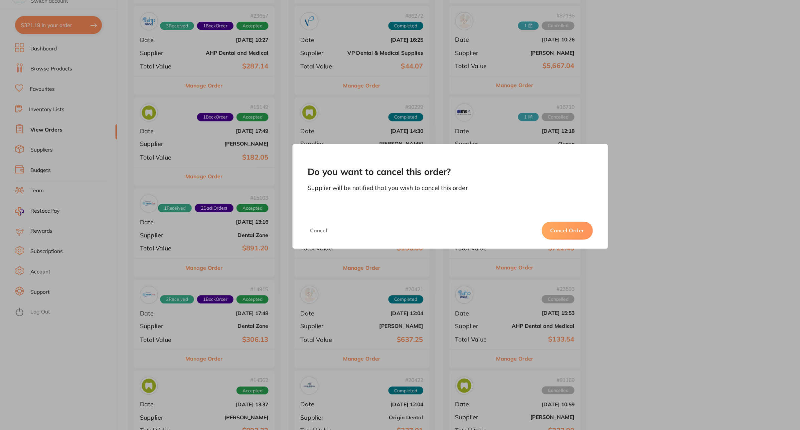
click at [507, 242] on button "Cancel Order" at bounding box center [503, 245] width 45 height 16
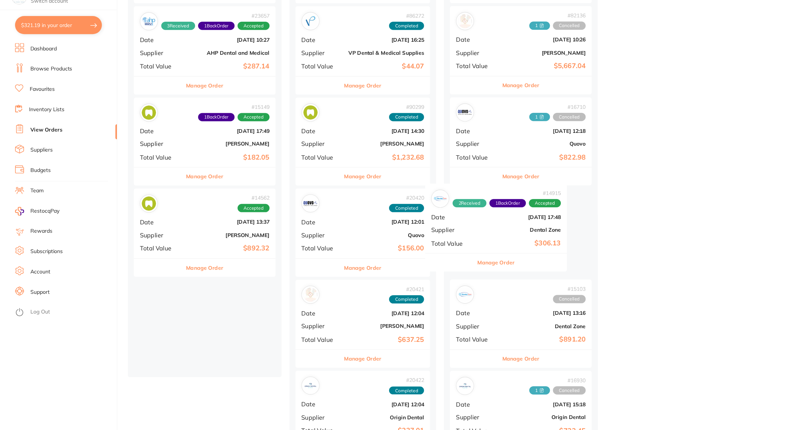
drag, startPoint x: 195, startPoint y: 252, endPoint x: 461, endPoint y: 245, distance: 265.3
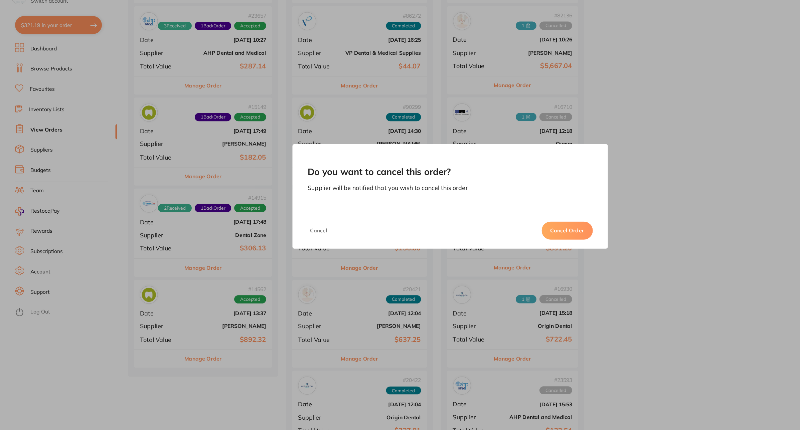
click at [507, 247] on button "Cancel Order" at bounding box center [503, 245] width 45 height 16
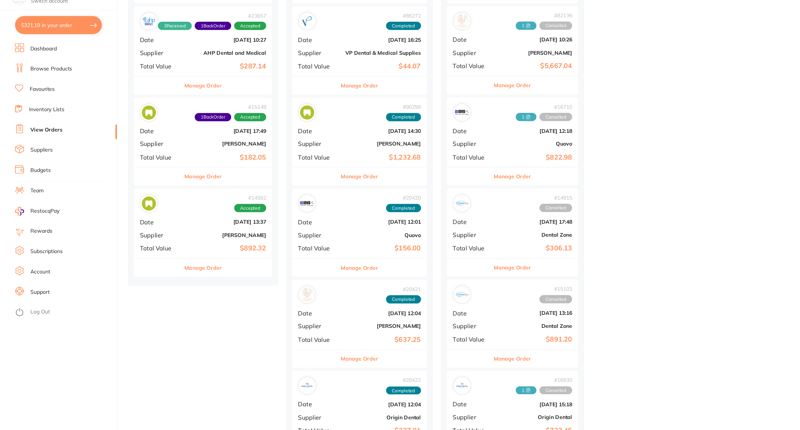
drag, startPoint x: 200, startPoint y: 241, endPoint x: 348, endPoint y: 242, distance: 148.3
drag, startPoint x: 348, startPoint y: 242, endPoint x: 145, endPoint y: 253, distance: 203.4
click at [145, 253] on span "Supplier" at bounding box center [142, 250] width 36 height 6
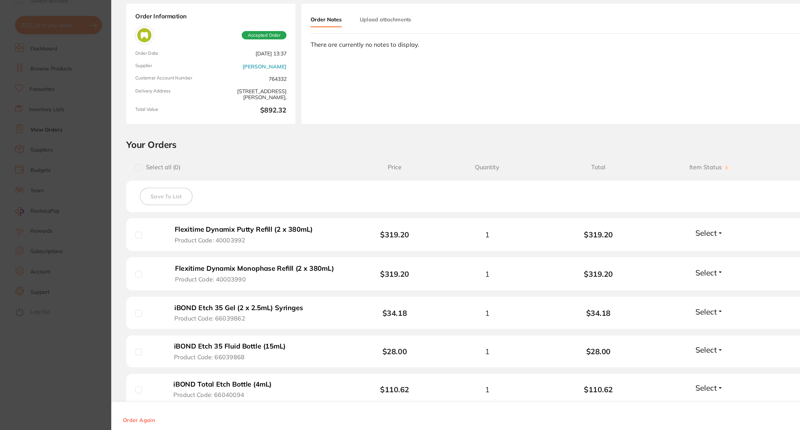
drag, startPoint x: 320, startPoint y: 236, endPoint x: 289, endPoint y: 216, distance: 37.2
click at [332, 235] on section "Order ID: Restocq- 14562 Order Information Accepted Order Order Date Jul 6 2023…" at bounding box center [400, 215] width 800 height 430
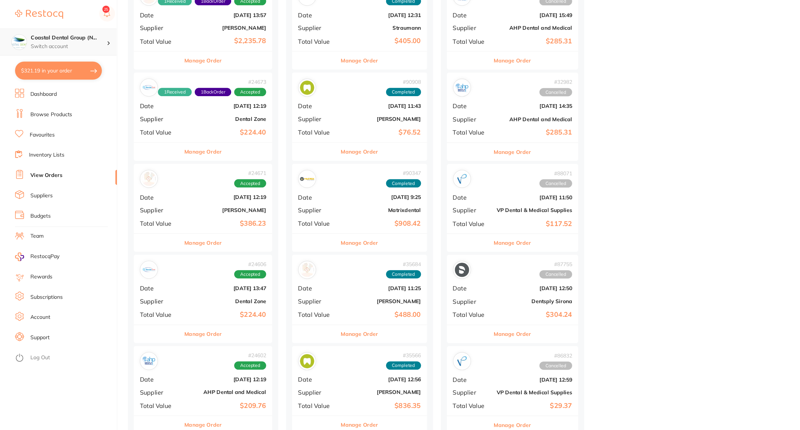
click at [54, 30] on div "Coastal Dental Group (N... Switch account" at bounding box center [52, 37] width 104 height 24
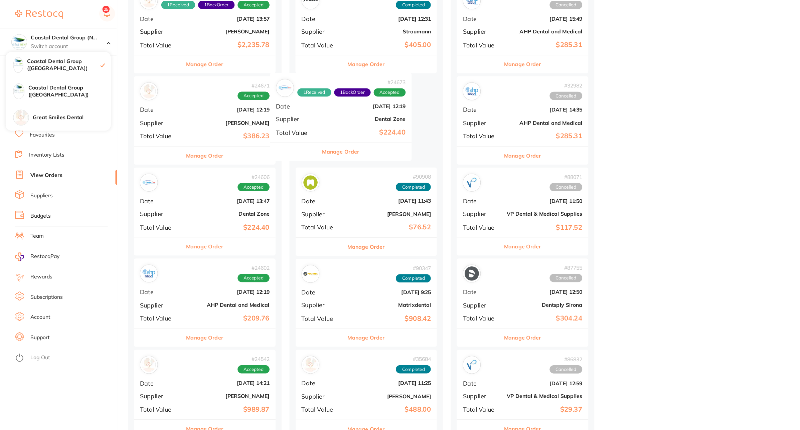
drag, startPoint x: 176, startPoint y: 103, endPoint x: 325, endPoint y: 101, distance: 149.3
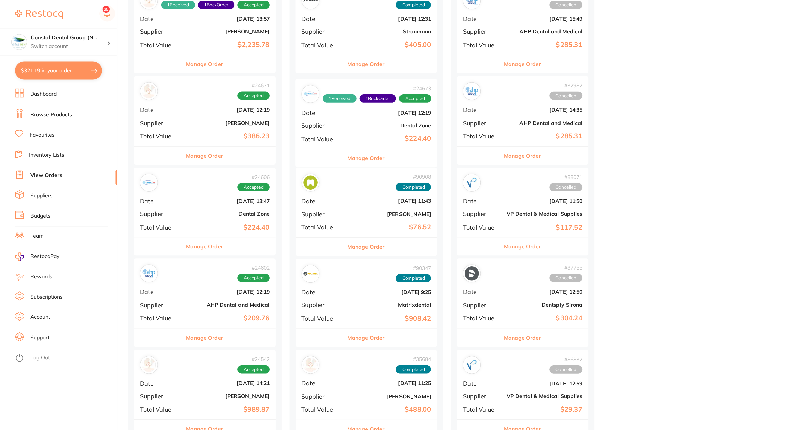
scroll to position [1726, 0]
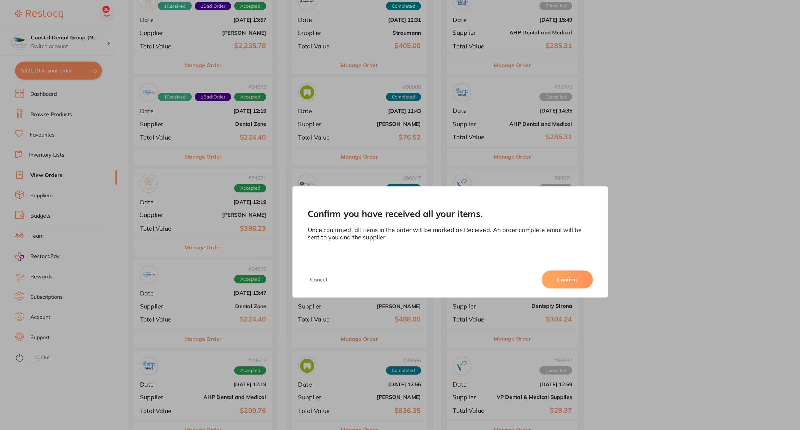
click at [502, 246] on button "Confirm" at bounding box center [503, 248] width 45 height 16
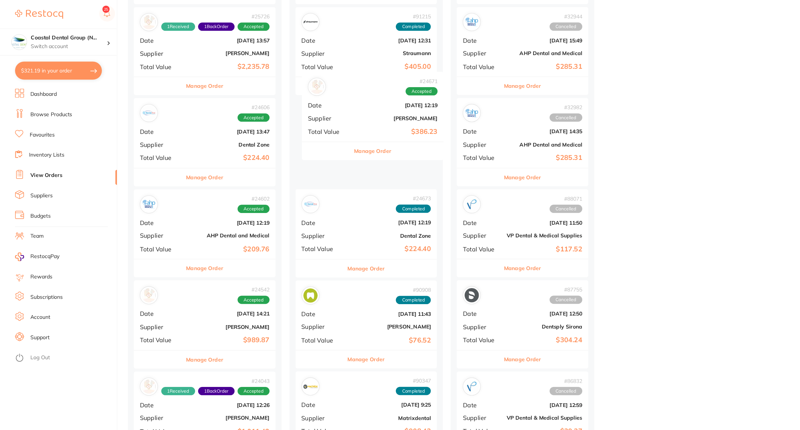
drag, startPoint x: 188, startPoint y: 121, endPoint x: 344, endPoint y: 114, distance: 156.1
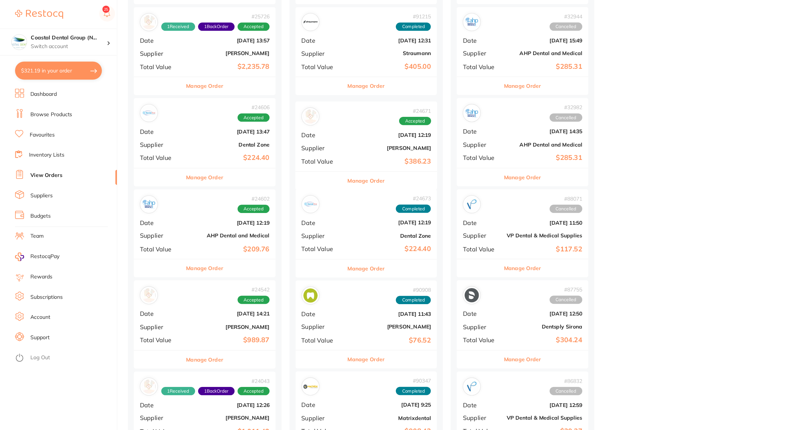
scroll to position [1706, 0]
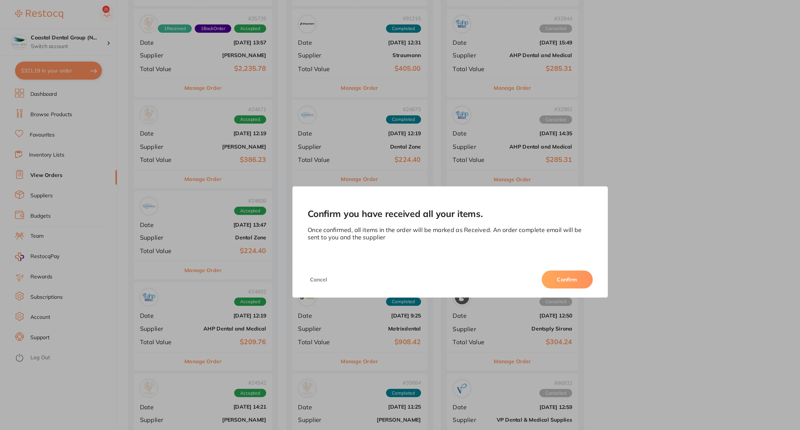
click at [501, 249] on button "Confirm" at bounding box center [503, 248] width 45 height 16
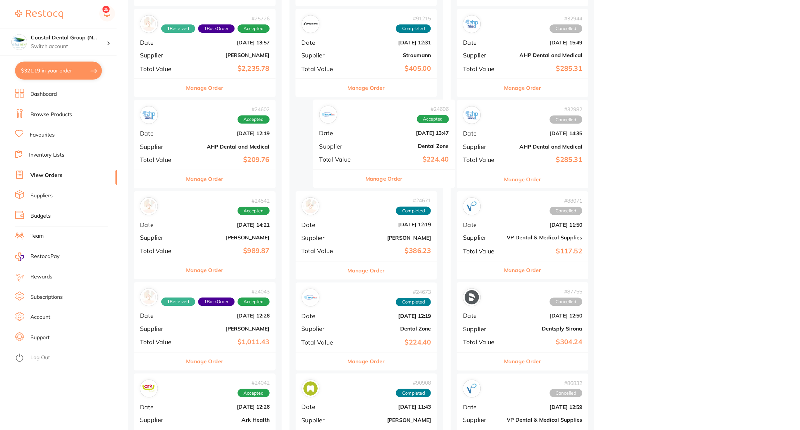
drag, startPoint x: 172, startPoint y: 127, endPoint x: 336, endPoint y: 128, distance: 164.0
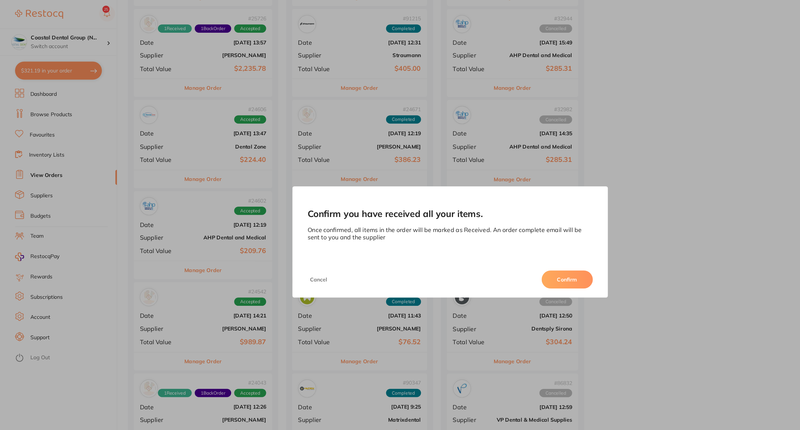
click at [504, 245] on button "Confirm" at bounding box center [503, 248] width 45 height 16
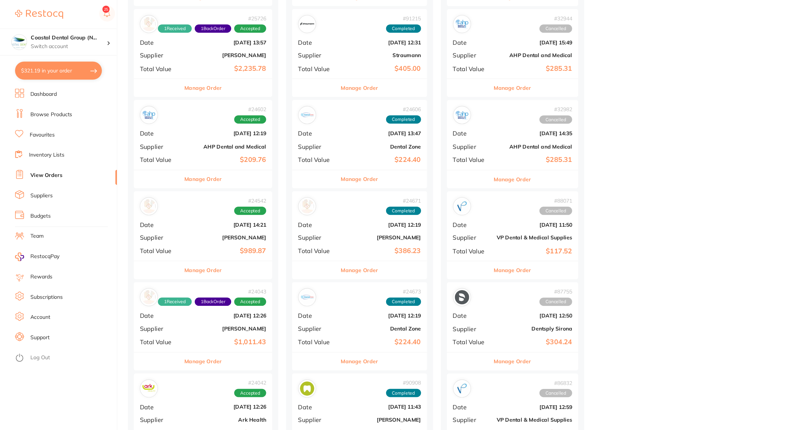
drag, startPoint x: 187, startPoint y: 127, endPoint x: 352, endPoint y: 138, distance: 165.7
drag, startPoint x: 352, startPoint y: 138, endPoint x: 35, endPoint y: 84, distance: 322.1
click at [35, 84] on link "Dashboard" at bounding box center [38, 83] width 23 height 7
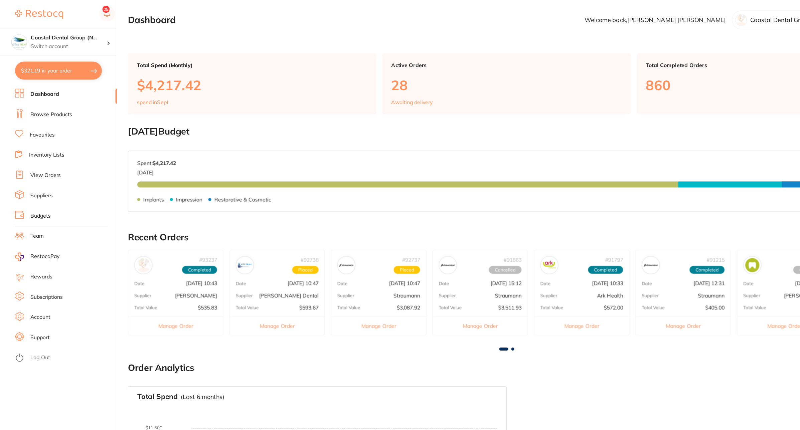
click at [46, 155] on link "View Orders" at bounding box center [40, 156] width 27 height 7
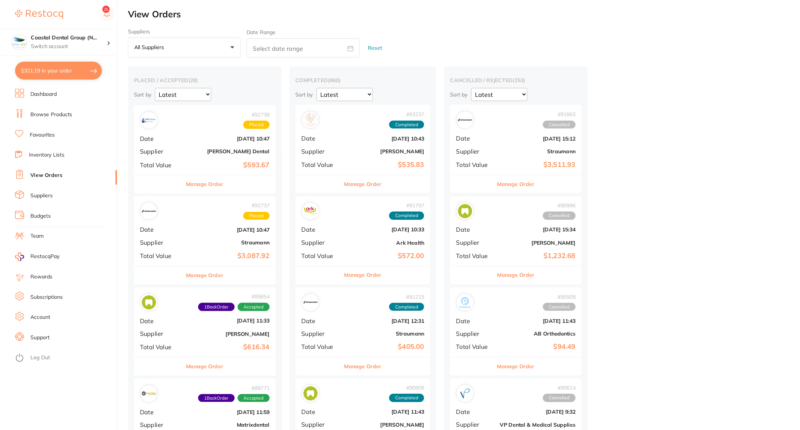
drag, startPoint x: 176, startPoint y: 123, endPoint x: 444, endPoint y: 106, distance: 268.4
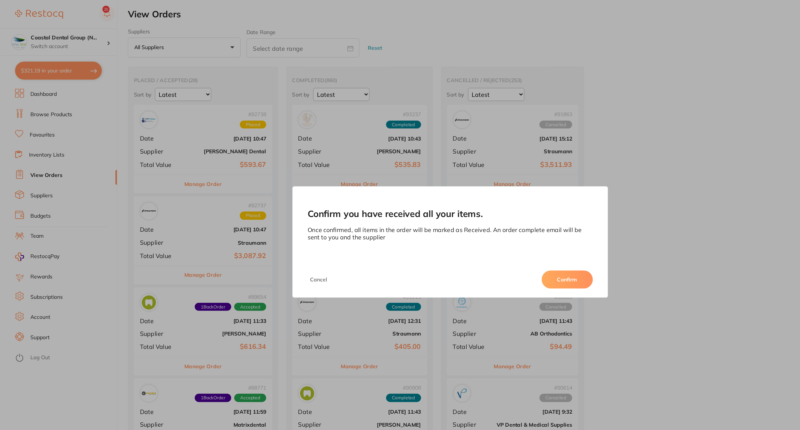
click at [500, 246] on button "Confirm" at bounding box center [503, 248] width 45 height 16
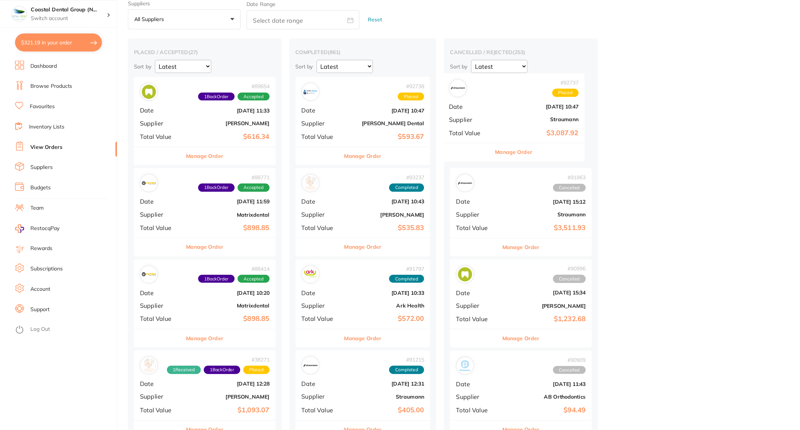
drag, startPoint x: 163, startPoint y: 126, endPoint x: 440, endPoint y: 128, distance: 276.9
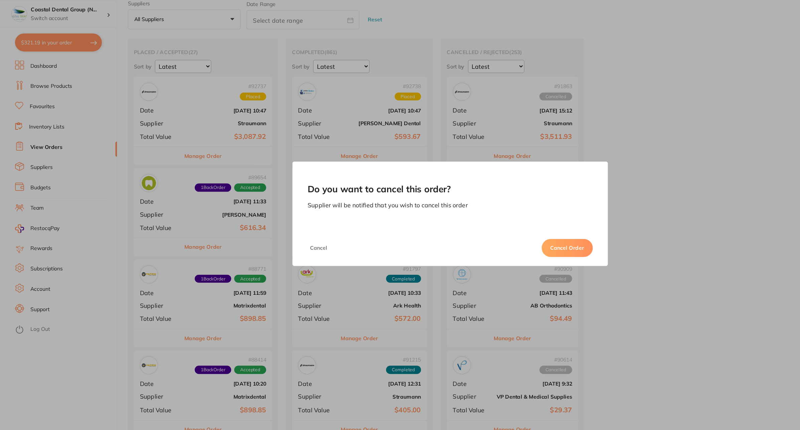
click at [498, 241] on button "Cancel Order" at bounding box center [503, 245] width 45 height 16
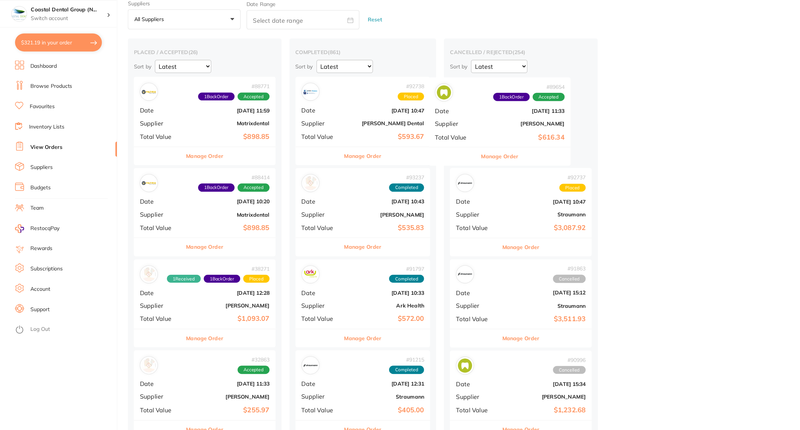
drag, startPoint x: 189, startPoint y: 132, endPoint x: 453, endPoint y: 136, distance: 263.9
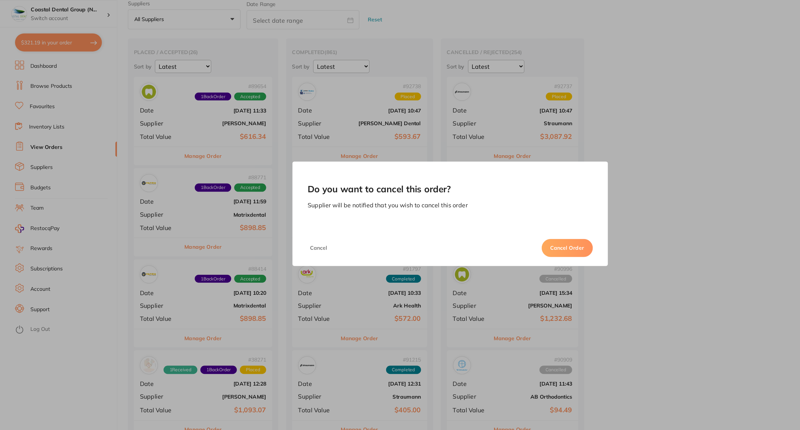
click at [511, 246] on button "Cancel Order" at bounding box center [503, 245] width 45 height 16
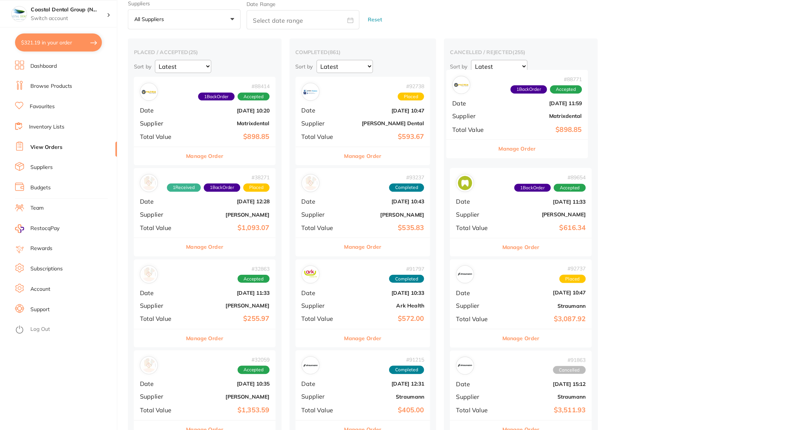
drag, startPoint x: 166, startPoint y: 134, endPoint x: 447, endPoint y: 131, distance: 280.6
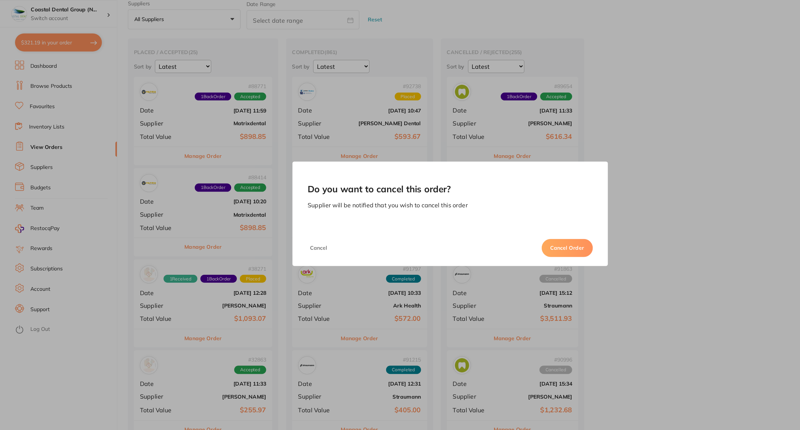
click at [500, 244] on button "Cancel Order" at bounding box center [503, 245] width 45 height 16
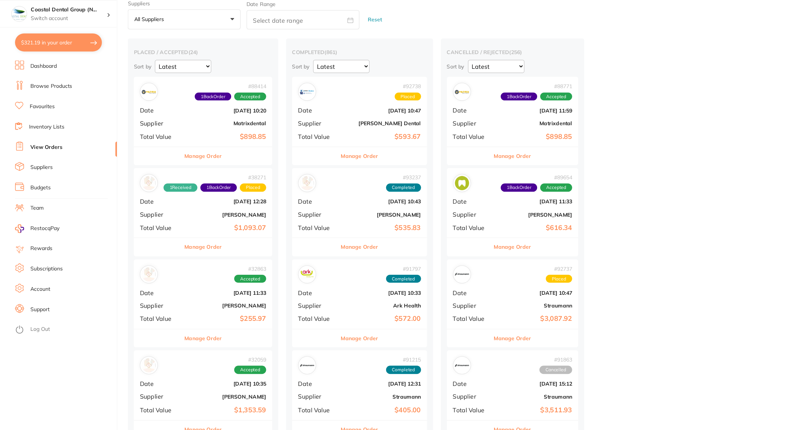
click at [375, 184] on div "# 93237 Completed Date Sept 9 2025, 10:43 Supplier Henry Schein Halas Total Val…" at bounding box center [320, 205] width 120 height 62
click at [180, 136] on section at bounding box center [400, 215] width 800 height 430
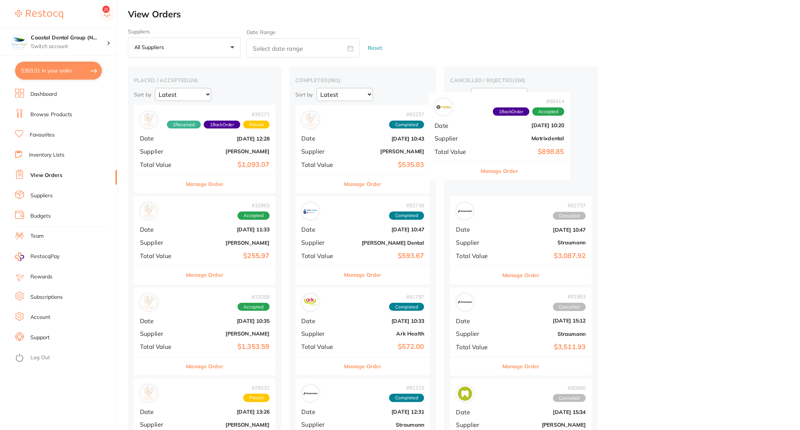
drag, startPoint x: 189, startPoint y: 142, endPoint x: 454, endPoint y: 134, distance: 265.3
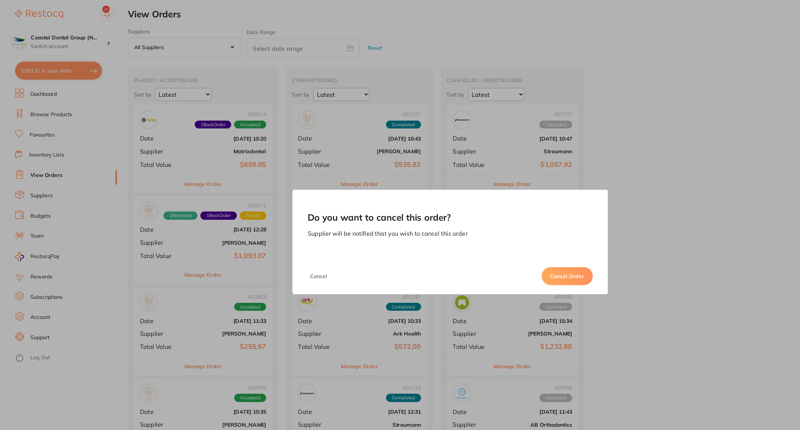
click at [507, 246] on button "Cancel Order" at bounding box center [503, 245] width 45 height 16
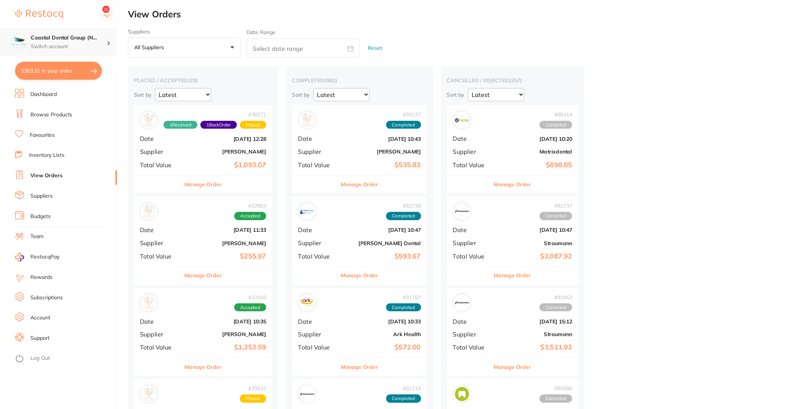
click at [47, 31] on h4 "Coastal Dental Group (N..." at bounding box center [60, 33] width 67 height 7
click at [71, 141] on li "Inventory Lists" at bounding box center [58, 138] width 91 height 10
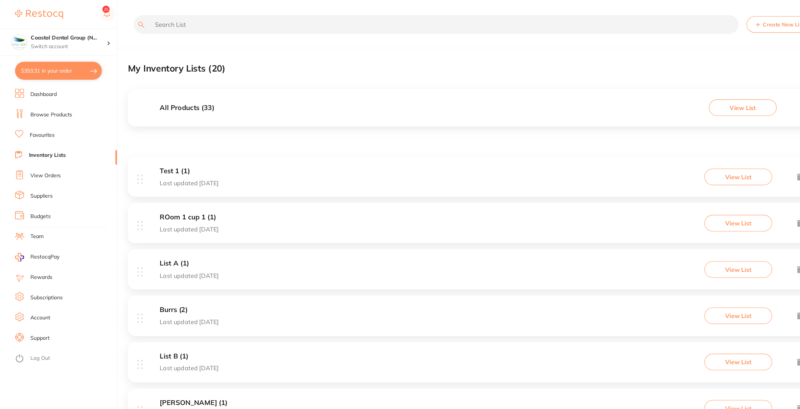
click at [37, 83] on link "Dashboard" at bounding box center [38, 83] width 23 height 7
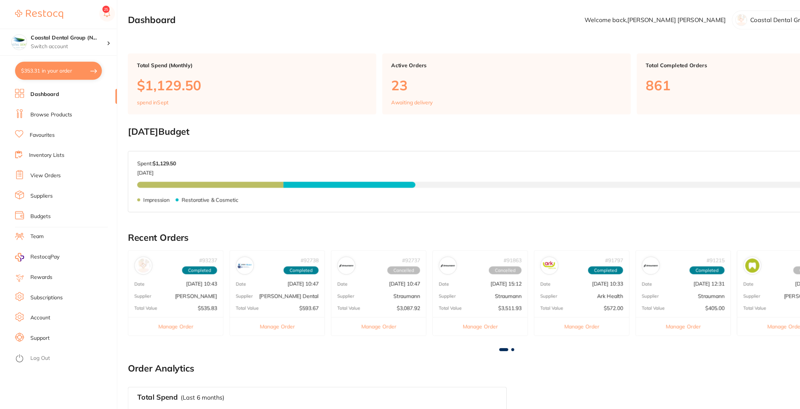
scroll to position [92, 0]
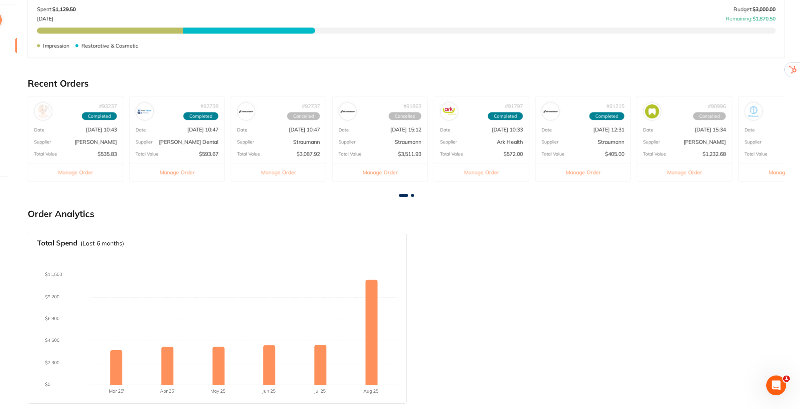
click at [775, 382] on icon "Open Intercom Messenger" at bounding box center [774, 382] width 11 height 11
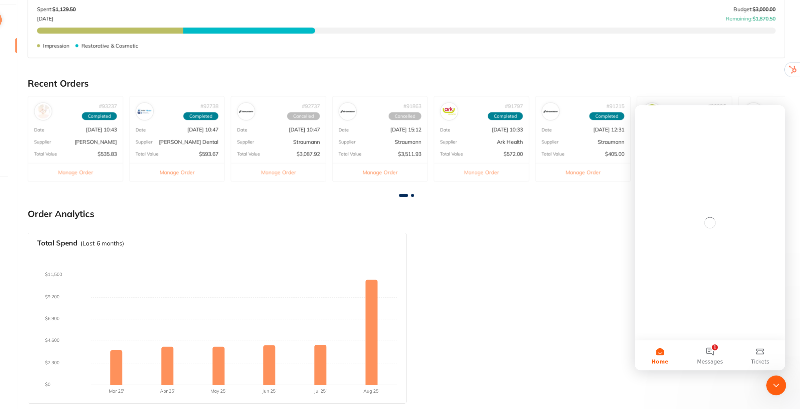
scroll to position [0, 0]
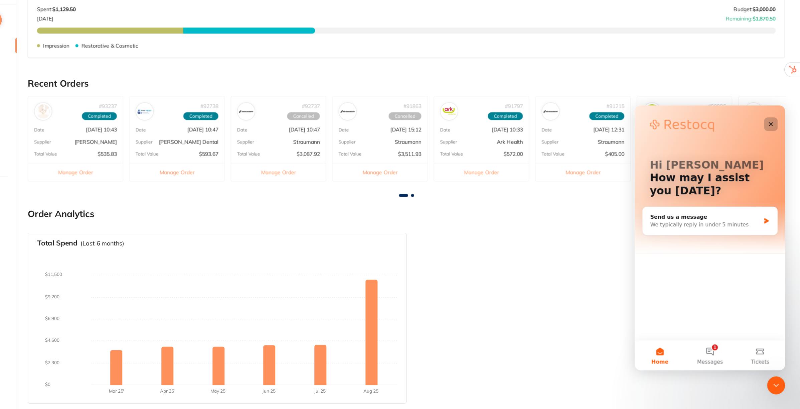
click at [753, 122] on icon "Close" at bounding box center [755, 121] width 5 height 5
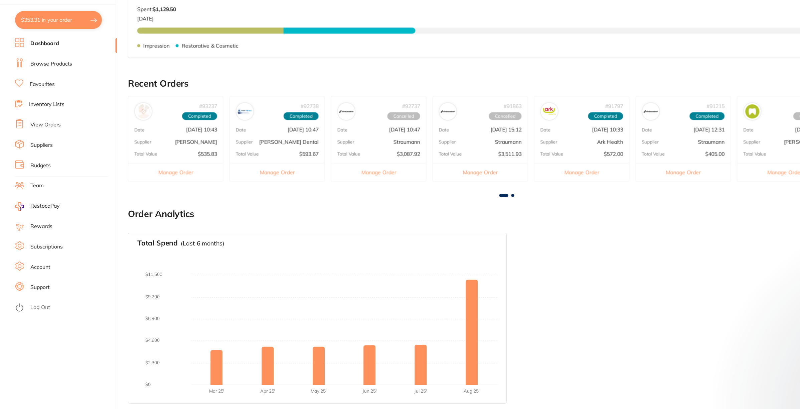
click at [34, 300] on link "Support" at bounding box center [35, 300] width 17 height 7
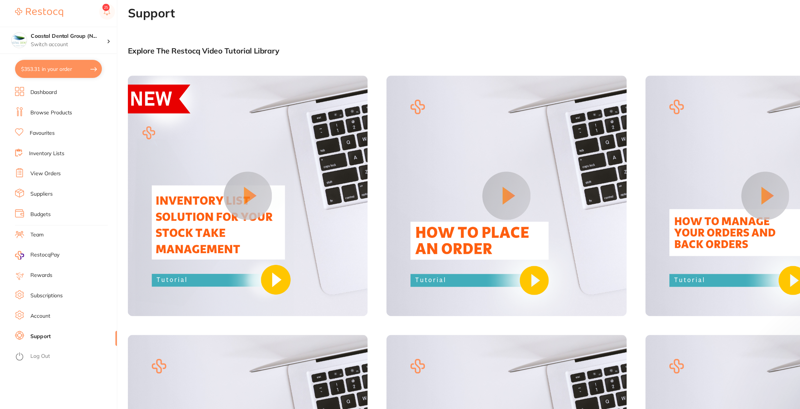
click at [32, 208] on link "Team" at bounding box center [33, 210] width 12 height 7
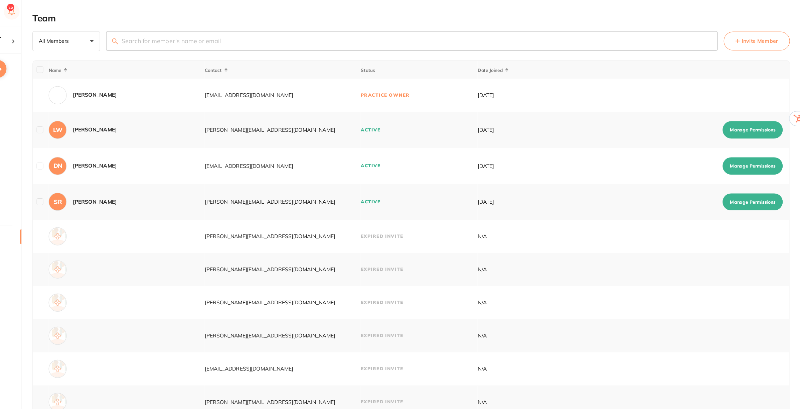
click at [748, 121] on button "Manage Permissions" at bounding box center [753, 116] width 53 height 15
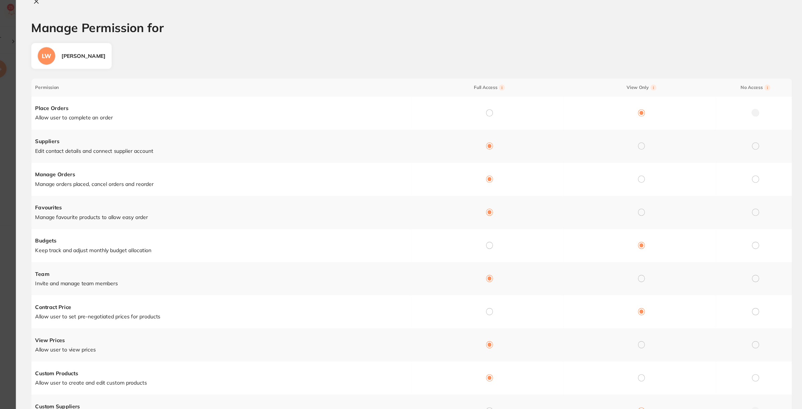
click at [114, 4] on icon at bounding box center [116, 2] width 5 height 5
checkbox input "false"
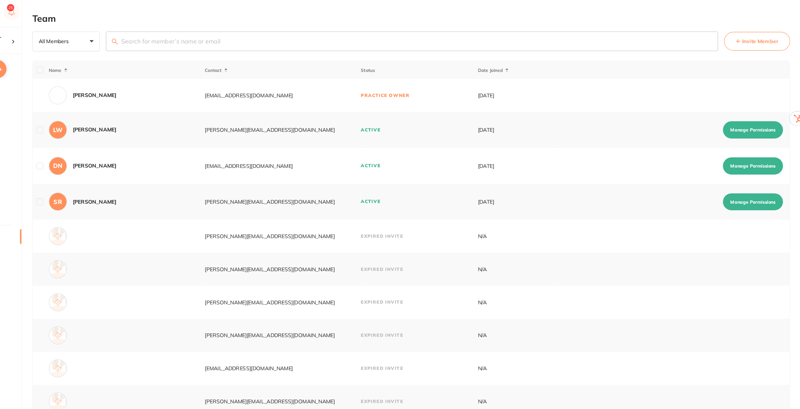
scroll to position [92, 0]
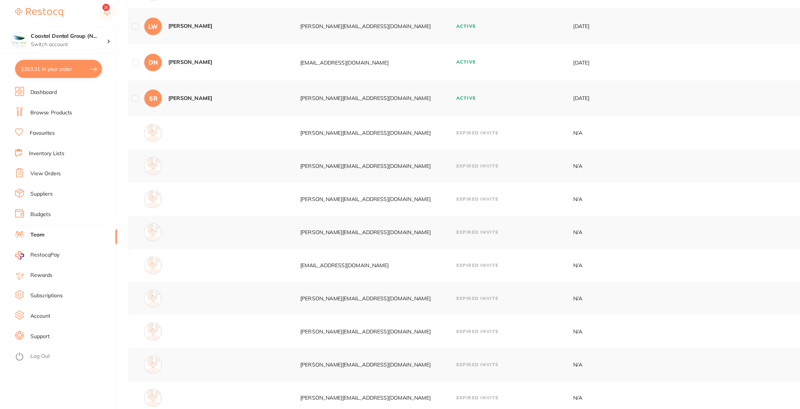
click at [38, 192] on link "Budgets" at bounding box center [36, 192] width 18 height 7
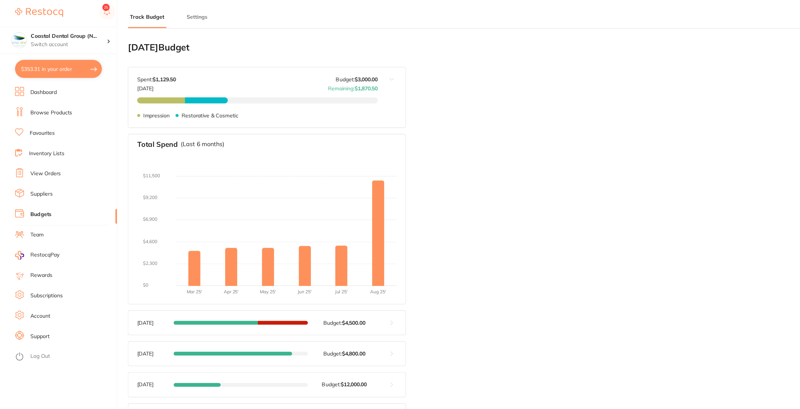
type input "6,000"
type input "3,000"
type input "3.0"
type input "100,000"
type input "3,000"
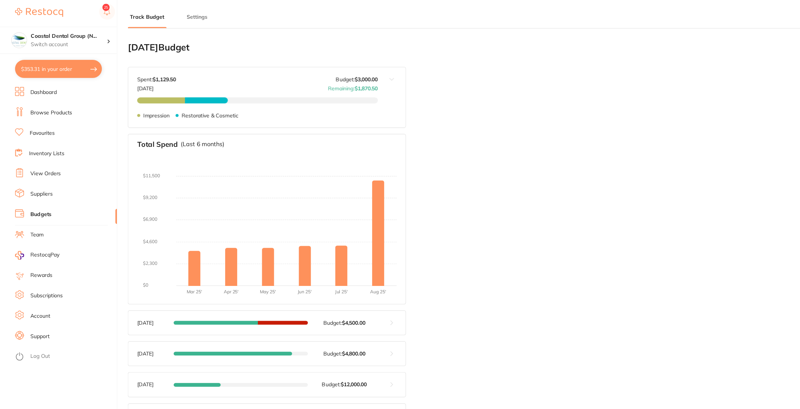
click at [178, 19] on button "Settings" at bounding box center [175, 17] width 22 height 6
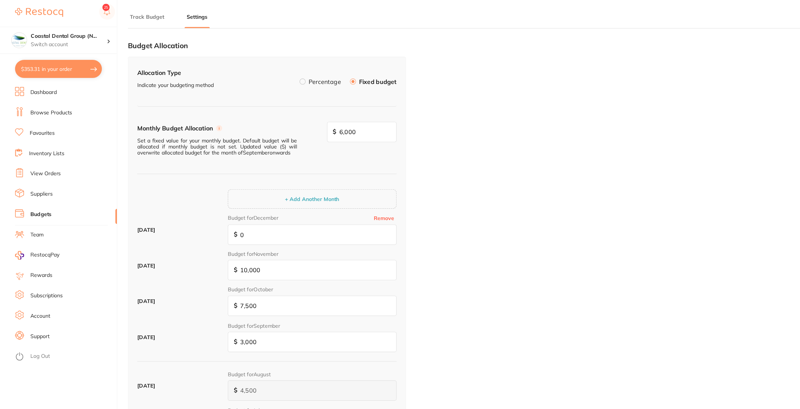
click at [178, 19] on button "Settings" at bounding box center [175, 17] width 22 height 6
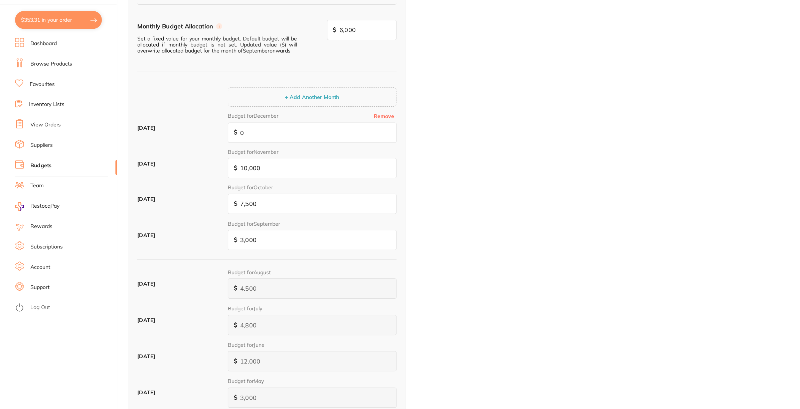
scroll to position [8, 0]
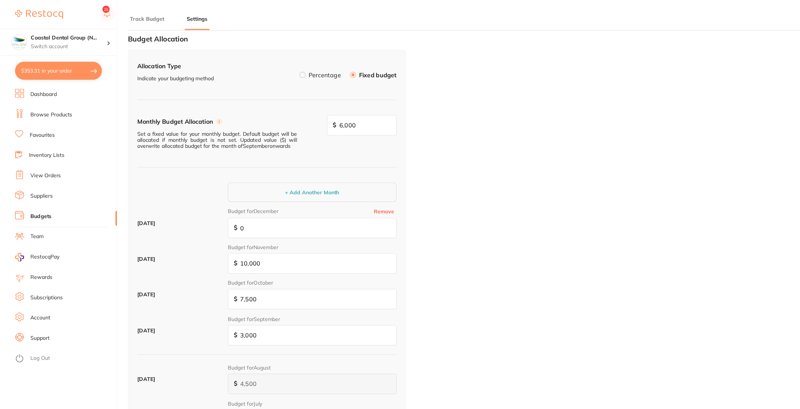
click at [129, 15] on button "Track Budget" at bounding box center [131, 17] width 34 height 6
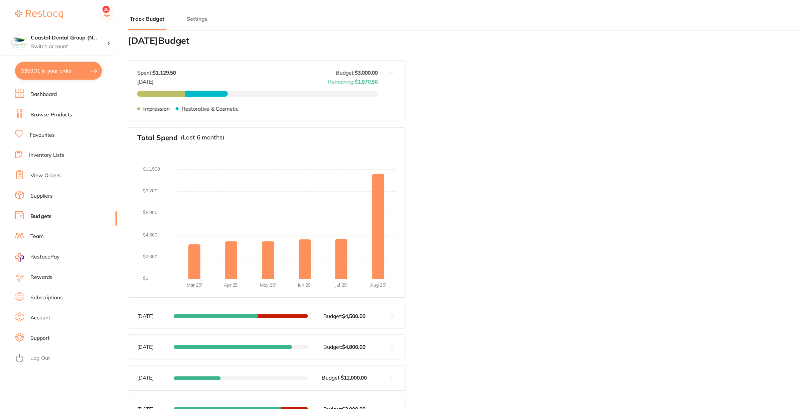
scroll to position [73, 0]
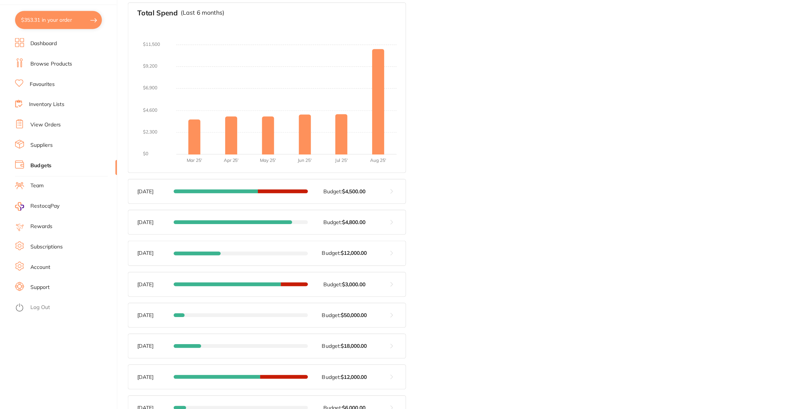
click at [349, 215] on button at bounding box center [348, 214] width 25 height 21
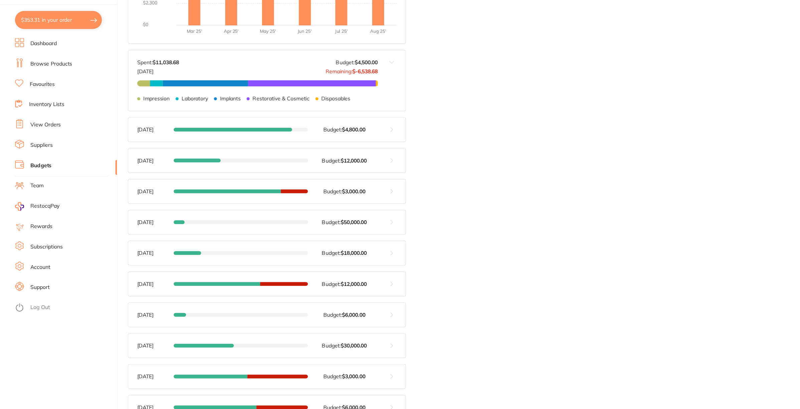
scroll to position [189, 0]
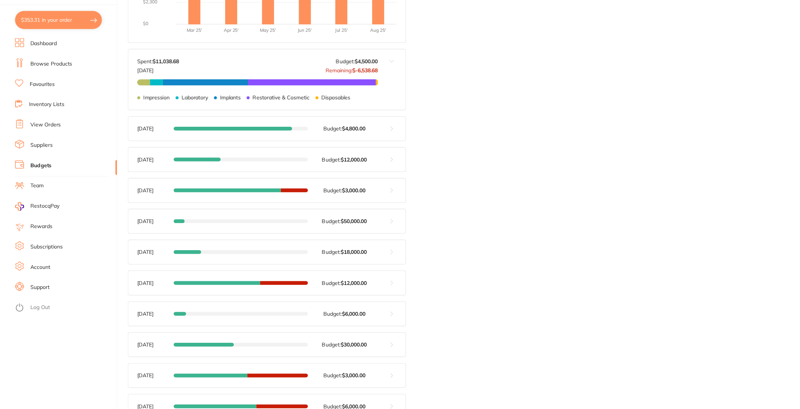
click at [352, 154] on button at bounding box center [348, 159] width 25 height 21
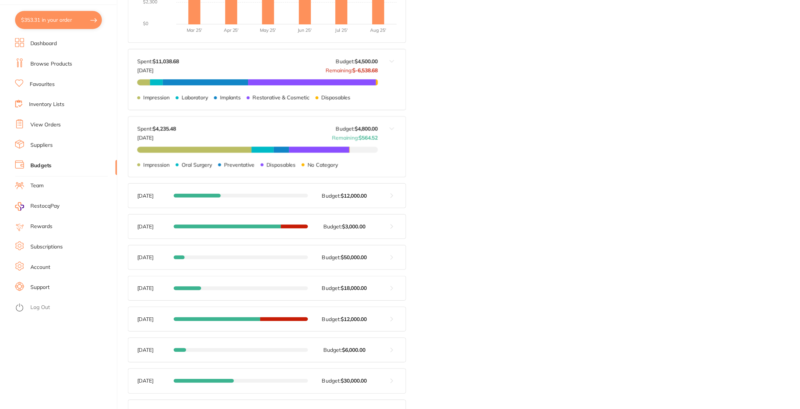
click at [349, 217] on button at bounding box center [348, 218] width 25 height 21
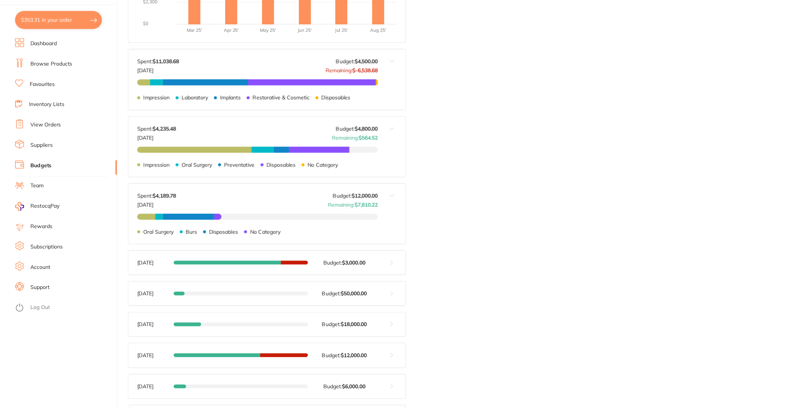
scroll to position [306, 0]
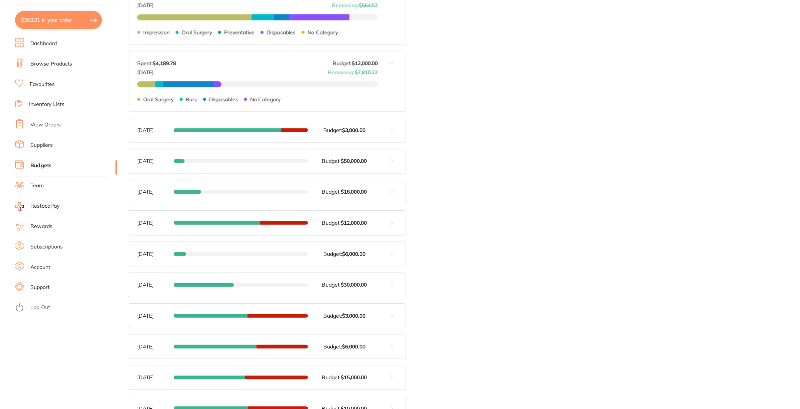
click at [350, 163] on button at bounding box center [348, 160] width 25 height 21
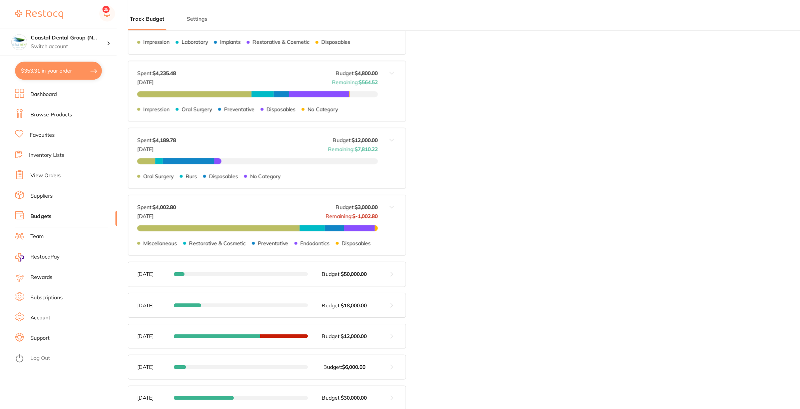
scroll to position [174, 0]
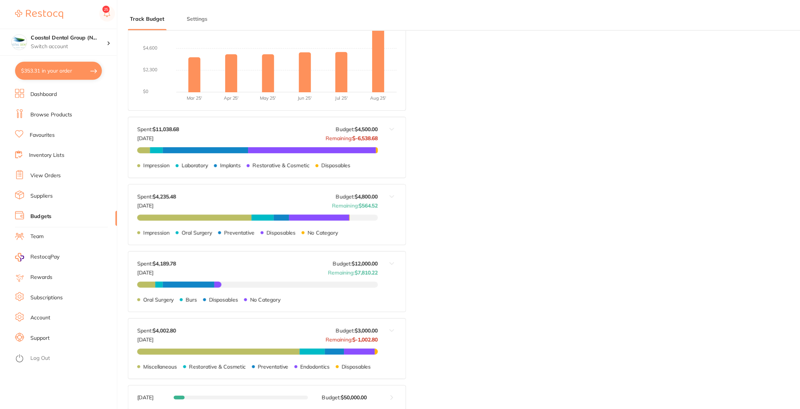
click at [55, 63] on button "$353.31 in your order" at bounding box center [51, 63] width 77 height 16
checkbox input "true"
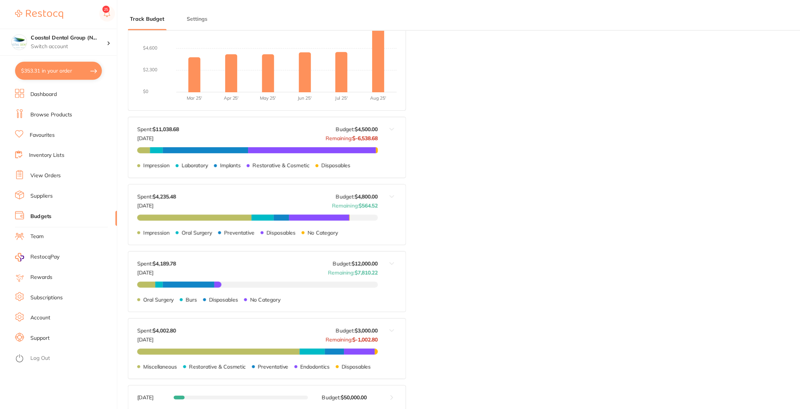
checkbox input "true"
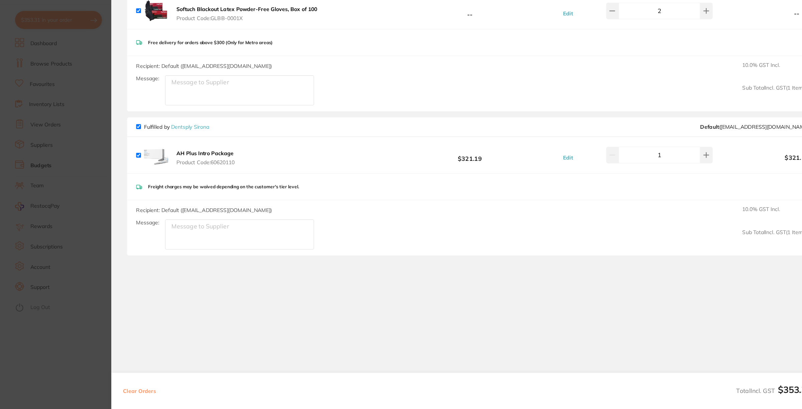
scroll to position [0, 0]
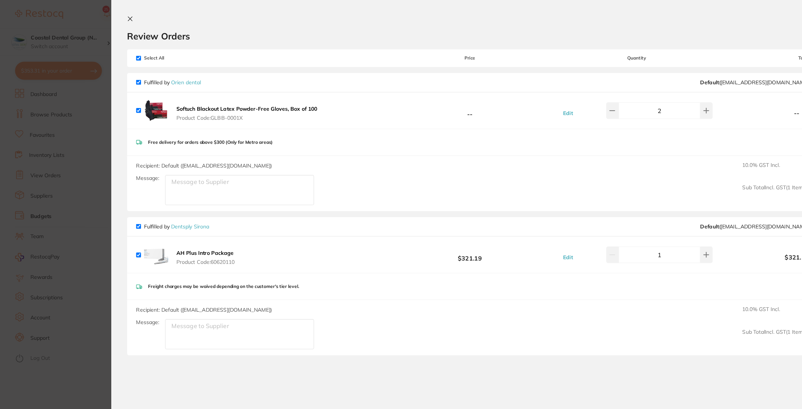
click at [120, 14] on button at bounding box center [117, 17] width 8 height 6
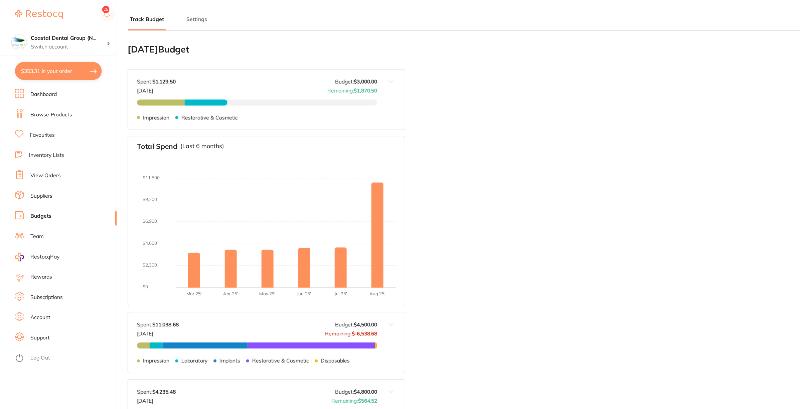
scroll to position [174, 0]
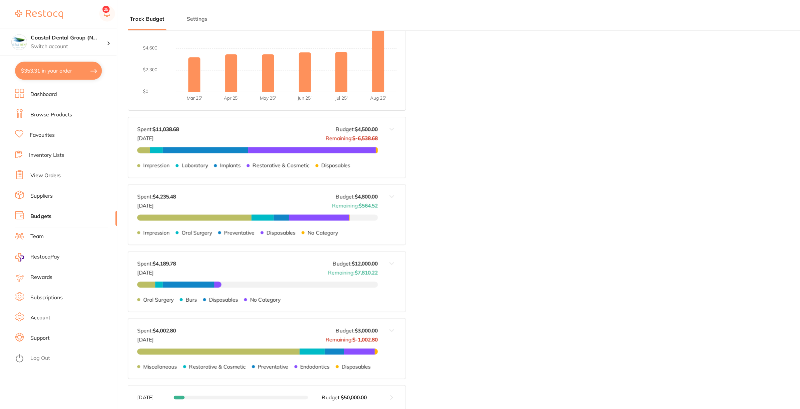
click at [59, 100] on link "Browse Products" at bounding box center [45, 102] width 37 height 7
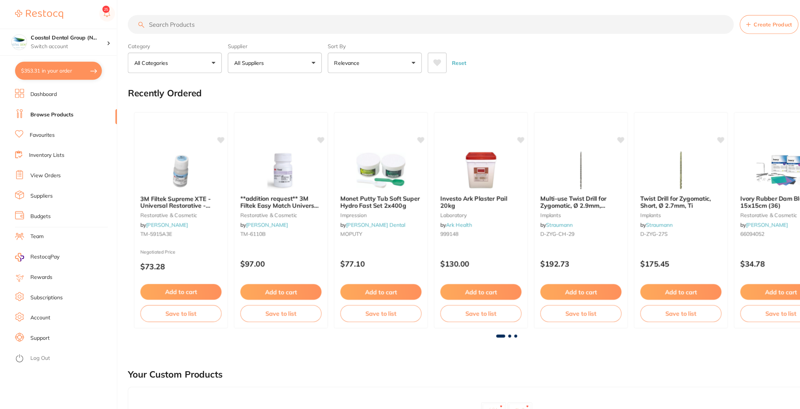
click at [226, 21] on input "search" at bounding box center [383, 21] width 538 height 17
click at [282, 53] on button "All Suppliers" at bounding box center [244, 56] width 84 height 18
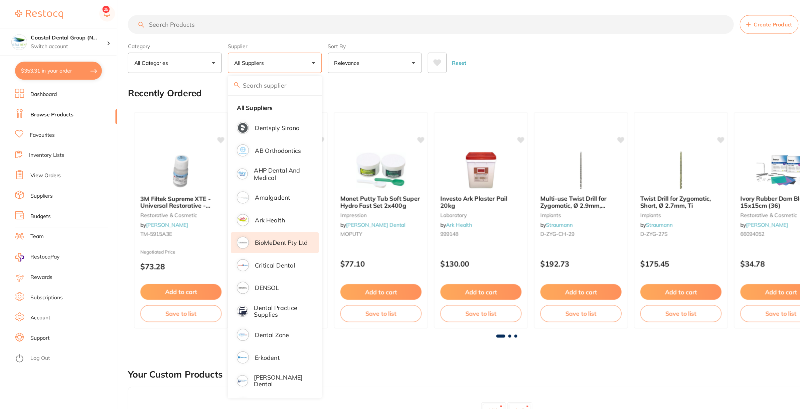
scroll to position [207, 0]
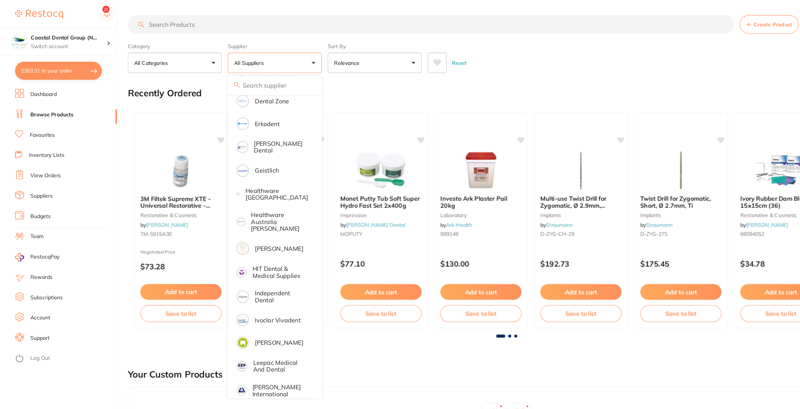
click at [269, 218] on p "[PERSON_NAME]" at bounding box center [247, 221] width 43 height 6
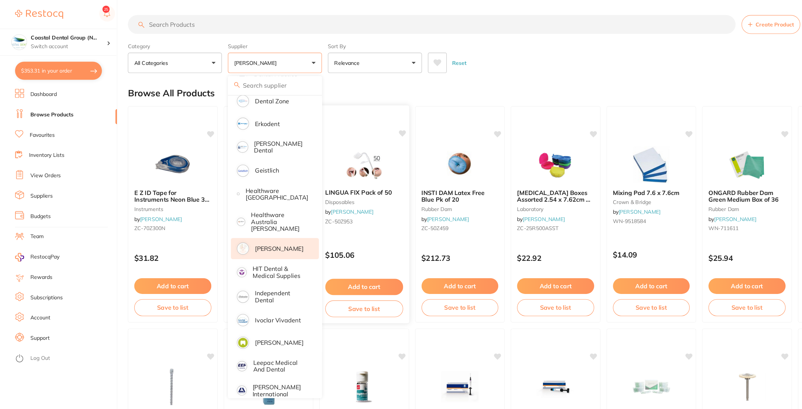
click at [329, 252] on button "Add to cart" at bounding box center [323, 255] width 69 height 14
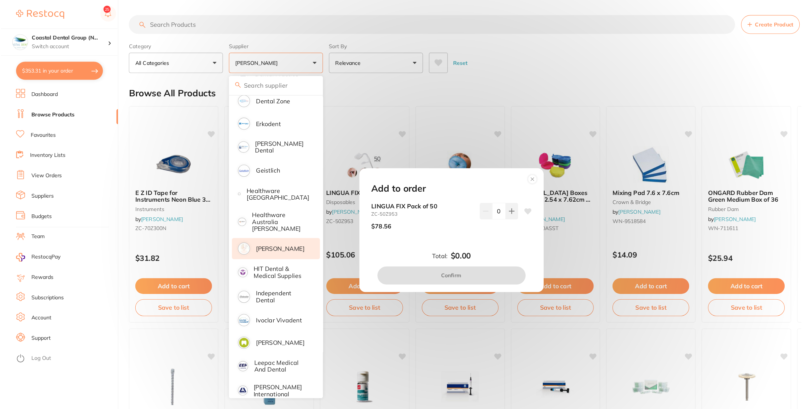
scroll to position [0, 0]
click at [455, 184] on button at bounding box center [453, 187] width 11 height 15
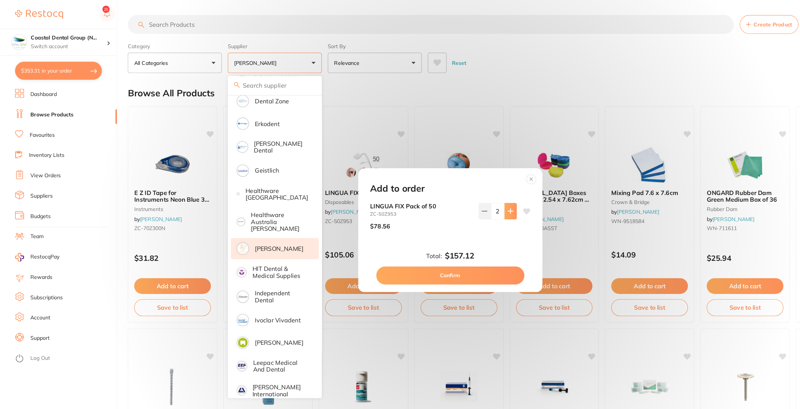
click at [455, 184] on button at bounding box center [453, 187] width 11 height 15
type input "5"
click at [413, 241] on button "Confirm" at bounding box center [400, 244] width 132 height 16
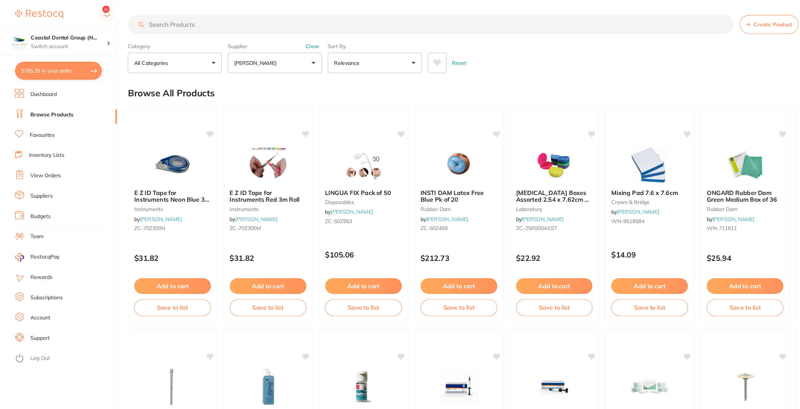
click at [64, 59] on button "$785.39 in your order" at bounding box center [51, 63] width 77 height 16
checkbox input "true"
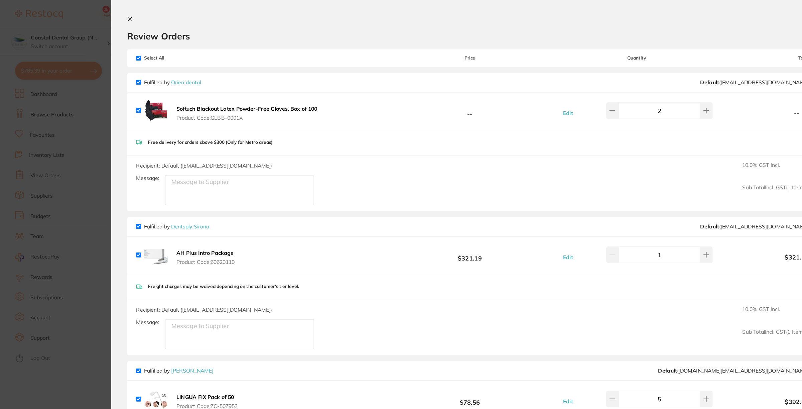
click at [122, 50] on input "checkbox" at bounding box center [123, 51] width 4 height 4
checkbox input "false"
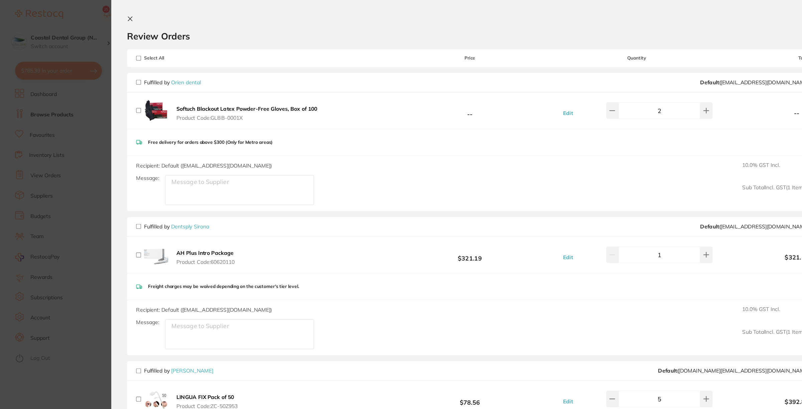
checkbox input "false"
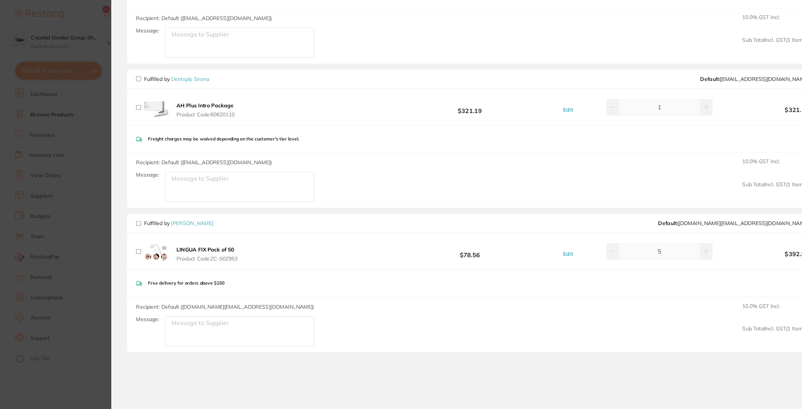
click at [125, 199] on input "checkbox" at bounding box center [123, 198] width 4 height 4
checkbox input "true"
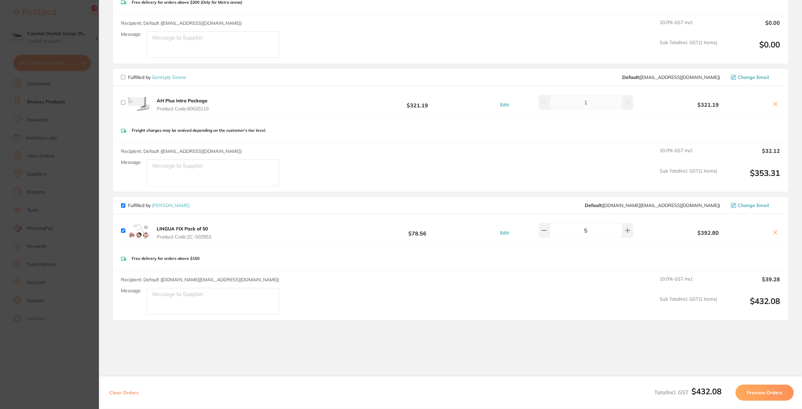
scroll to position [124, 0]
click at [771, 393] on button "Preview Orders" at bounding box center [764, 392] width 58 height 16
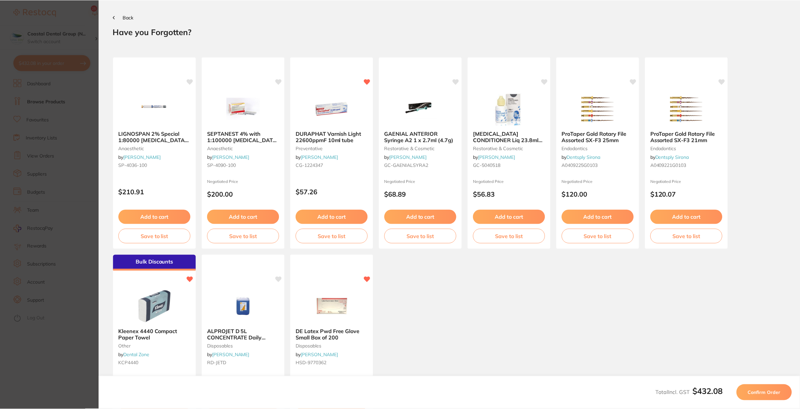
scroll to position [0, 0]
click at [771, 391] on span "Confirm Order" at bounding box center [765, 392] width 33 height 6
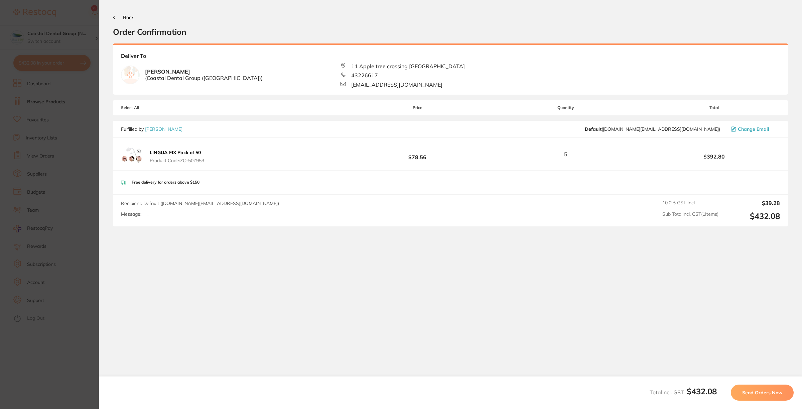
click at [766, 393] on span "Send Orders Now" at bounding box center [762, 392] width 40 height 6
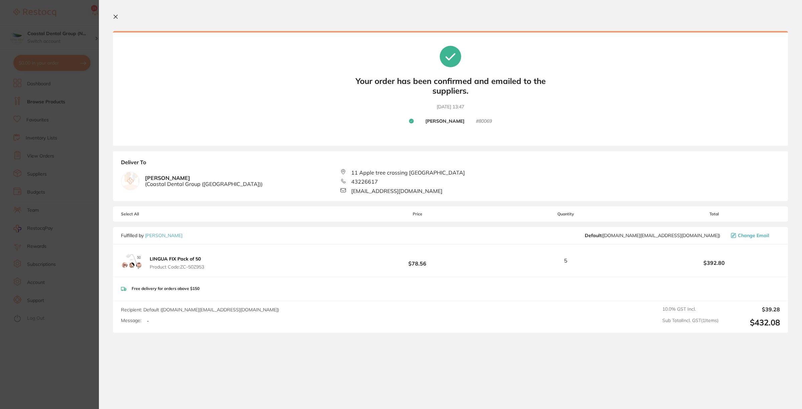
click at [115, 15] on icon at bounding box center [115, 16] width 5 height 5
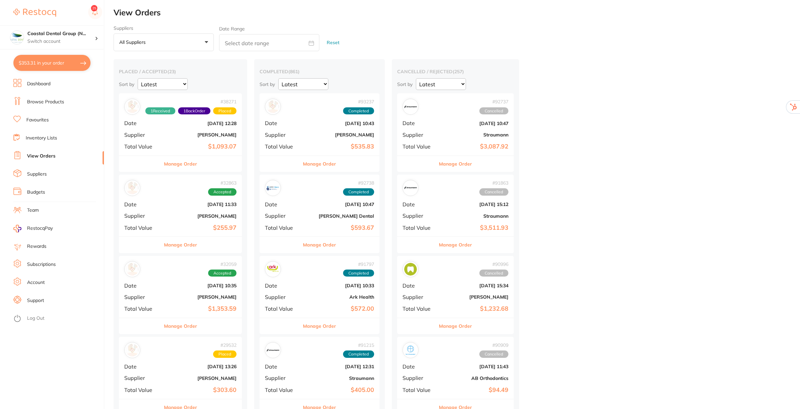
checkbox input "false"
click at [179, 161] on button "Manage Order" at bounding box center [180, 164] width 33 height 16
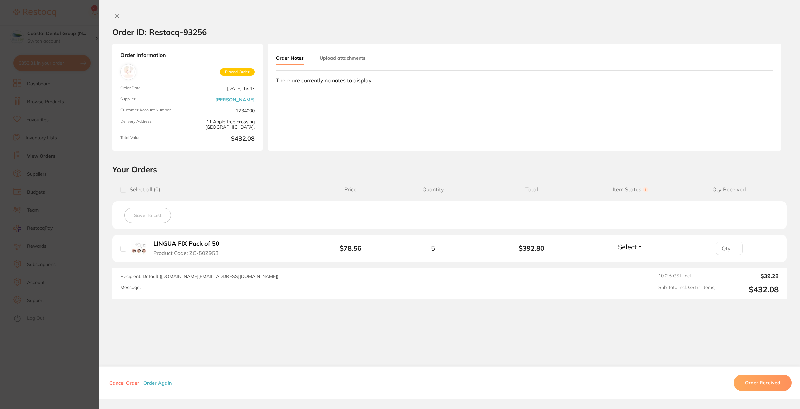
click at [118, 17] on button at bounding box center [116, 16] width 9 height 7
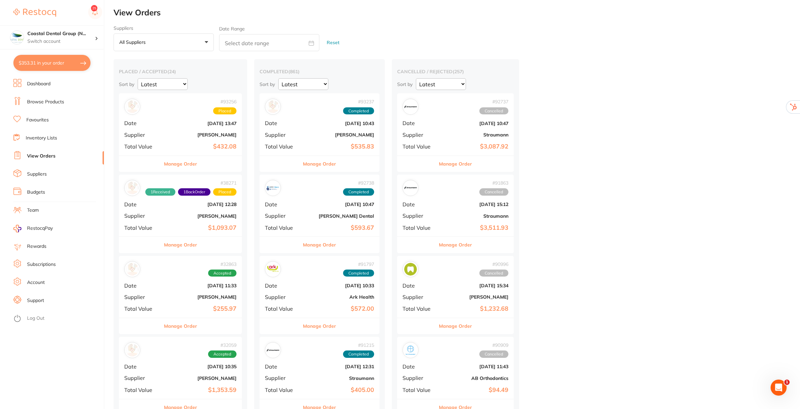
click at [204, 42] on button "All suppliers +0" at bounding box center [164, 42] width 100 height 18
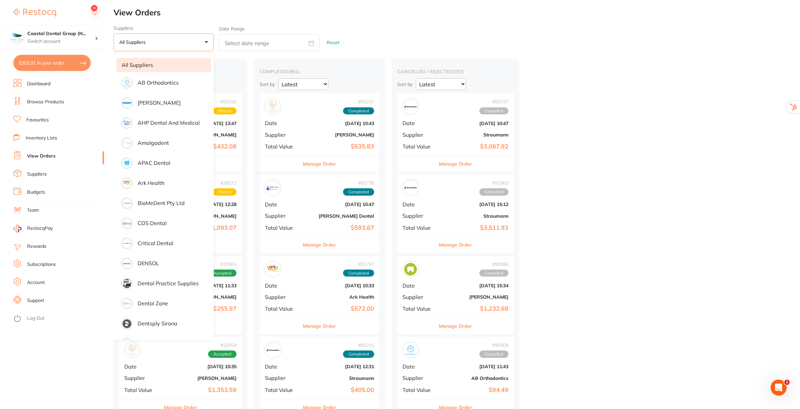
click at [310, 44] on icon at bounding box center [311, 42] width 5 height 5
select select "8"
select select "2025"
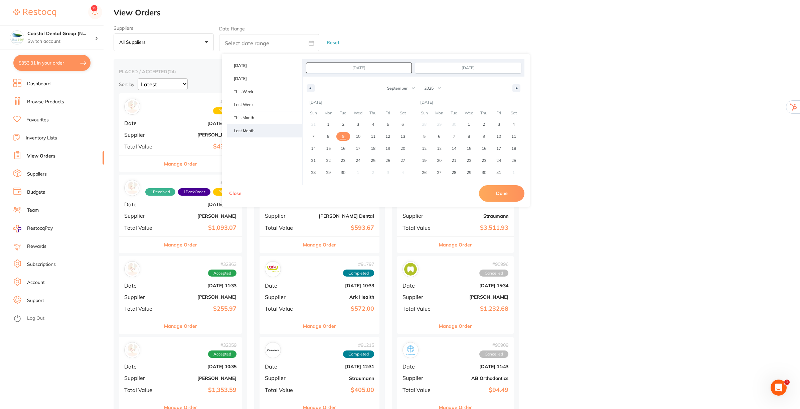
click at [256, 130] on span "Last Month" at bounding box center [264, 130] width 75 height 13
type input "[DATE]"
select select "7"
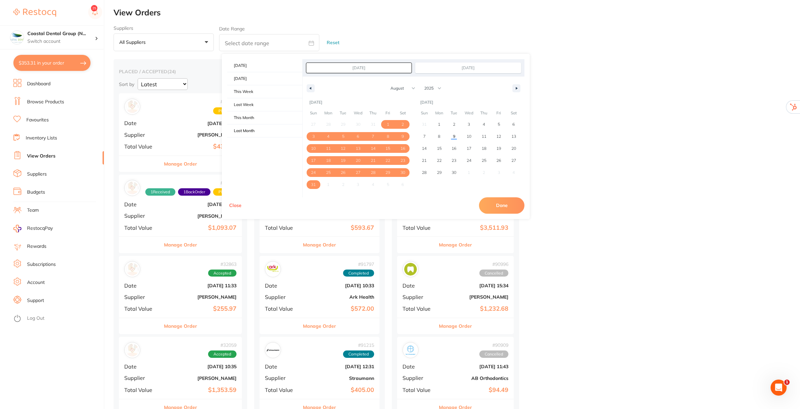
click at [518, 204] on button "Done" at bounding box center [501, 205] width 45 height 16
type input "[DATE] to [DATE]"
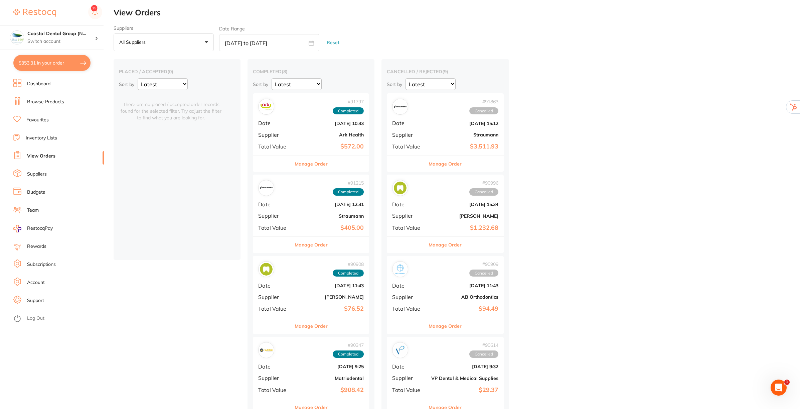
click at [332, 42] on button "Reset" at bounding box center [333, 43] width 17 height 18
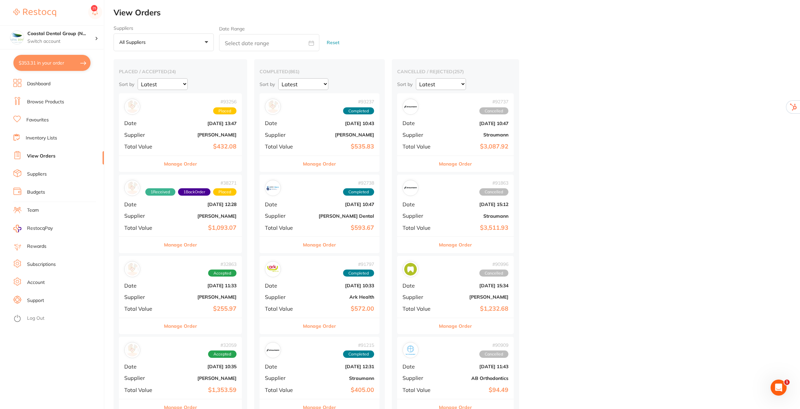
click at [180, 323] on button "Manage Order" at bounding box center [180, 326] width 33 height 16
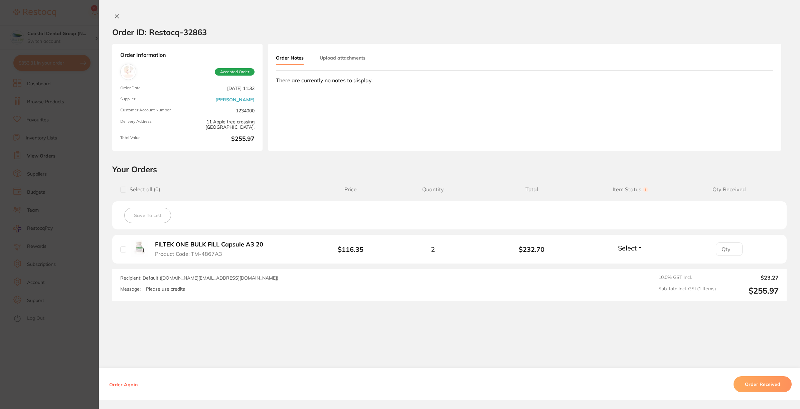
click at [638, 248] on button "Select" at bounding box center [630, 247] width 29 height 8
click at [346, 56] on button "Upload attachments" at bounding box center [343, 58] width 46 height 12
click at [116, 16] on icon at bounding box center [117, 17] width 4 height 4
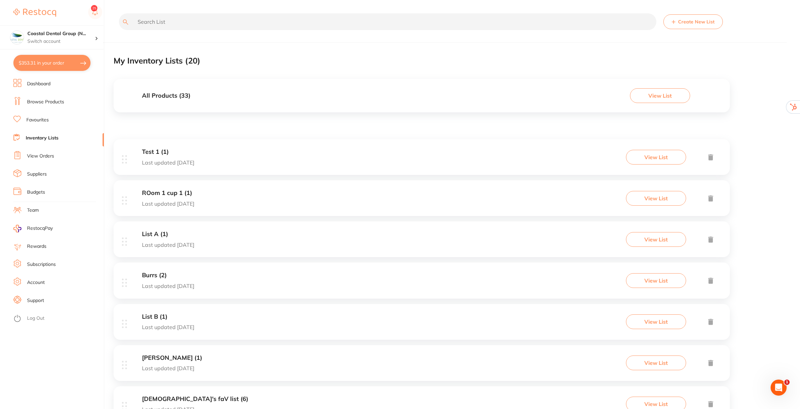
click at [47, 99] on link "Browse Products" at bounding box center [45, 102] width 37 height 7
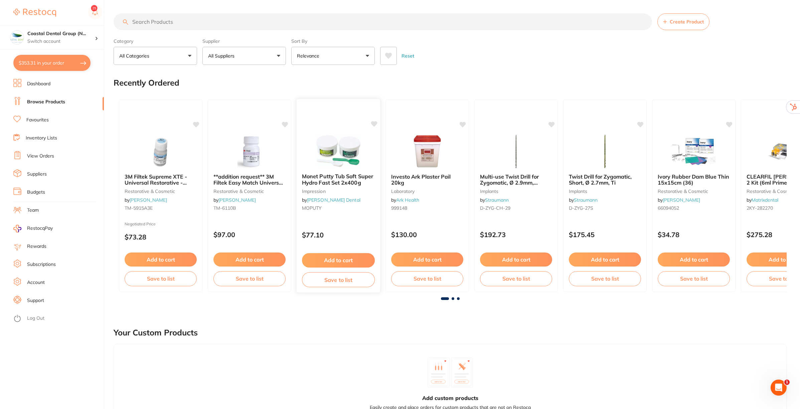
click at [328, 276] on button "Save to list" at bounding box center [338, 279] width 73 height 15
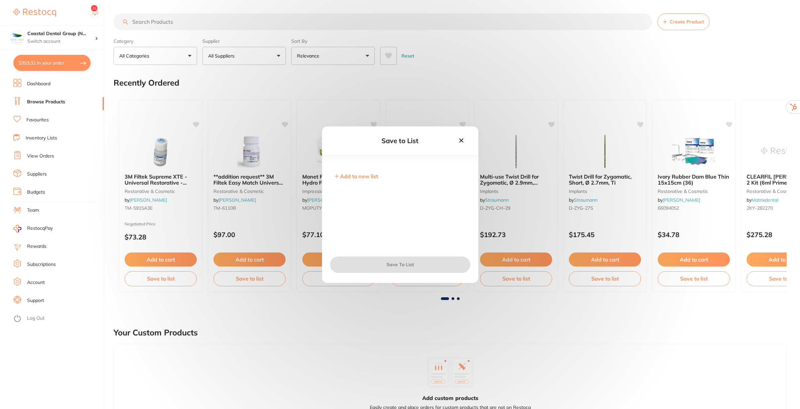
click at [334, 280] on div "Save To List" at bounding box center [400, 264] width 156 height 36
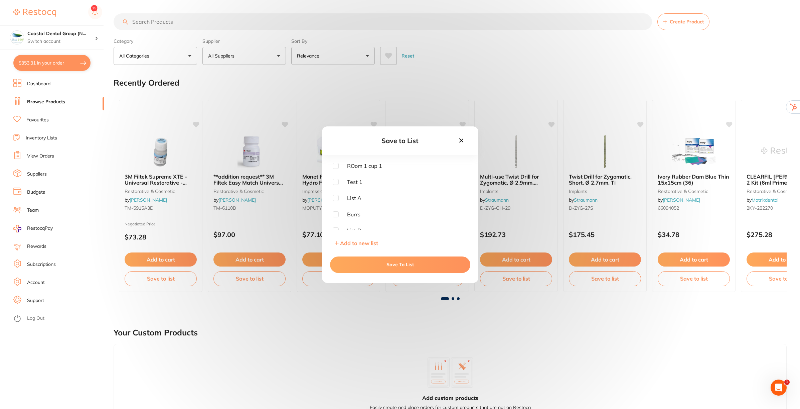
click at [339, 166] on span "ROom 1 cup 1" at bounding box center [360, 166] width 43 height 6
click at [336, 166] on input "checkbox" at bounding box center [336, 166] width 6 height 6
checkbox input "true"
click at [398, 266] on button "Save To List" at bounding box center [400, 264] width 140 height 16
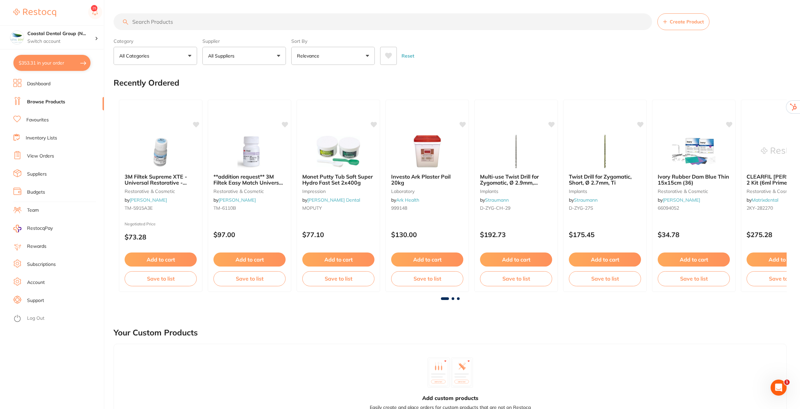
click at [46, 136] on link "Inventory Lists" at bounding box center [41, 138] width 31 height 7
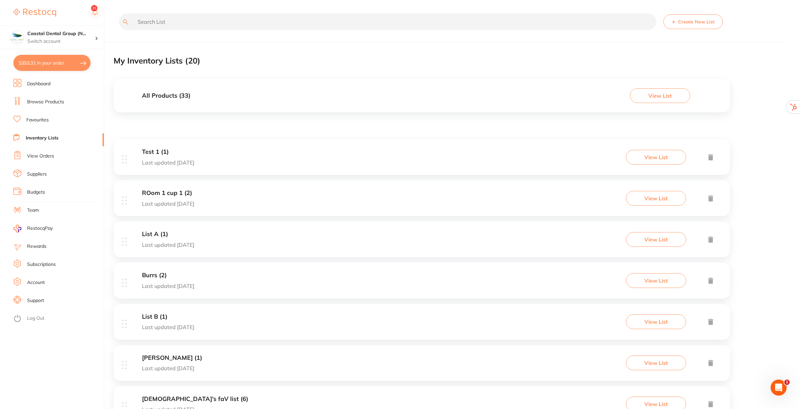
click at [161, 97] on h3 "All Products ( 33 )" at bounding box center [166, 95] width 48 height 7
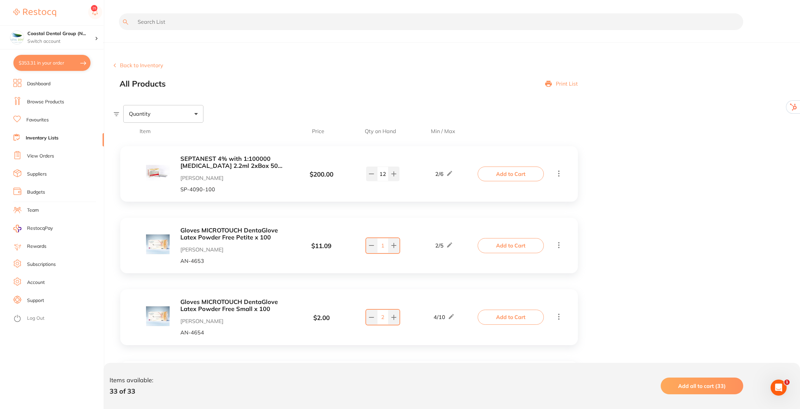
click at [195, 113] on span at bounding box center [195, 114] width 3 height 2
click at [178, 136] on span "Below min limit" at bounding box center [162, 135] width 49 height 14
click at [136, 136] on input "Below min limit" at bounding box center [133, 135] width 6 height 6
checkbox input "true"
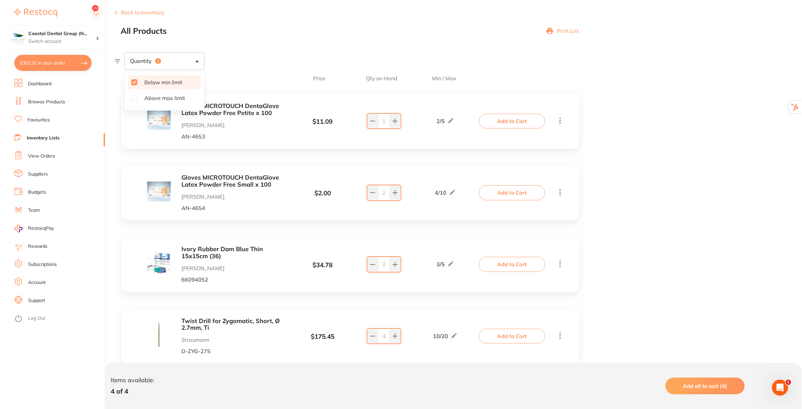
scroll to position [73, 0]
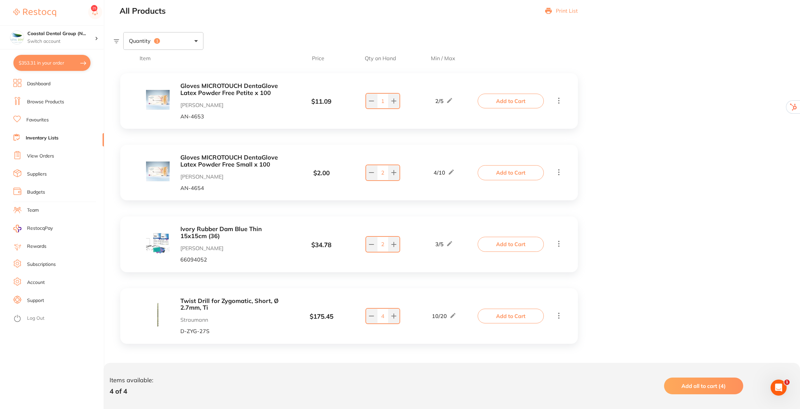
click at [691, 391] on button "Add all to cart (4)" at bounding box center [703, 385] width 79 height 17
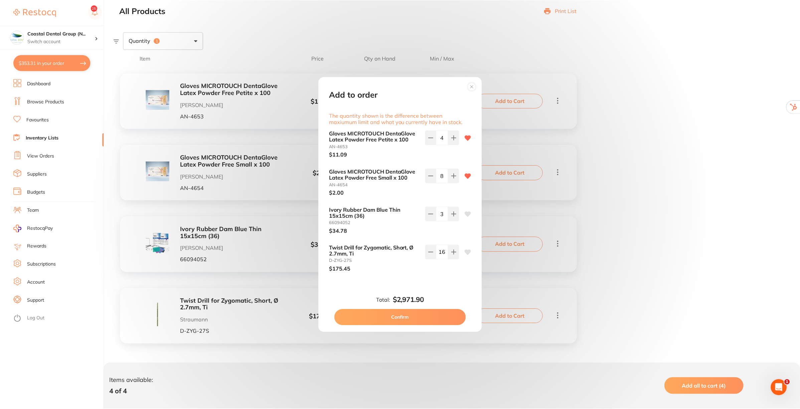
scroll to position [0, 0]
click at [427, 252] on button at bounding box center [431, 252] width 11 height 15
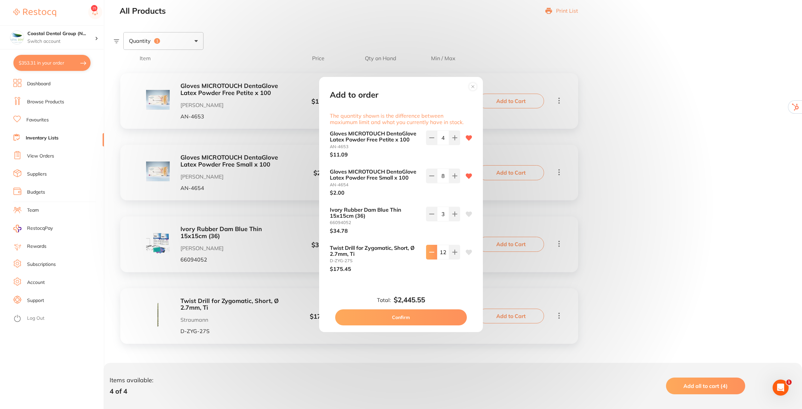
click at [427, 252] on button at bounding box center [431, 252] width 11 height 15
type input "9"
click at [410, 317] on button "Confirm" at bounding box center [401, 317] width 132 height 16
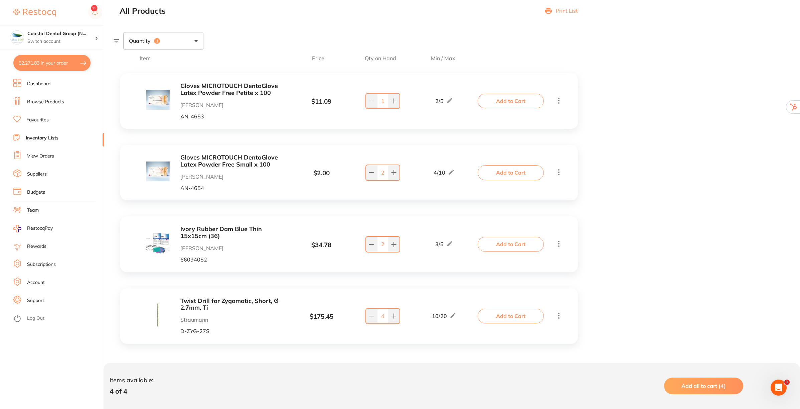
click at [62, 59] on button "$2,271.83 in your order" at bounding box center [51, 63] width 77 height 16
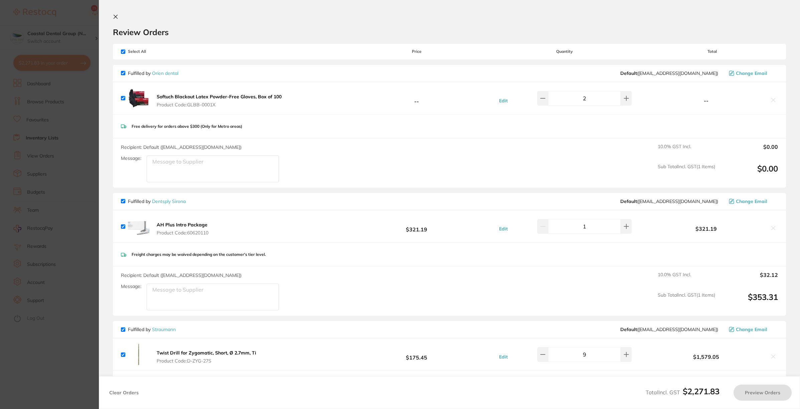
checkbox input "true"
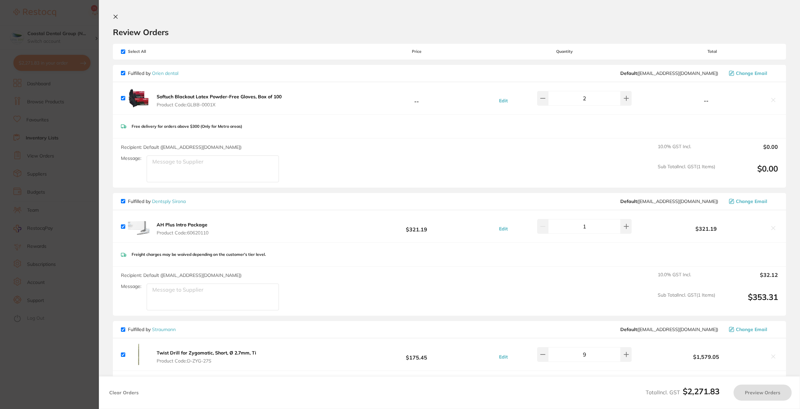
checkbox input "true"
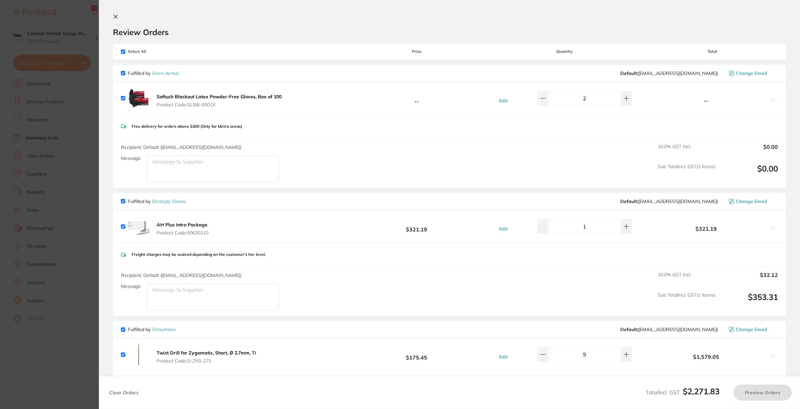
checkbox input "true"
click at [114, 13] on section "Review Orders Your orders are being processed and we will notify you once we ha…" at bounding box center [450, 204] width 703 height 409
click at [117, 16] on icon at bounding box center [115, 16] width 5 height 5
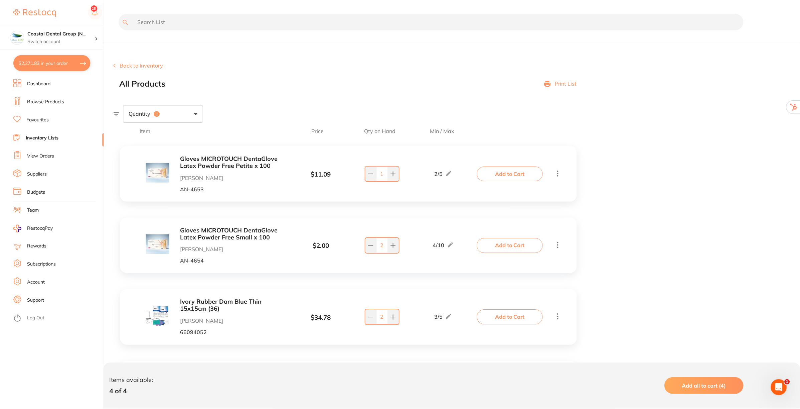
scroll to position [73, 0]
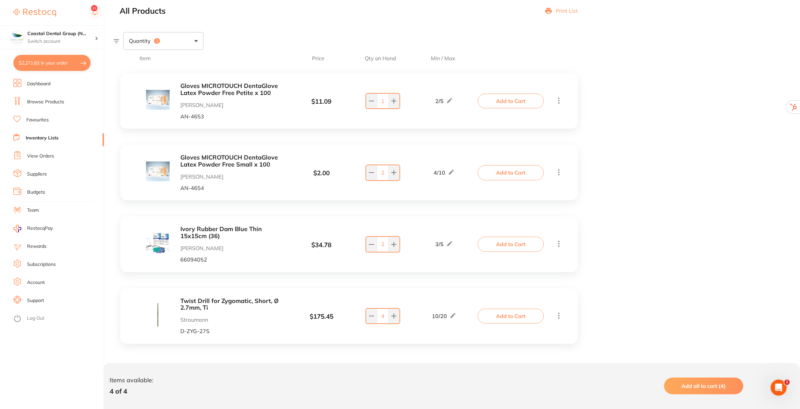
click at [49, 156] on link "View Orders" at bounding box center [40, 156] width 27 height 7
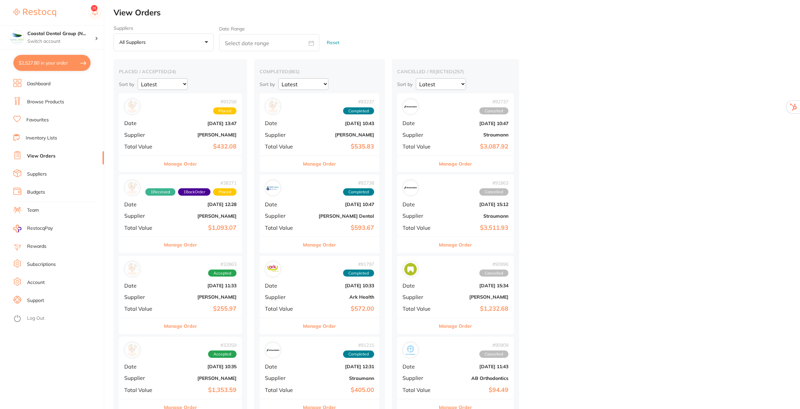
click at [376, 156] on div "Manage Order" at bounding box center [320, 163] width 120 height 16
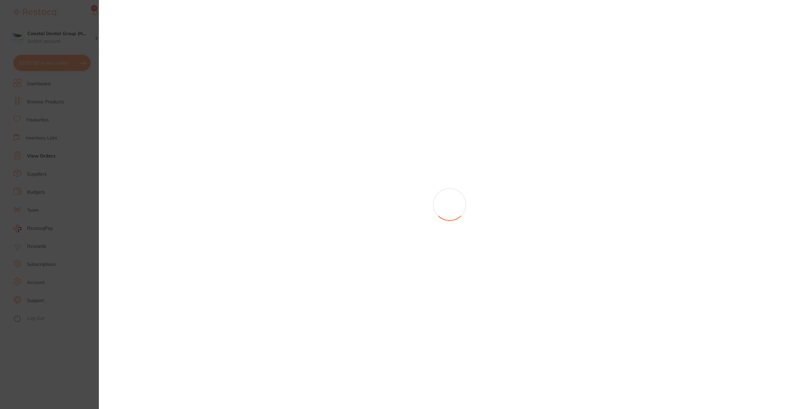
click at [46, 64] on section at bounding box center [400, 204] width 800 height 409
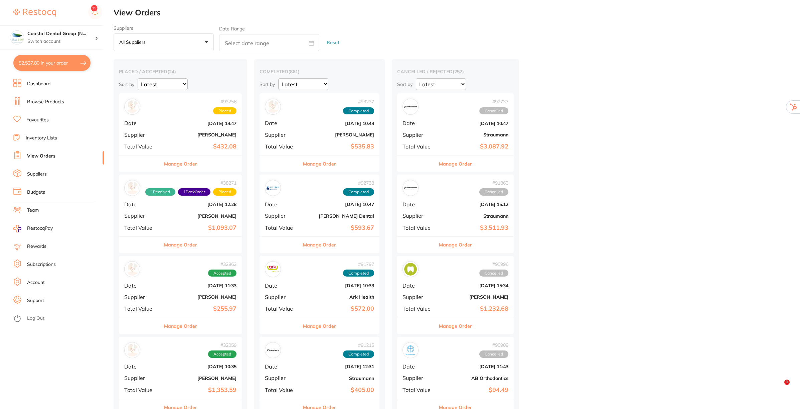
click at [54, 59] on button "$2,527.80 in your order" at bounding box center [51, 63] width 77 height 16
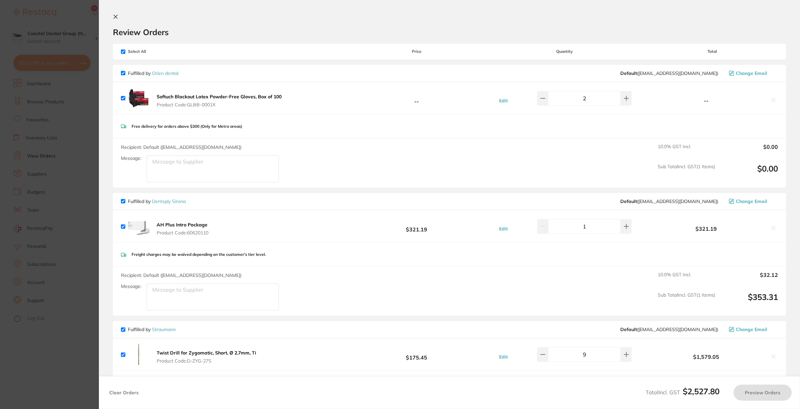
checkbox input "true"
click at [114, 17] on icon at bounding box center [115, 16] width 5 height 5
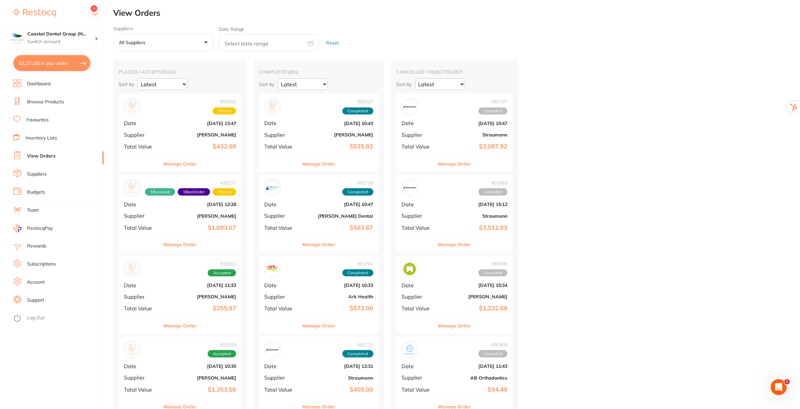
scroll to position [73, 0]
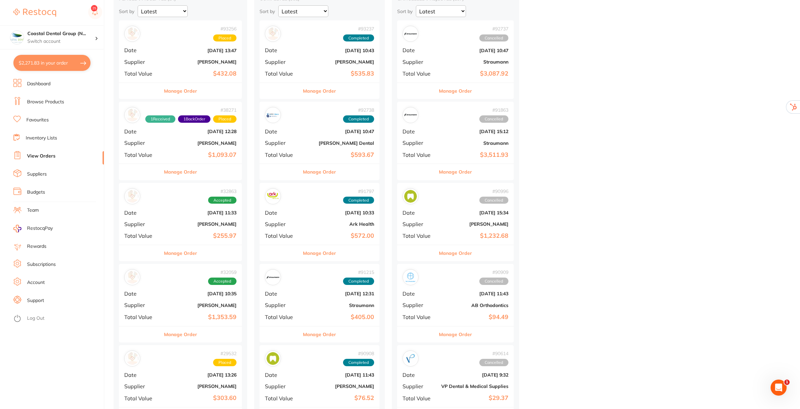
click at [43, 264] on link "Subscriptions" at bounding box center [41, 264] width 29 height 7
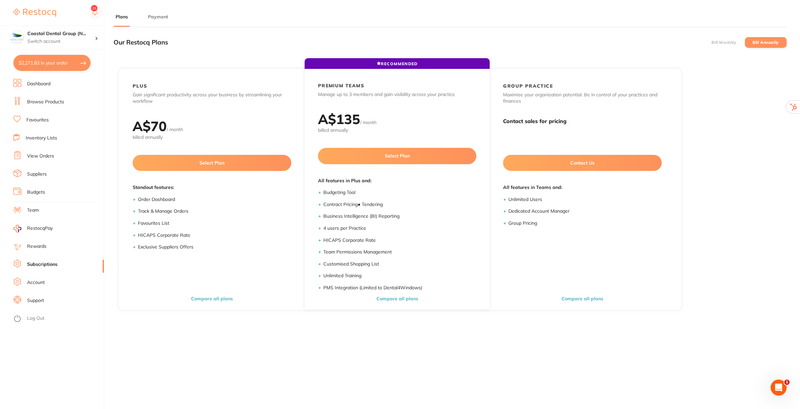
click at [718, 40] on label "Bill Monthly" at bounding box center [723, 42] width 25 height 5
click at [711, 42] on input "Bill Monthly" at bounding box center [711, 42] width 0 height 0
click at [158, 17] on button "Payment" at bounding box center [158, 17] width 24 height 6
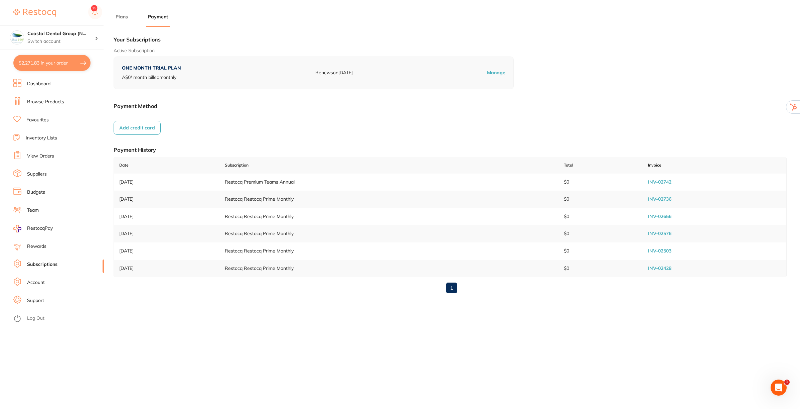
click at [41, 172] on link "Suppliers" at bounding box center [37, 174] width 20 height 7
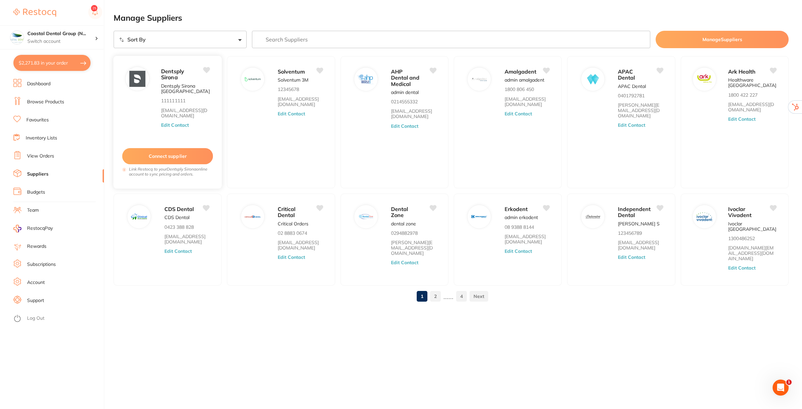
click at [179, 154] on button "Connect supplier" at bounding box center [167, 156] width 91 height 16
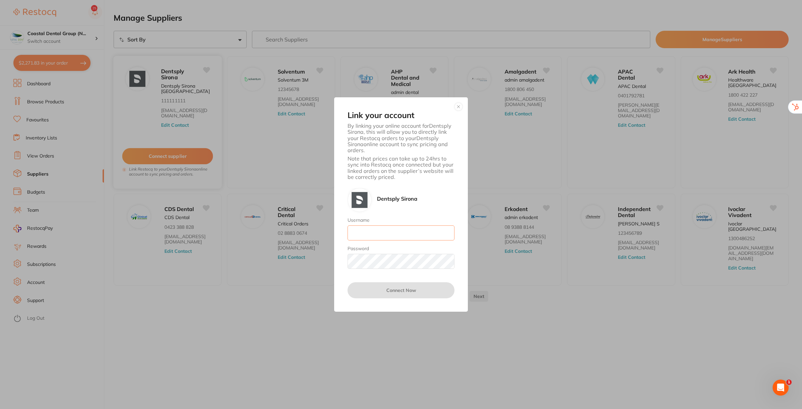
type input "[EMAIL_ADDRESS][DOMAIN_NAME]"
click at [459, 106] on button "button" at bounding box center [458, 107] width 8 height 8
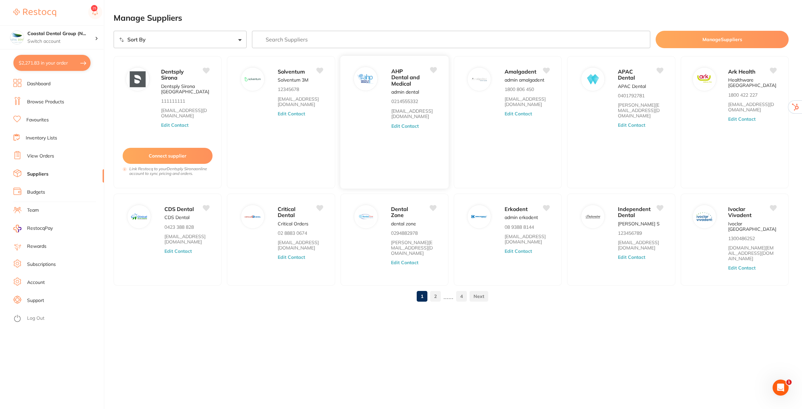
click at [413, 128] on button "Edit Contact" at bounding box center [405, 125] width 28 height 5
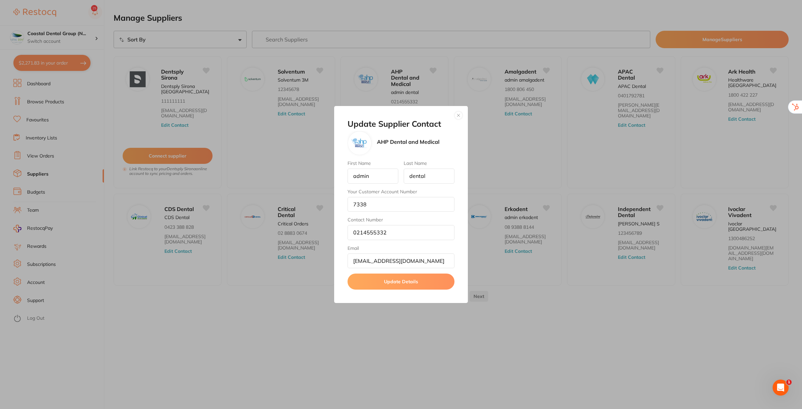
click at [457, 113] on button "button" at bounding box center [458, 115] width 8 height 8
